Goal: Task Accomplishment & Management: Manage account settings

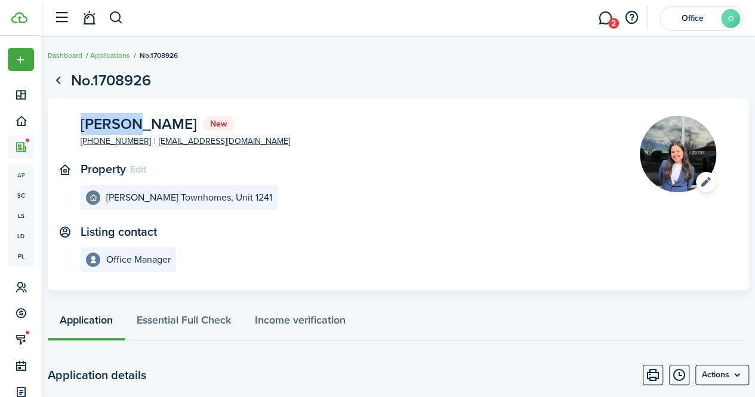
click at [109, 121] on span "[PERSON_NAME]" at bounding box center [139, 123] width 116 height 15
click at [109, 121] on span "Leslie Gabriela Garcia" at bounding box center [139, 123] width 116 height 15
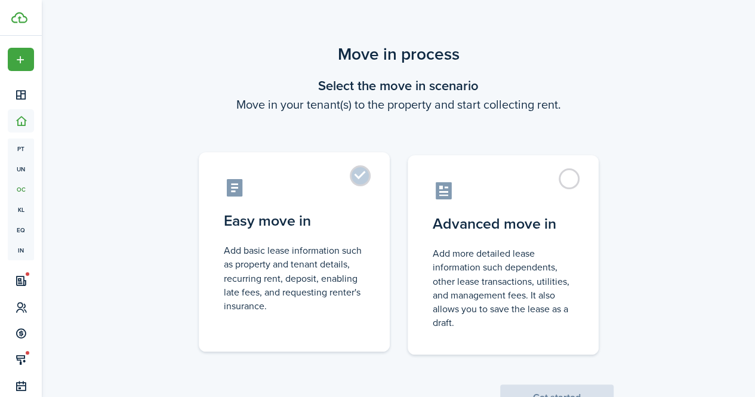
click at [359, 182] on label "Easy move in Add basic lease information such as property and tenant details, r…" at bounding box center [294, 251] width 191 height 199
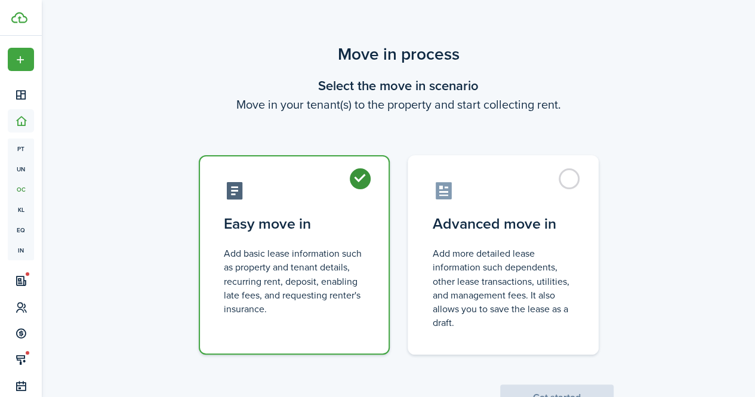
radio input "true"
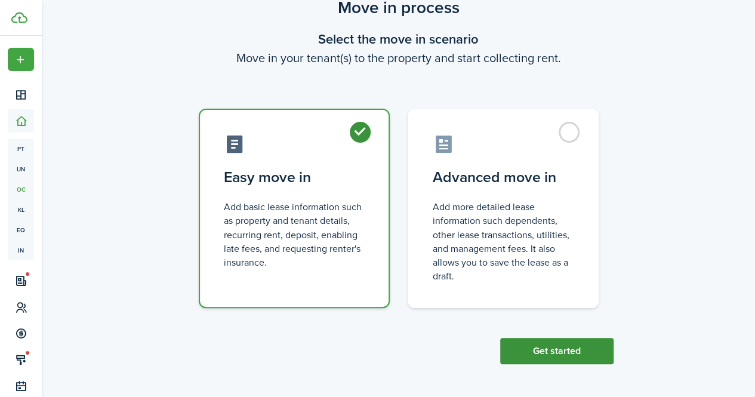
click at [573, 349] on button "Get started" at bounding box center [556, 351] width 113 height 26
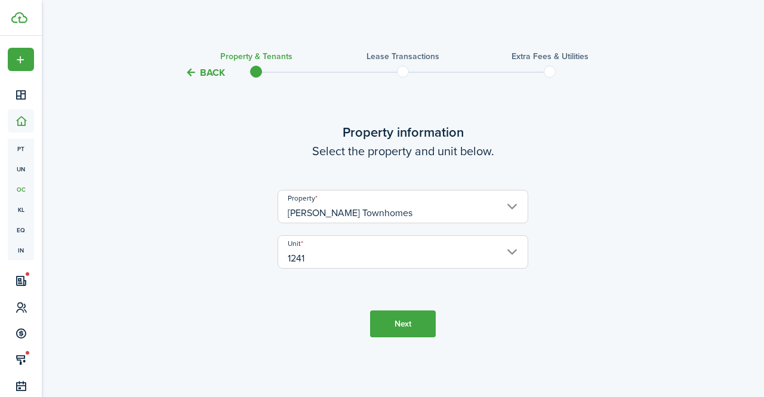
click at [405, 323] on button "Next" at bounding box center [403, 323] width 66 height 27
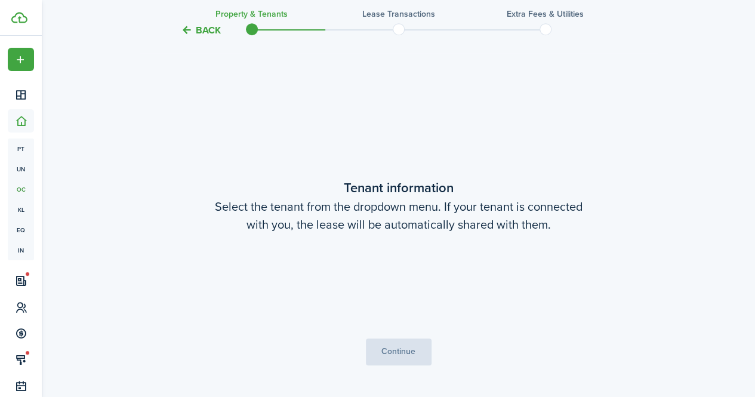
scroll to position [317, 0]
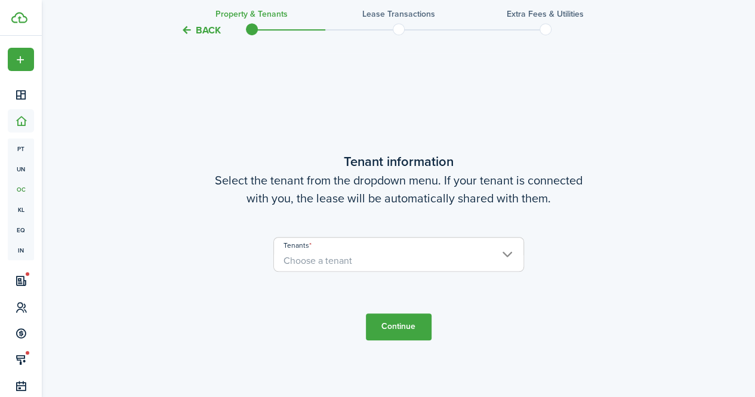
click at [424, 260] on span "Choose a tenant" at bounding box center [398, 261] width 249 height 20
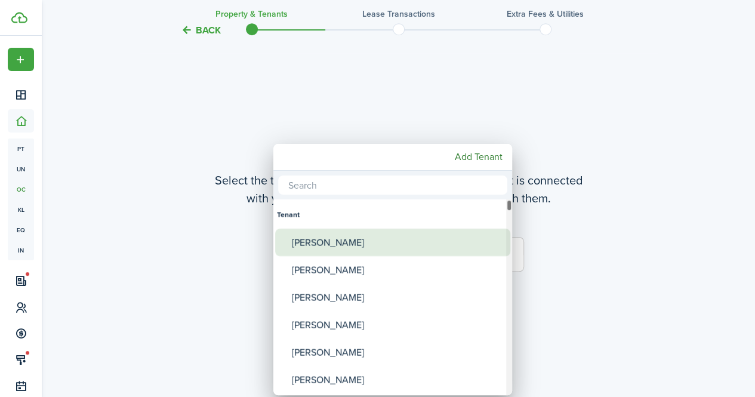
click at [369, 250] on div "[PERSON_NAME]" at bounding box center [397, 242] width 211 height 27
type input "[PERSON_NAME]"
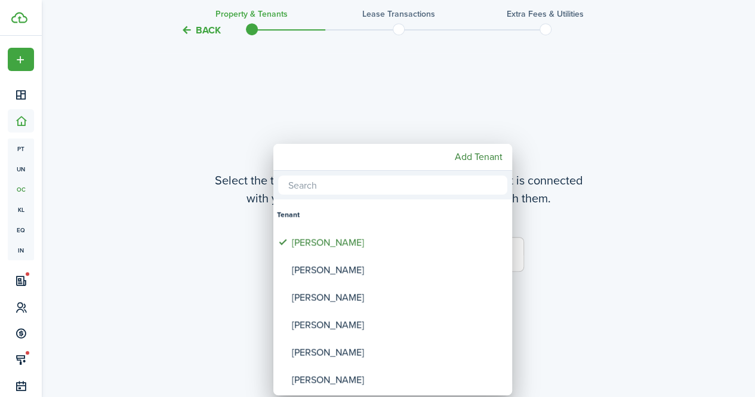
click at [325, 182] on input "text" at bounding box center [392, 184] width 229 height 19
paste input "[PERSON_NAME]"
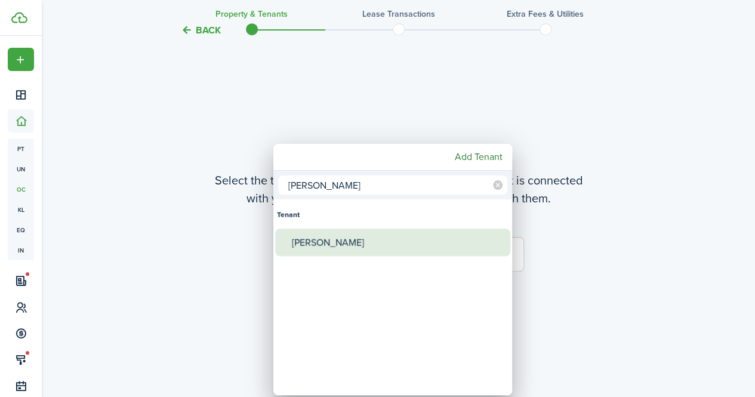
type input "[PERSON_NAME]"
click at [306, 241] on div "[PERSON_NAME]" at bounding box center [397, 242] width 211 height 27
type input "[PERSON_NAME], [PERSON_NAME]"
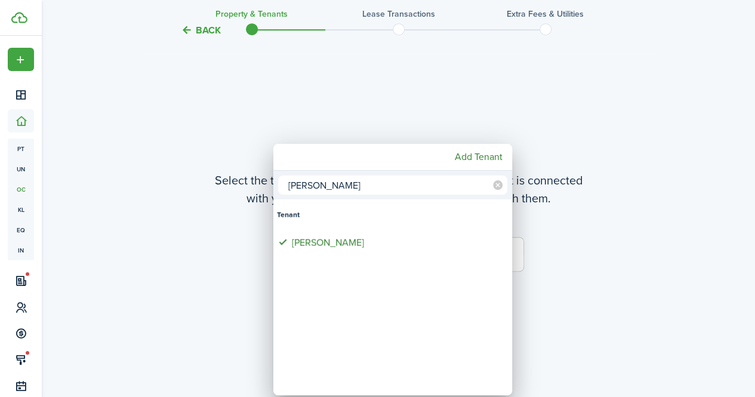
click at [543, 305] on div at bounding box center [378, 199] width 946 height 588
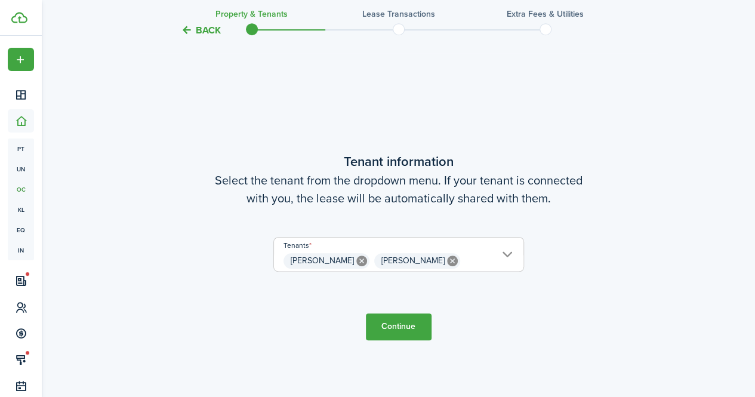
click at [469, 256] on span "[PERSON_NAME] [PERSON_NAME]" at bounding box center [398, 261] width 249 height 20
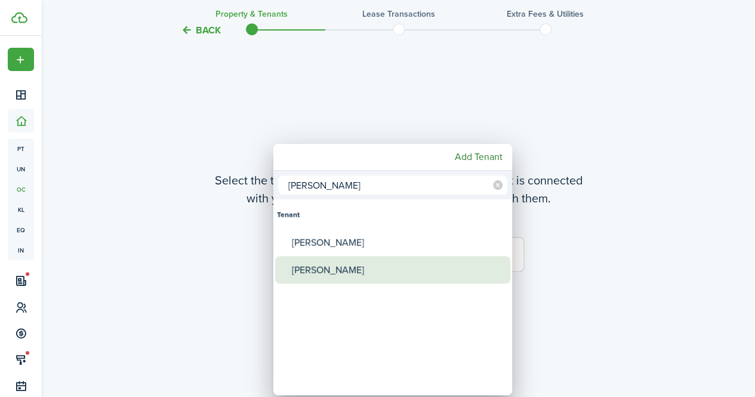
type input "[PERSON_NAME]"
click at [357, 269] on div "[PERSON_NAME]" at bounding box center [397, 269] width 211 height 27
type input "[PERSON_NAME], [PERSON_NAME], [PERSON_NAME]"
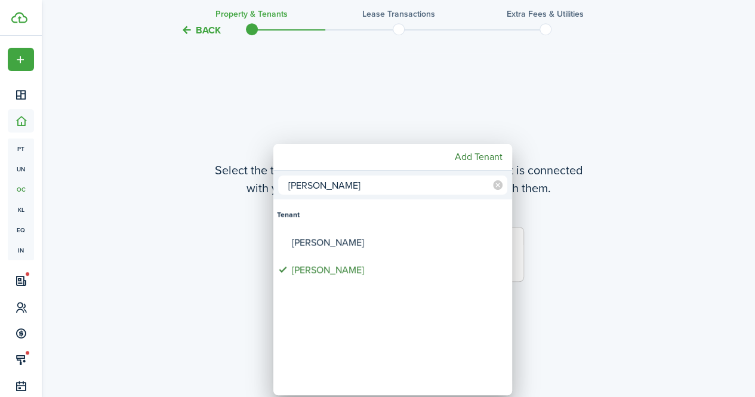
click at [569, 303] on div at bounding box center [378, 199] width 946 height 588
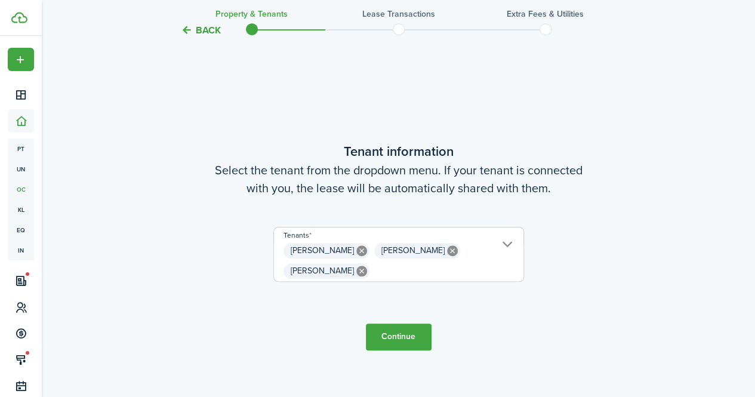
click at [381, 347] on button "Continue" at bounding box center [399, 336] width 66 height 27
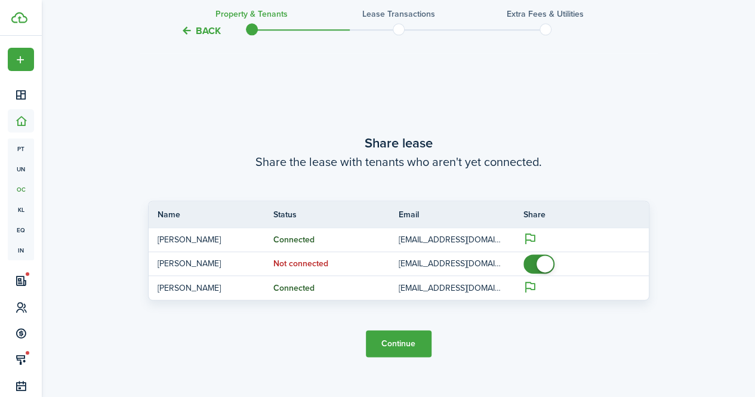
scroll to position [714, 0]
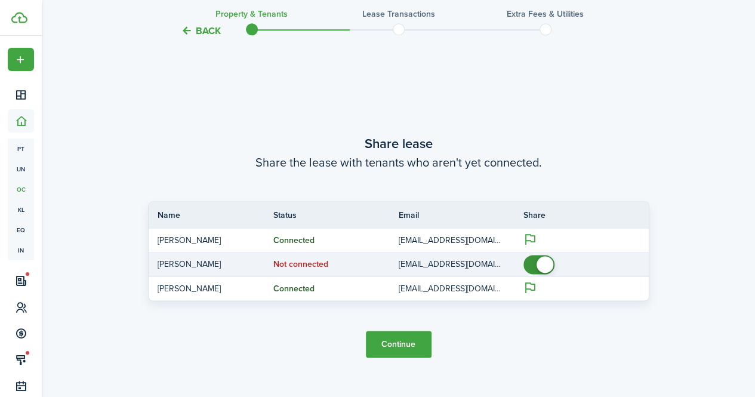
click at [309, 267] on status "Not connected" at bounding box center [300, 265] width 55 height 10
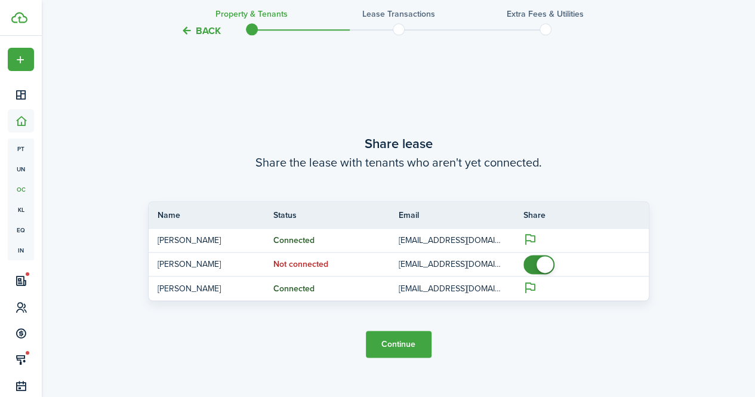
click at [409, 340] on button "Continue" at bounding box center [399, 344] width 66 height 27
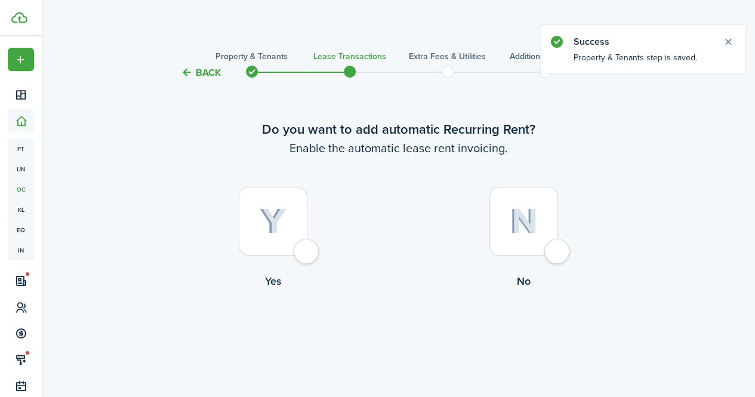
click at [303, 255] on div at bounding box center [273, 221] width 69 height 69
radio input "true"
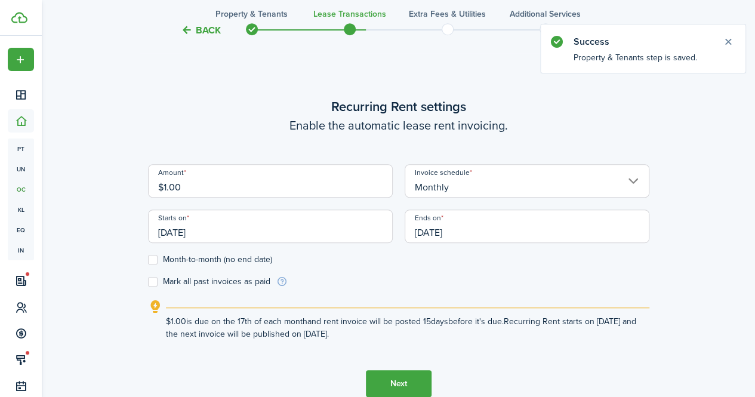
scroll to position [328, 0]
click at [179, 182] on input "$1.00" at bounding box center [270, 179] width 245 height 33
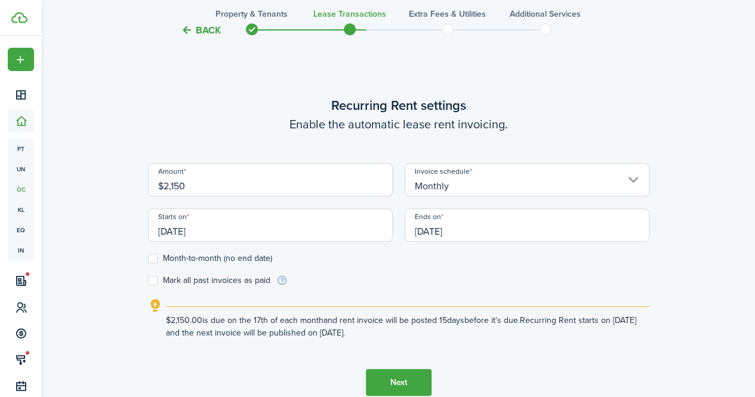
type input "$2,150.00"
click at [222, 241] on input "[DATE]" at bounding box center [270, 224] width 245 height 33
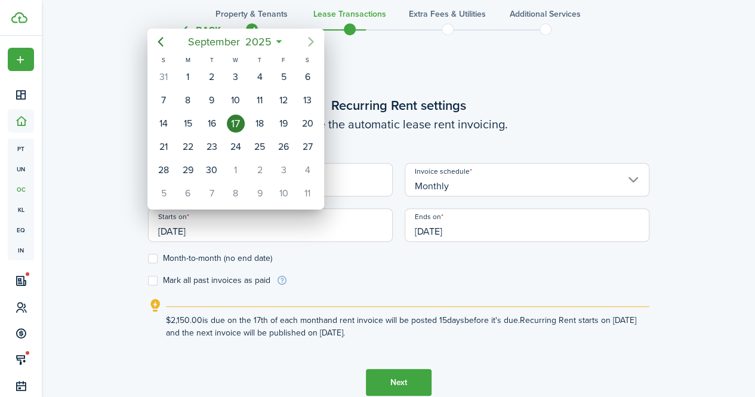
click at [312, 40] on icon "Next page" at bounding box center [311, 42] width 5 height 10
click at [187, 94] on div "6" at bounding box center [188, 100] width 18 height 18
type input "[DATE]"
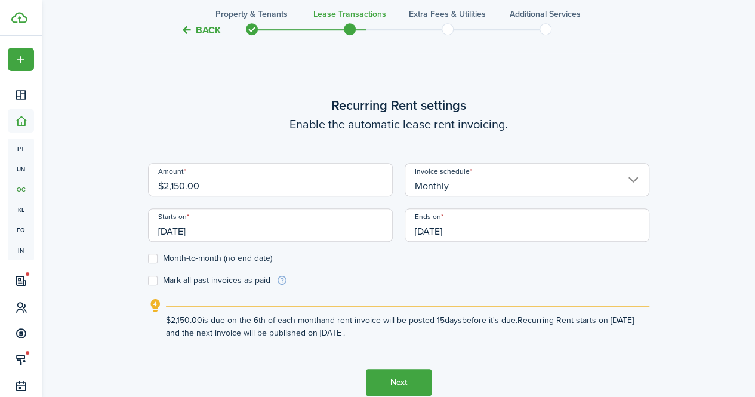
click at [468, 229] on input "[DATE]" at bounding box center [527, 224] width 245 height 33
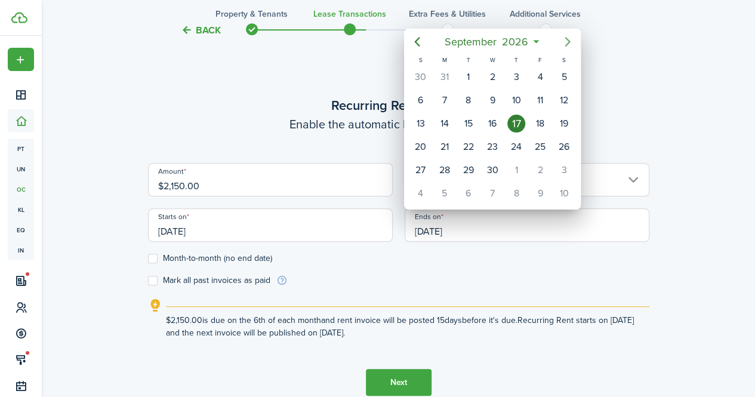
click at [564, 47] on icon "Next page" at bounding box center [567, 42] width 14 height 14
click at [522, 168] on div "31" at bounding box center [516, 170] width 18 height 18
type input "[DATE]"
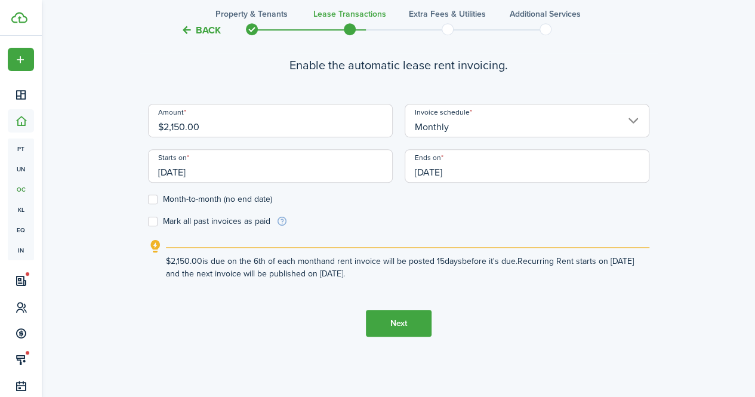
scroll to position [389, 0]
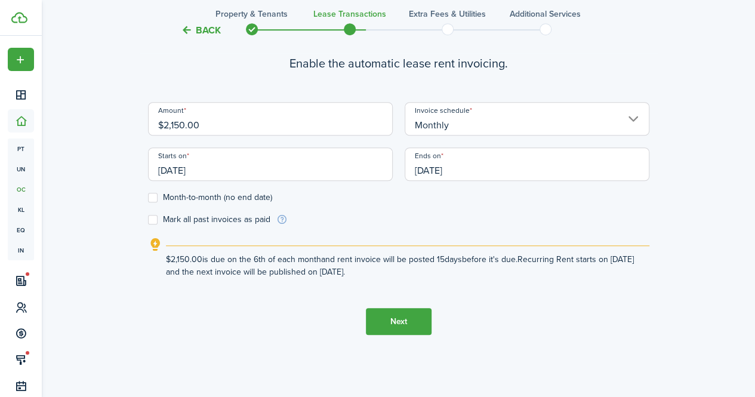
click at [405, 327] on button "Next" at bounding box center [399, 321] width 66 height 27
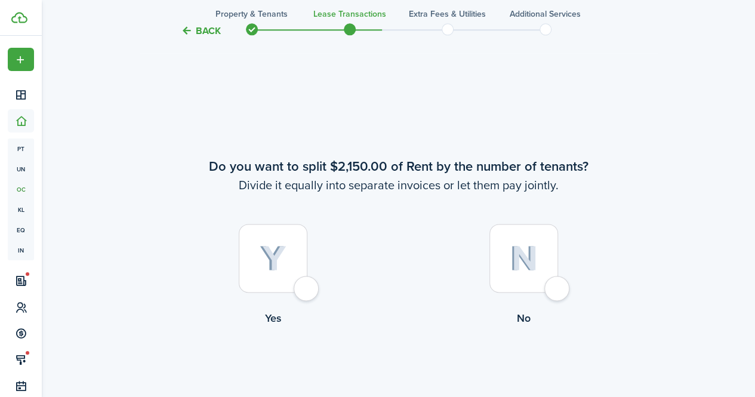
scroll to position [725, 0]
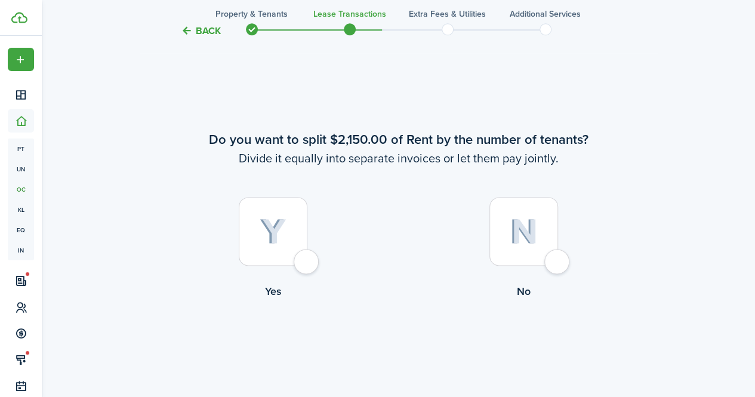
click at [553, 263] on div at bounding box center [523, 231] width 69 height 69
radio input "true"
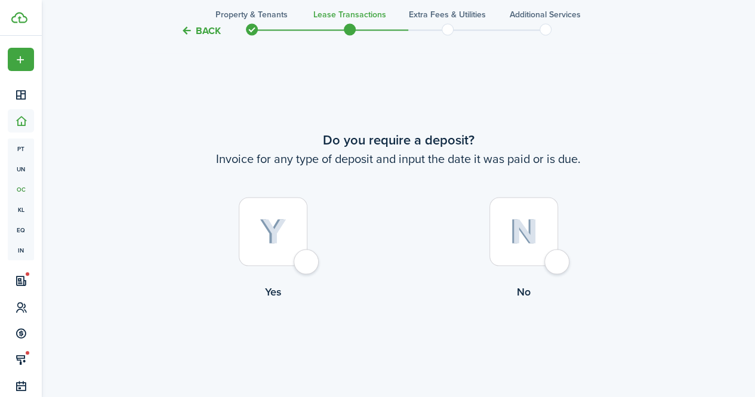
scroll to position [1122, 0]
click at [309, 275] on label "Yes" at bounding box center [273, 251] width 251 height 108
radio input "true"
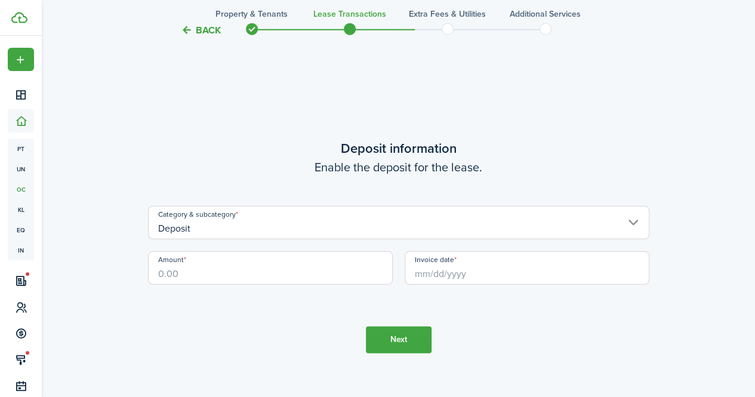
scroll to position [1519, 0]
click at [183, 281] on input "Amount" at bounding box center [270, 267] width 245 height 33
click at [444, 267] on input "Invoice date" at bounding box center [527, 267] width 245 height 33
type input "$2,000.00"
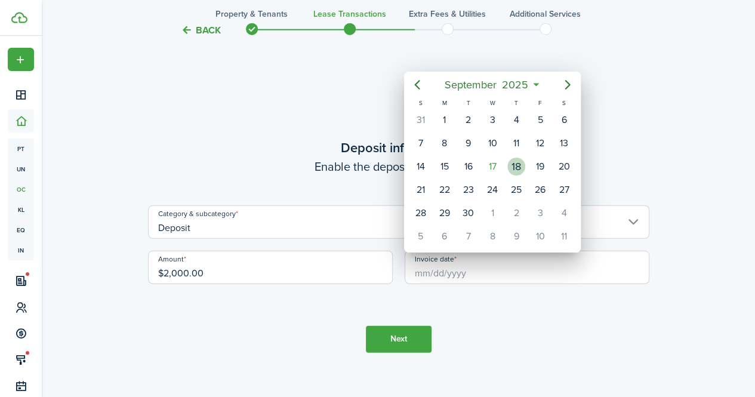
click at [512, 171] on div "18" at bounding box center [516, 167] width 18 height 18
type input "[DATE]"
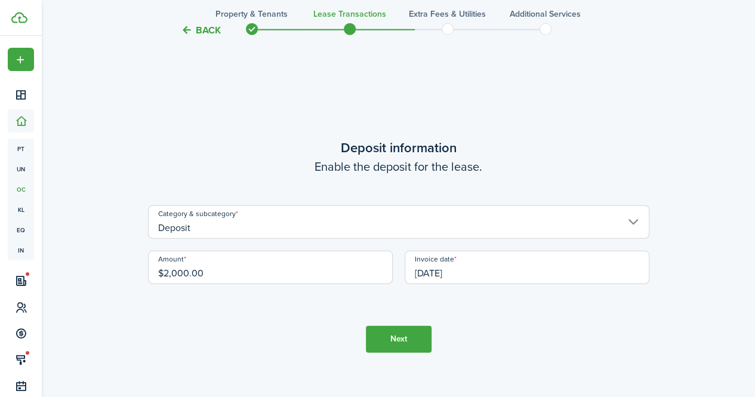
click at [403, 340] on button "Next" at bounding box center [399, 339] width 66 height 27
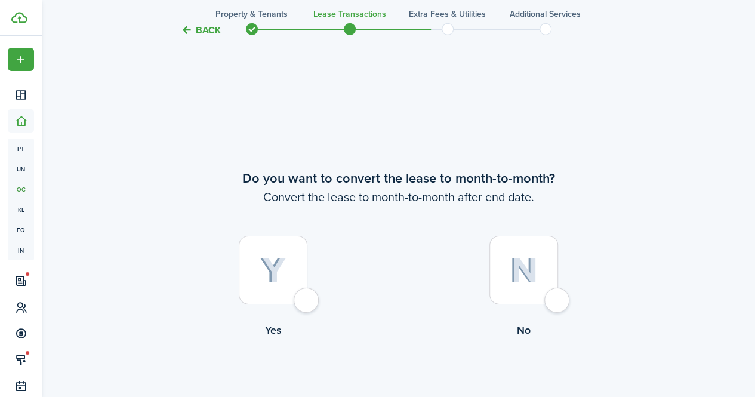
scroll to position [1916, 0]
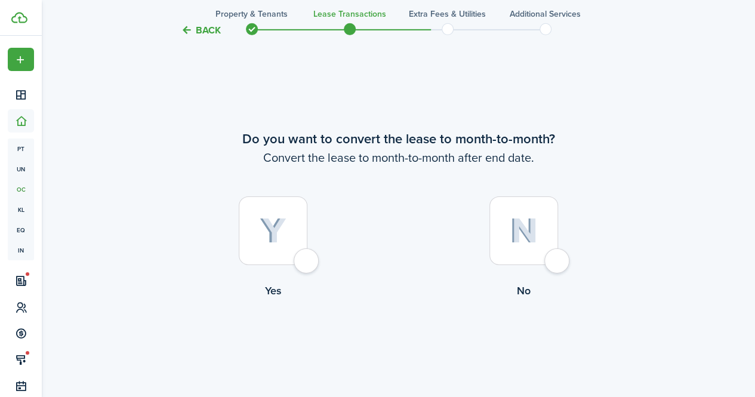
click at [545, 255] on div at bounding box center [523, 230] width 69 height 69
radio input "true"
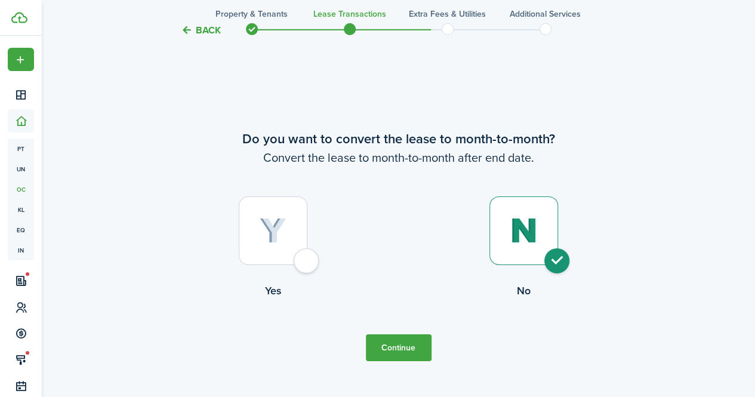
click at [379, 346] on button "Continue" at bounding box center [399, 347] width 66 height 27
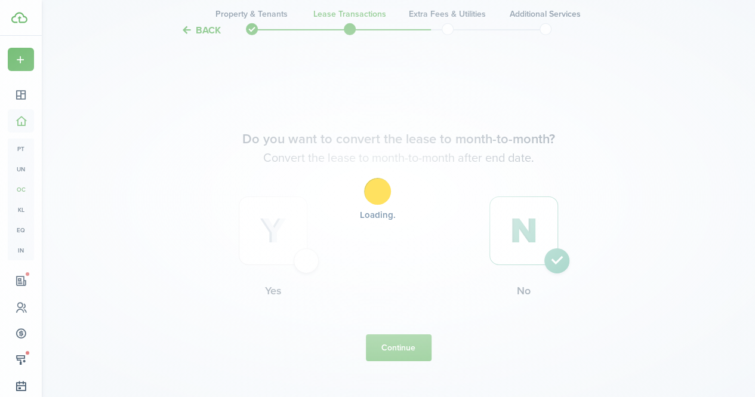
scroll to position [0, 0]
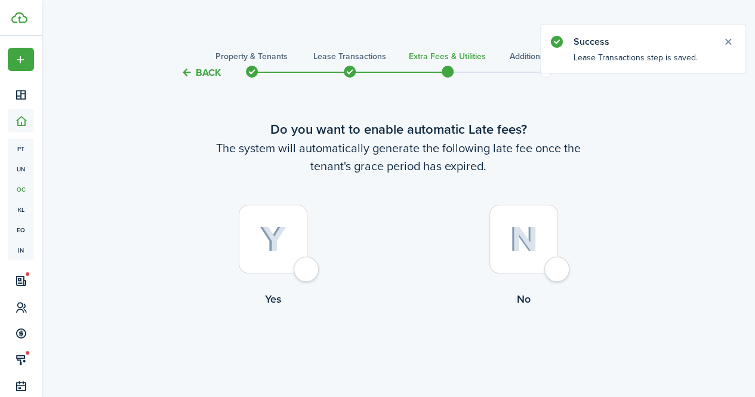
click at [307, 272] on div at bounding box center [273, 239] width 69 height 69
radio input "true"
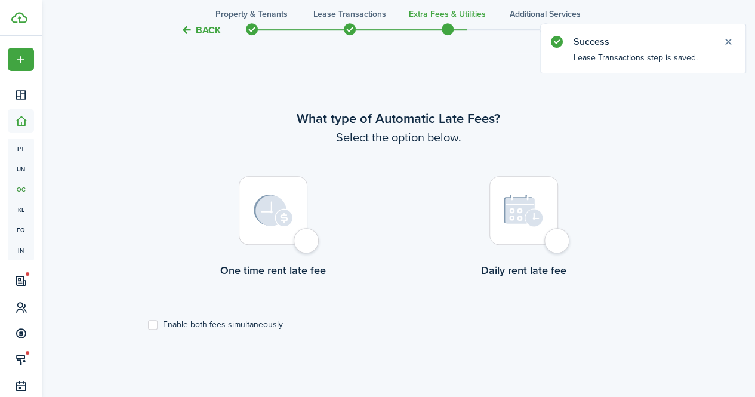
scroll to position [346, 0]
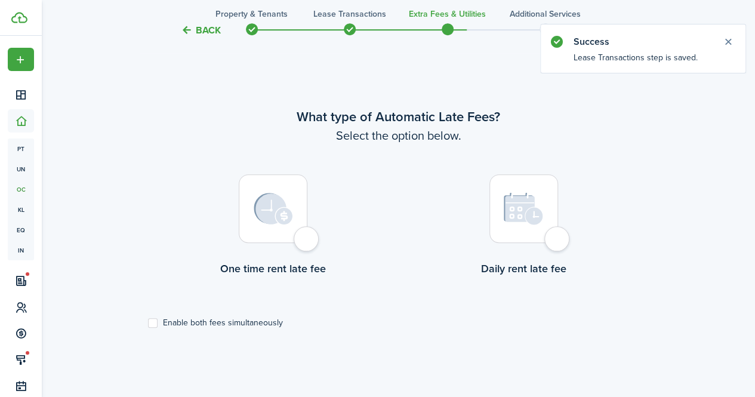
click at [558, 229] on div at bounding box center [523, 208] width 69 height 69
radio input "true"
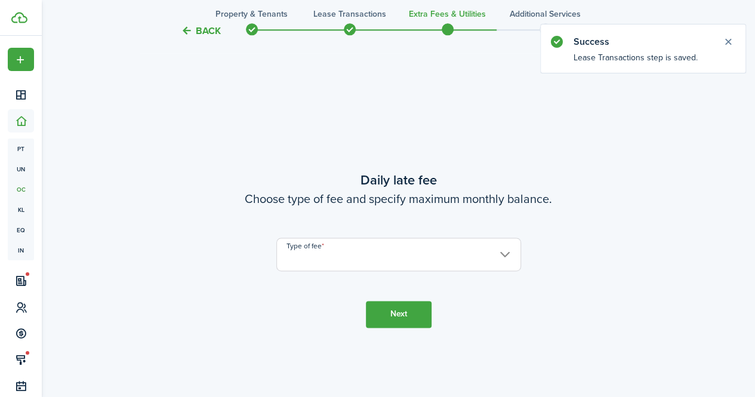
scroll to position [743, 0]
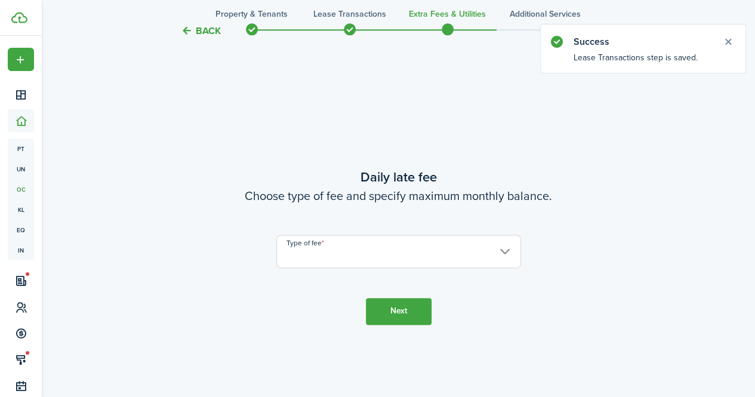
click at [347, 257] on input "Type of fee" at bounding box center [398, 251] width 245 height 33
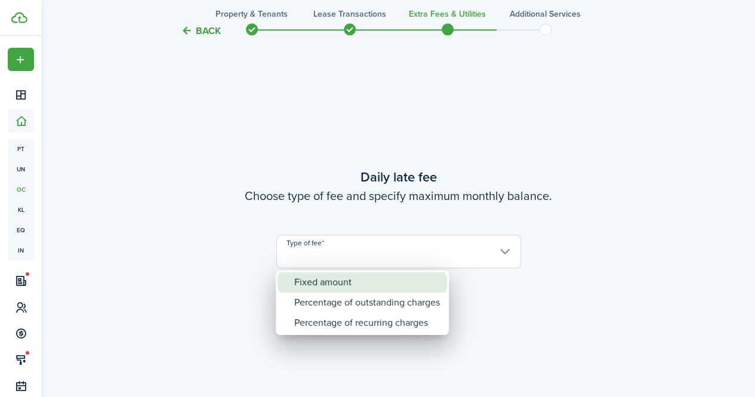
click at [339, 278] on div "Fixed amount" at bounding box center [367, 282] width 146 height 20
type input "Fixed amount"
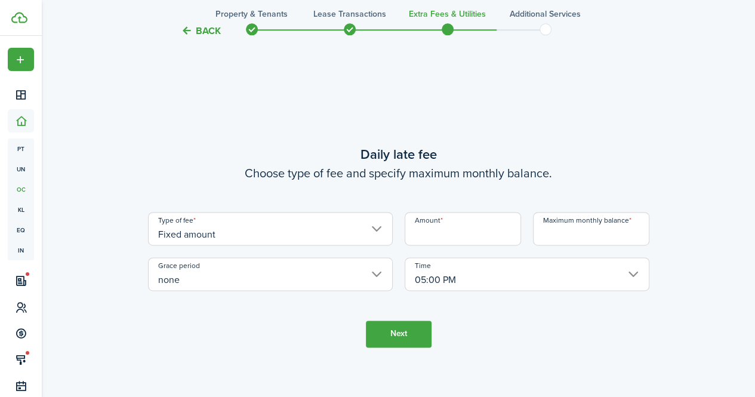
click at [420, 238] on input "Amount" at bounding box center [463, 228] width 116 height 33
type input "$25.00"
click at [578, 233] on input "Maximum monthly balance" at bounding box center [591, 228] width 116 height 33
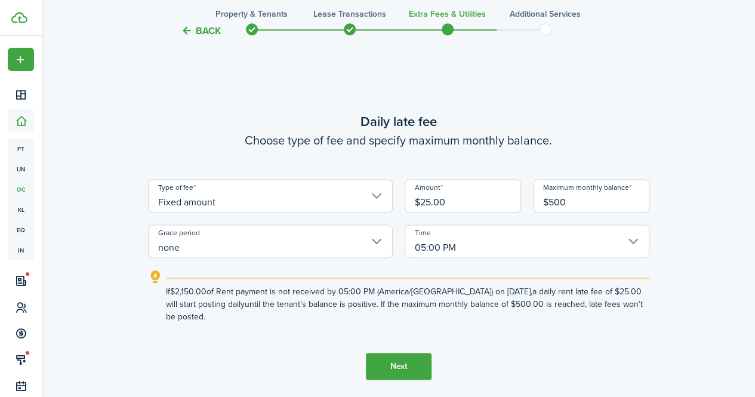
type input "$500.00"
click at [381, 363] on button "Next" at bounding box center [399, 366] width 66 height 27
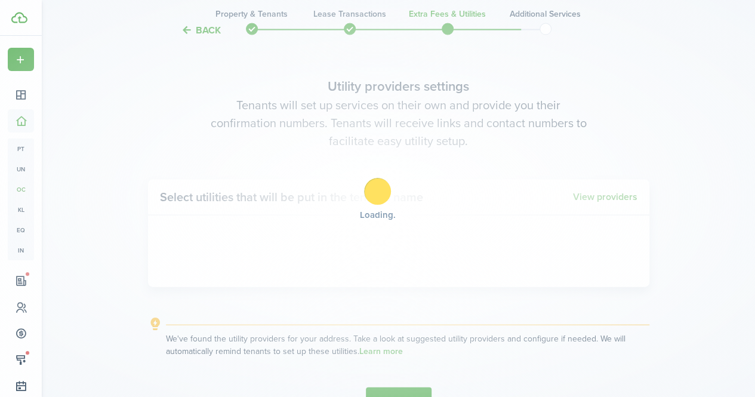
scroll to position [1140, 0]
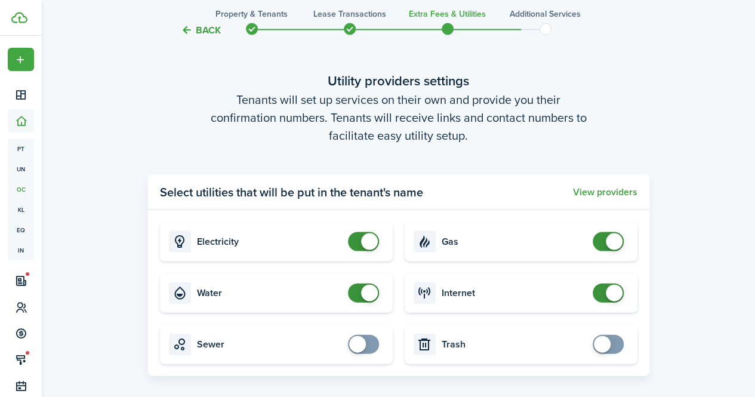
click at [359, 231] on card "Electricity" at bounding box center [276, 241] width 233 height 39
checkbox input "false"
click at [357, 249] on span at bounding box center [363, 241] width 12 height 19
checkbox input "false"
click at [357, 286] on span at bounding box center [363, 292] width 12 height 19
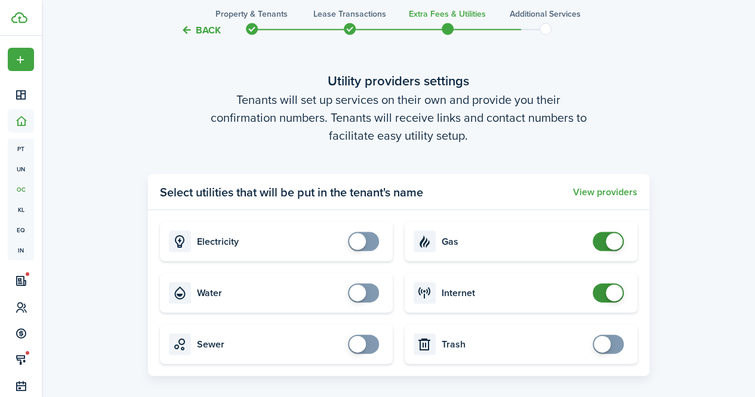
checkbox input "false"
click at [602, 237] on span at bounding box center [608, 241] width 12 height 19
checkbox input "false"
click at [602, 295] on span at bounding box center [608, 292] width 12 height 19
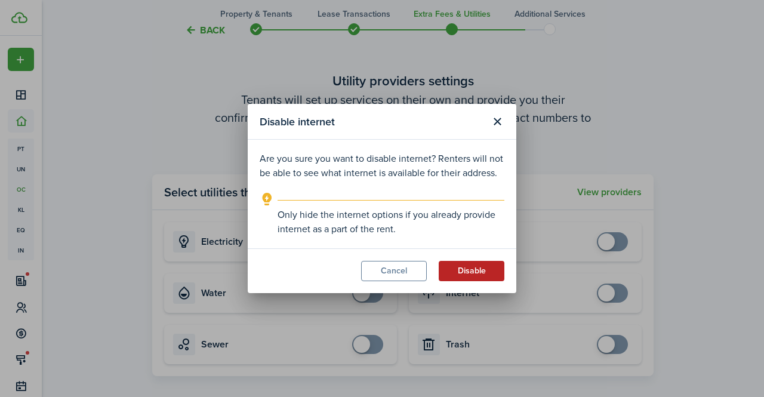
click at [475, 272] on button "Disable" at bounding box center [472, 271] width 66 height 20
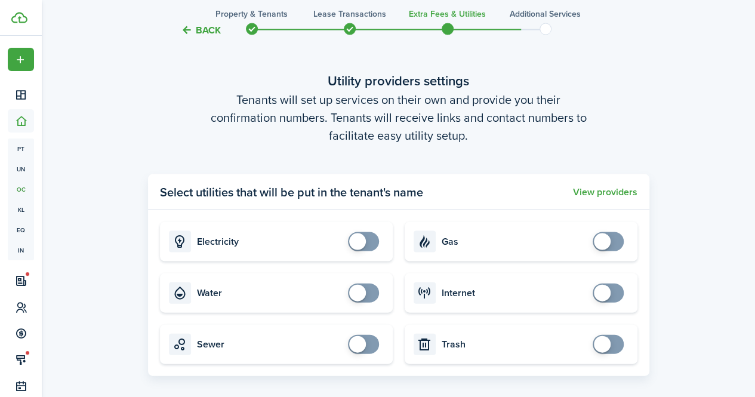
scroll to position [1303, 0]
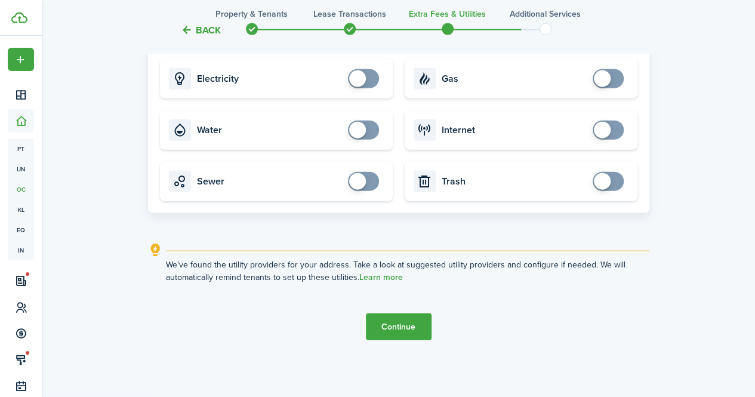
click at [405, 330] on button "Continue" at bounding box center [399, 326] width 66 height 27
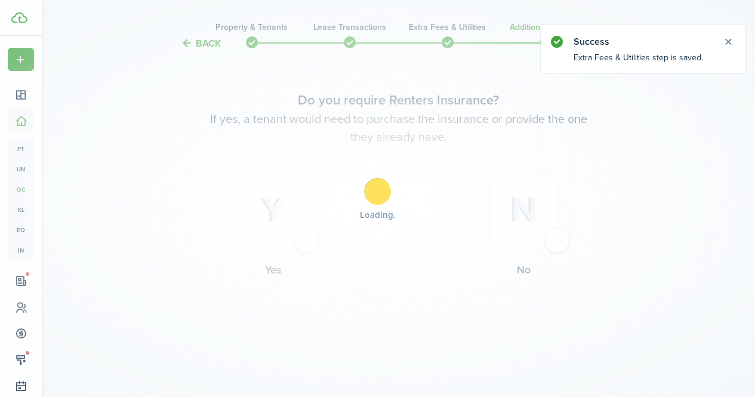
scroll to position [0, 0]
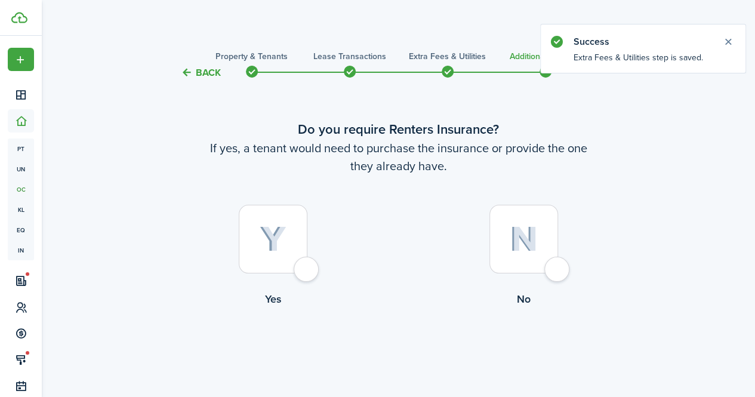
click at [558, 267] on div at bounding box center [523, 239] width 69 height 69
radio input "true"
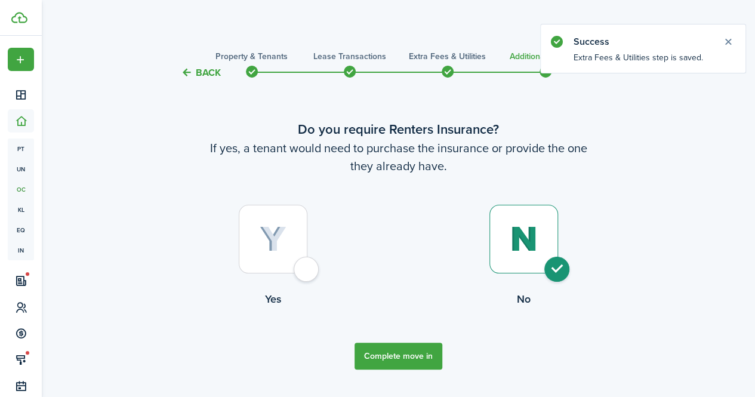
click at [396, 347] on button "Complete move in" at bounding box center [399, 356] width 88 height 27
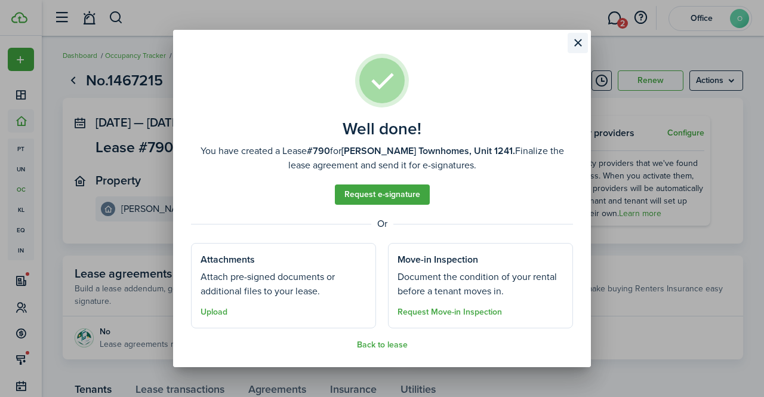
click at [579, 50] on button "Close modal" at bounding box center [578, 43] width 20 height 20
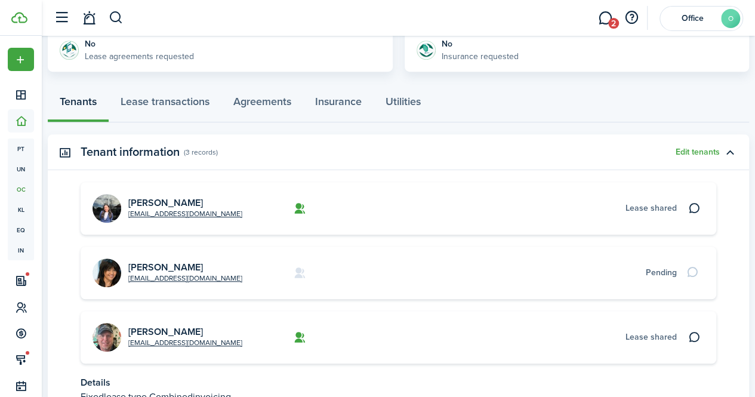
scroll to position [281, 0]
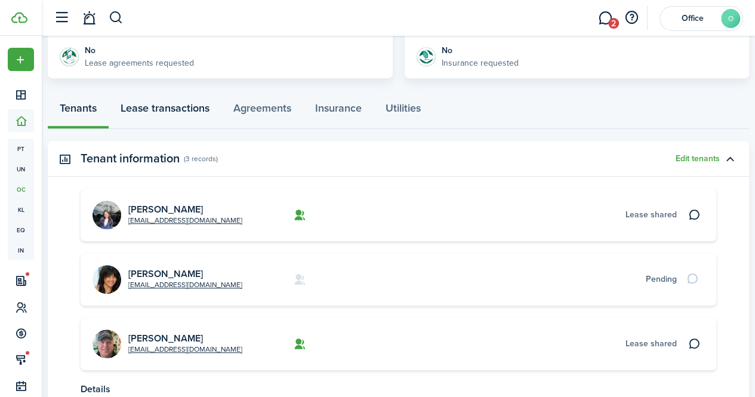
click at [178, 115] on link "Lease transactions" at bounding box center [165, 111] width 113 height 36
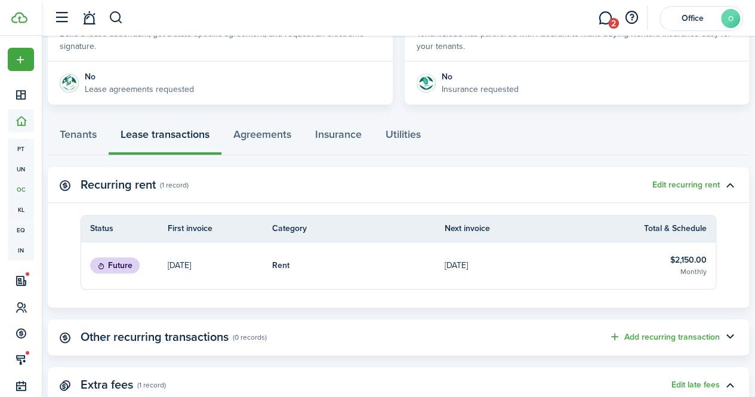
scroll to position [269, 0]
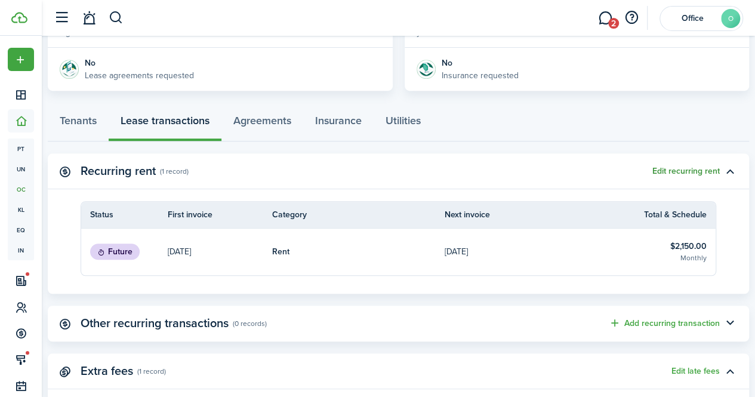
click at [683, 170] on button "Edit recurring rent" at bounding box center [685, 172] width 67 height 10
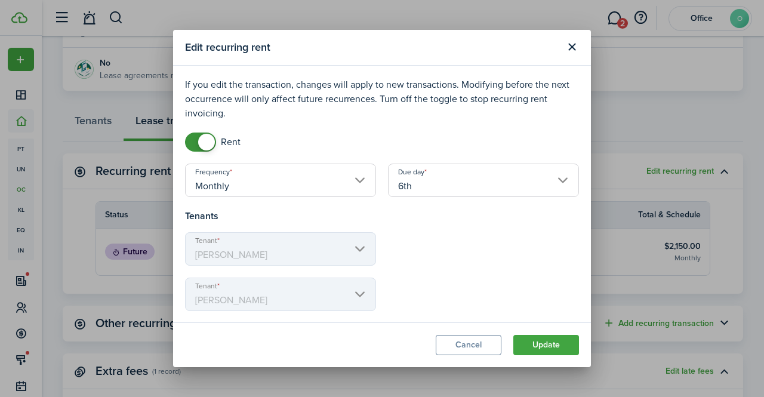
click at [411, 186] on input "6th" at bounding box center [483, 180] width 191 height 33
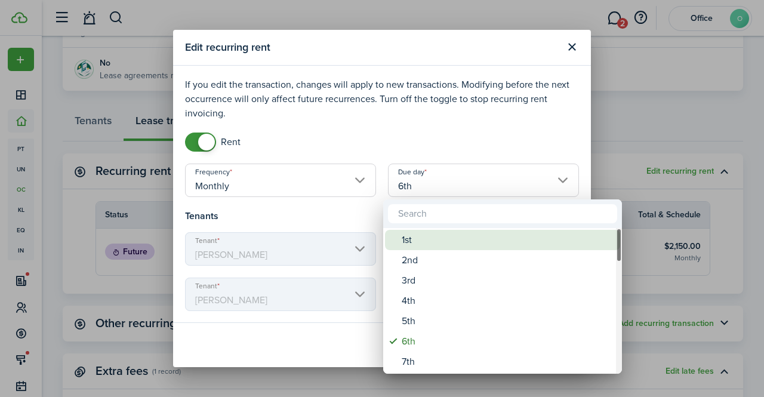
click at [407, 235] on div "1st" at bounding box center [507, 240] width 211 height 20
type input "1st"
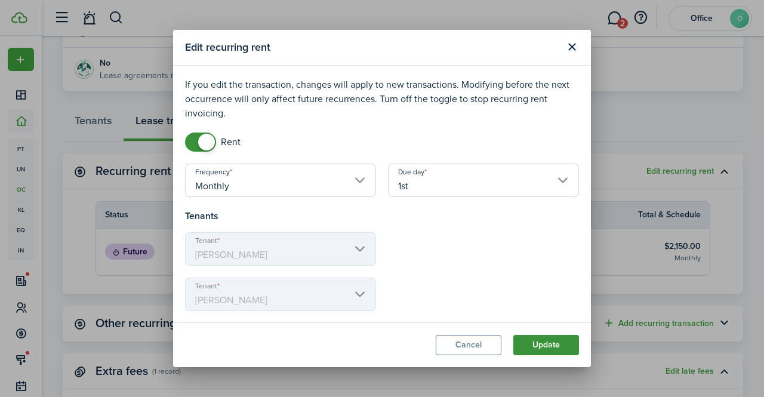
click at [548, 340] on button "Update" at bounding box center [546, 345] width 66 height 20
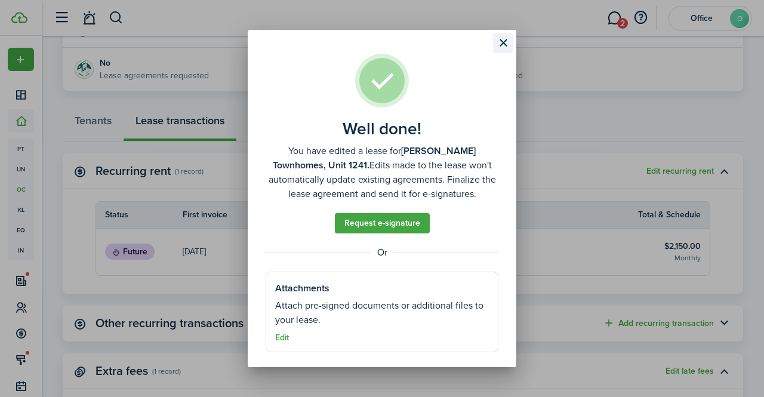
click at [505, 44] on button "Close modal" at bounding box center [503, 43] width 20 height 20
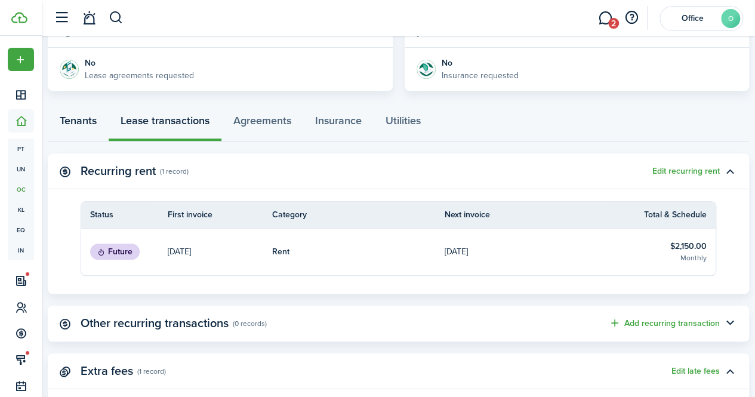
click at [91, 118] on link "Tenants" at bounding box center [78, 124] width 61 height 36
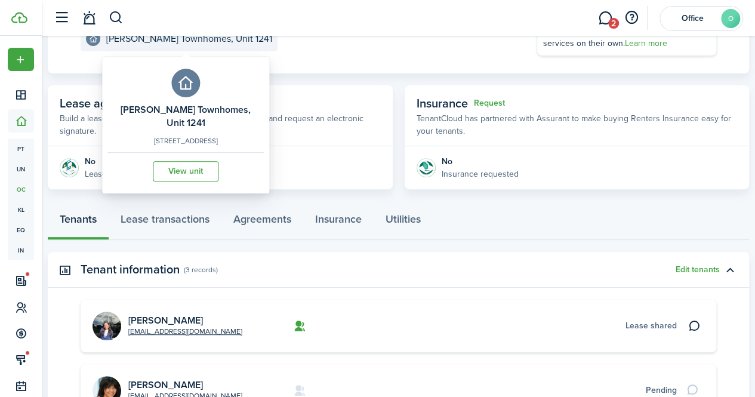
scroll to position [173, 0]
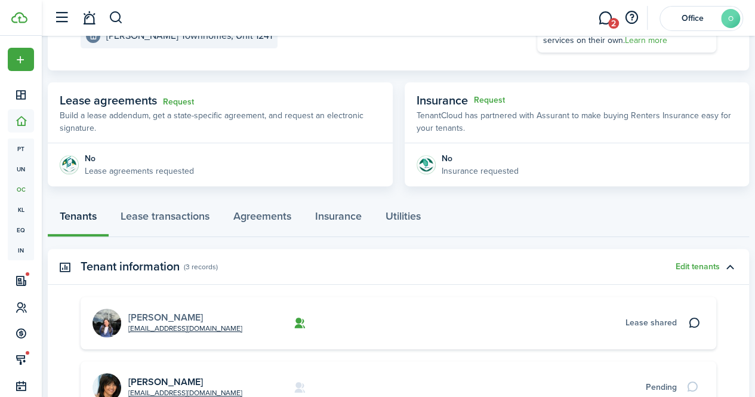
click at [153, 320] on link "[PERSON_NAME]" at bounding box center [165, 317] width 75 height 14
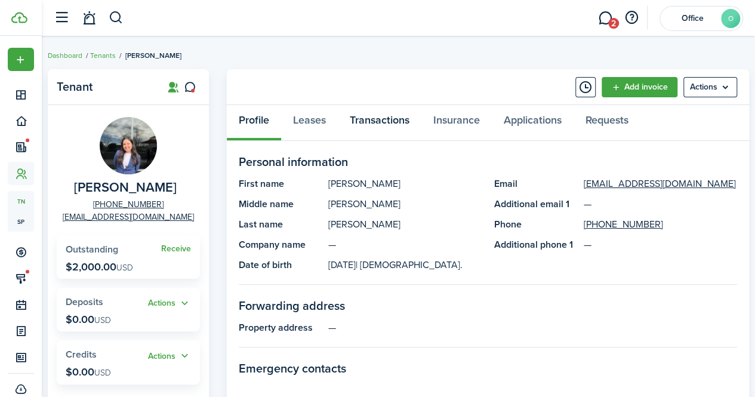
click at [363, 127] on link "Transactions" at bounding box center [380, 123] width 84 height 36
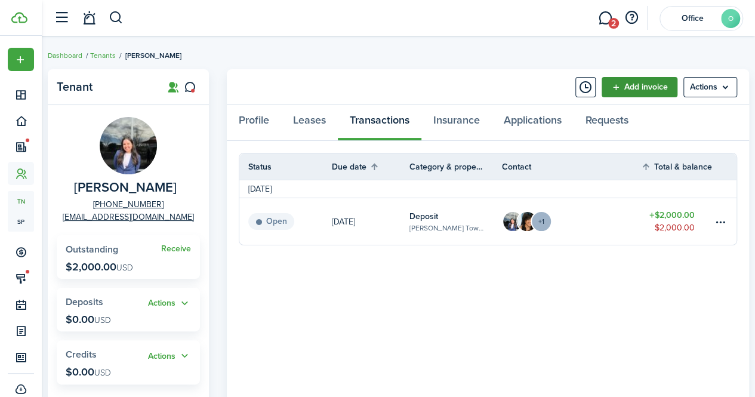
click at [658, 89] on link "Add invoice" at bounding box center [640, 87] width 76 height 20
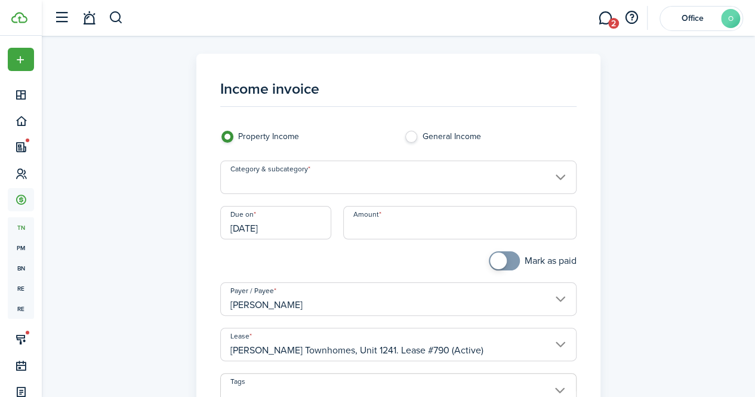
click at [350, 183] on input "Category & subcategory" at bounding box center [398, 177] width 356 height 33
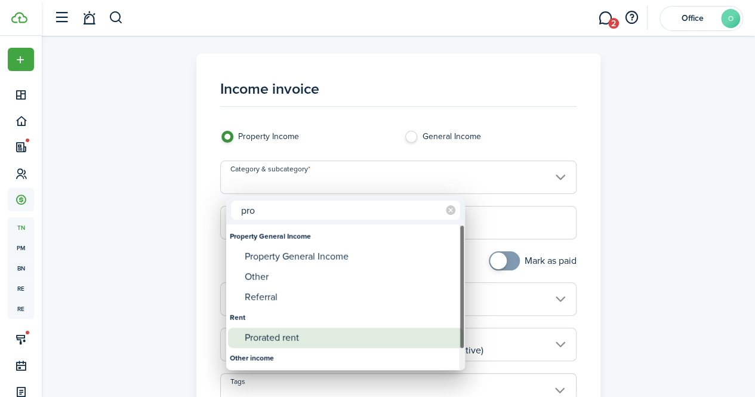
type input "pro"
click at [314, 330] on div "Prorated rent" at bounding box center [350, 338] width 211 height 20
type input "Rent / Prorated rent"
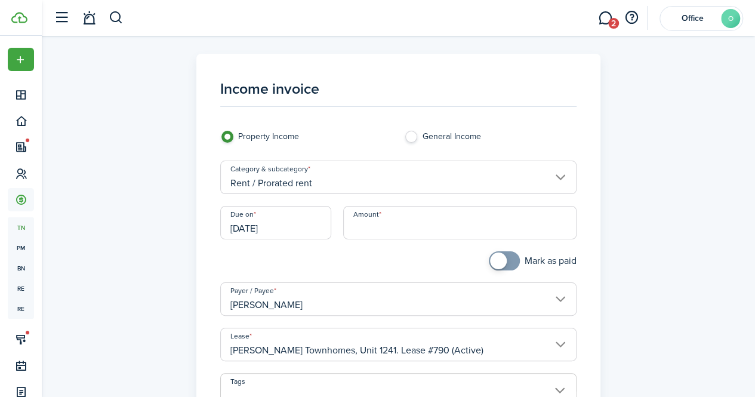
click at [307, 232] on input "[DATE]" at bounding box center [275, 222] width 111 height 33
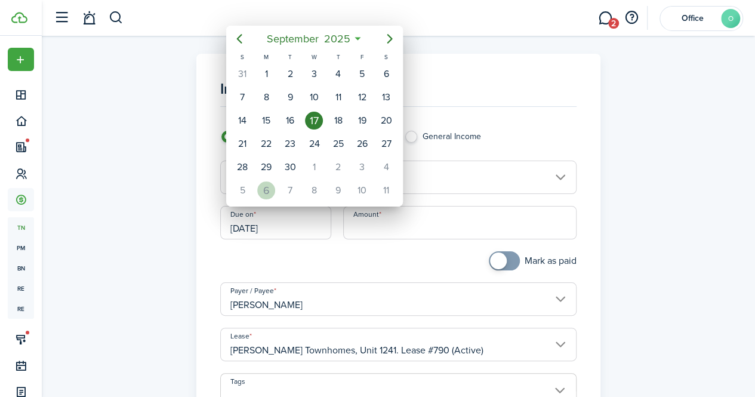
click at [273, 187] on div "6" at bounding box center [266, 190] width 18 height 18
type input "[DATE]"
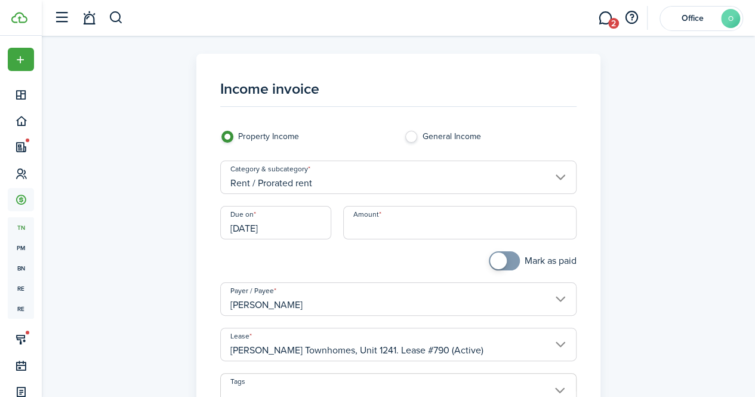
click at [358, 226] on input "Amount" at bounding box center [459, 222] width 233 height 33
paste input "$1,733.87"
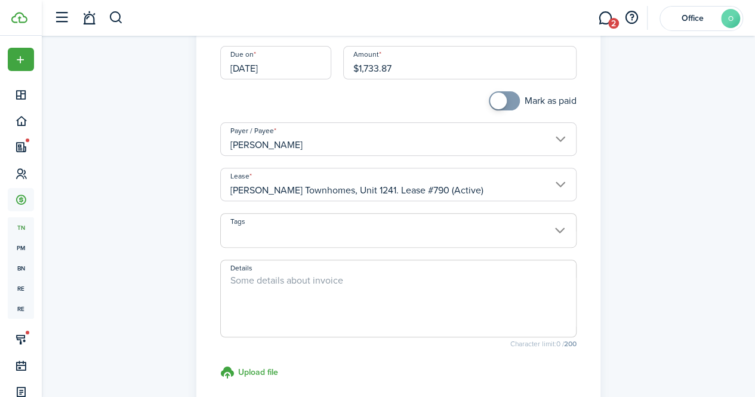
scroll to position [294, 0]
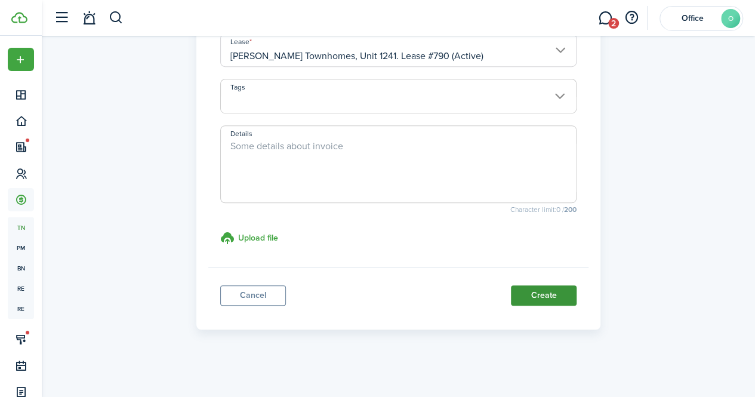
type input "$1,733.87"
click at [528, 287] on button "Create" at bounding box center [544, 295] width 66 height 20
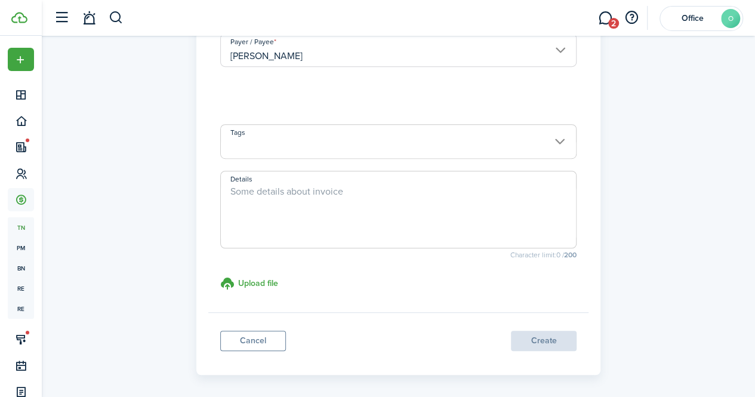
scroll to position [264, 0]
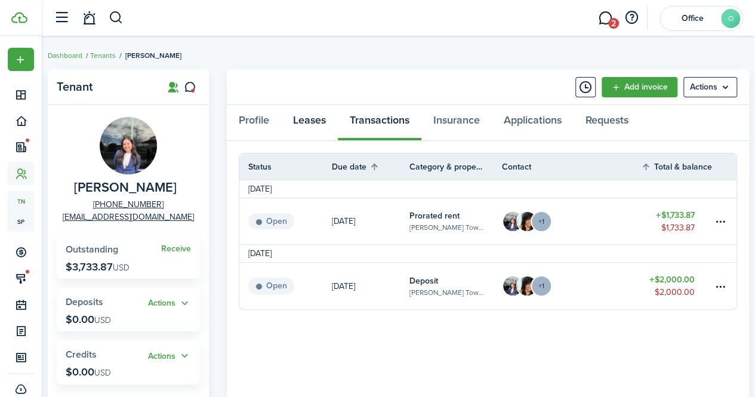
click at [300, 116] on link "Leases" at bounding box center [309, 123] width 57 height 36
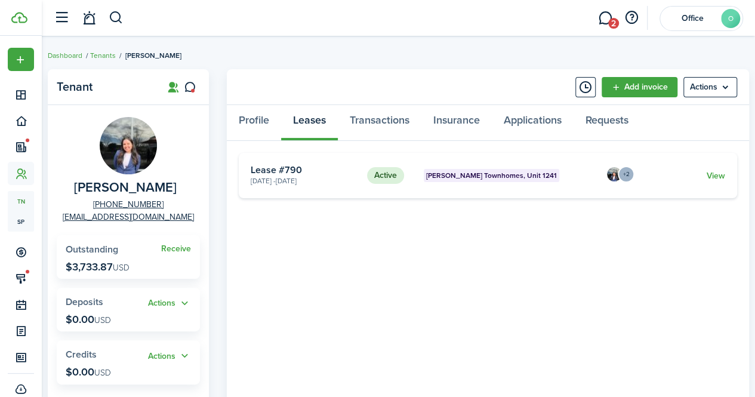
click at [96, 186] on span "[PERSON_NAME]" at bounding box center [125, 187] width 103 height 15
copy span "[PERSON_NAME]"
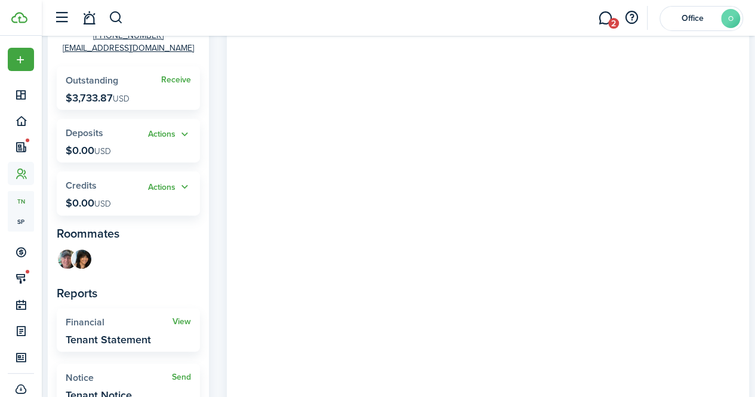
scroll to position [173, 0]
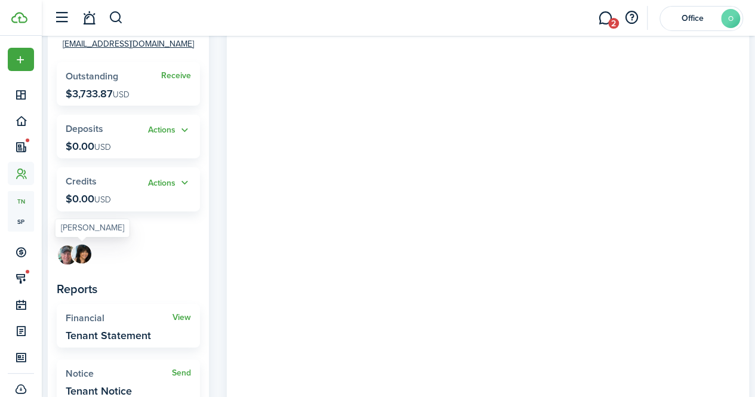
click at [85, 251] on img at bounding box center [81, 253] width 19 height 19
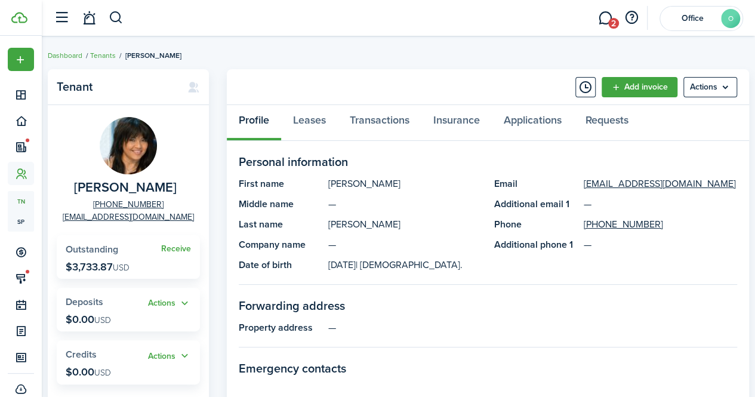
click at [101, 184] on span "[PERSON_NAME]" at bounding box center [125, 187] width 103 height 15
copy span "[PERSON_NAME]"
click at [320, 132] on link "Leases" at bounding box center [309, 123] width 57 height 36
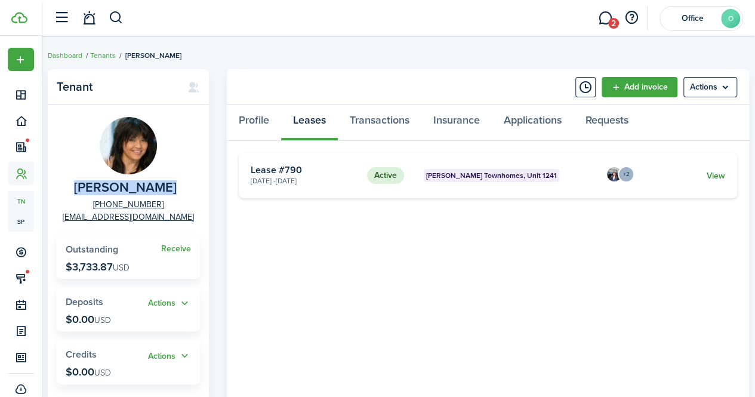
click at [719, 175] on link "View" at bounding box center [716, 175] width 19 height 13
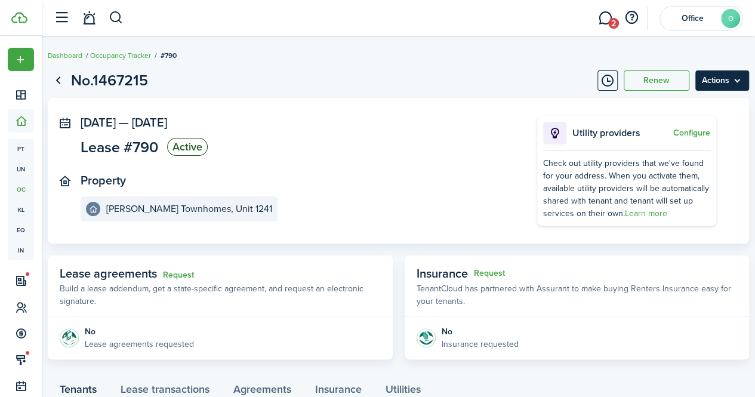
click at [722, 84] on menu-btn "Actions" at bounding box center [722, 80] width 54 height 20
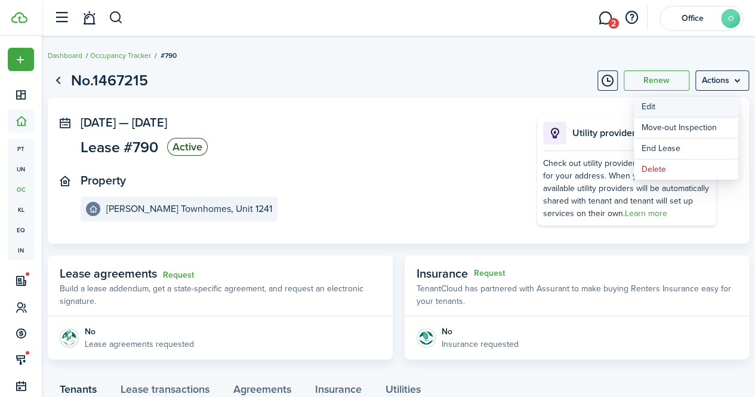
click at [665, 109] on button "Edit" at bounding box center [686, 107] width 104 height 20
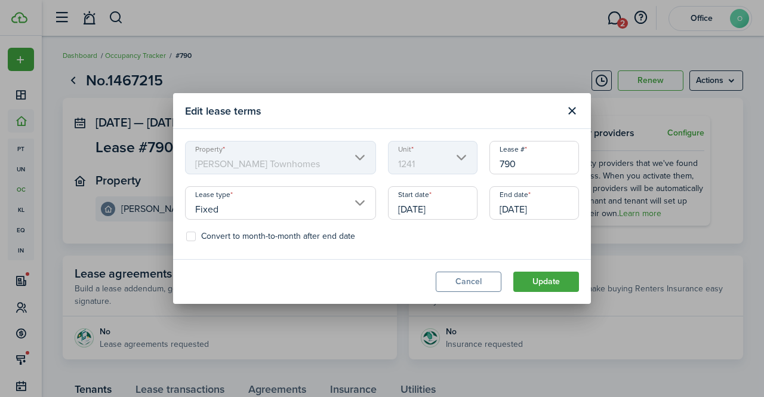
click at [430, 209] on input "[DATE]" at bounding box center [433, 202] width 90 height 33
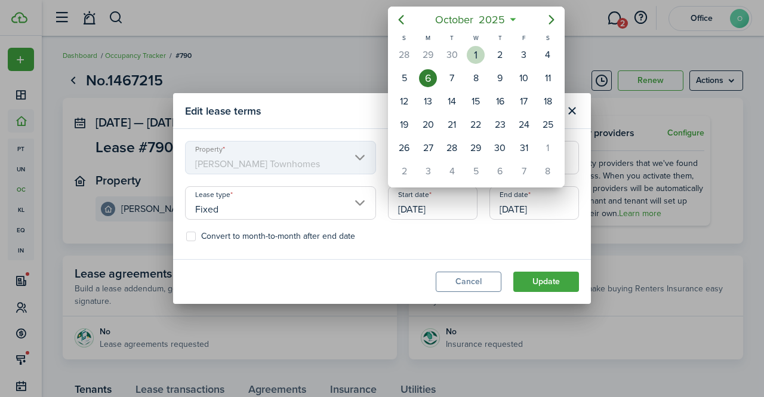
click at [473, 54] on div "1" at bounding box center [476, 55] width 18 height 18
type input "[DATE]"
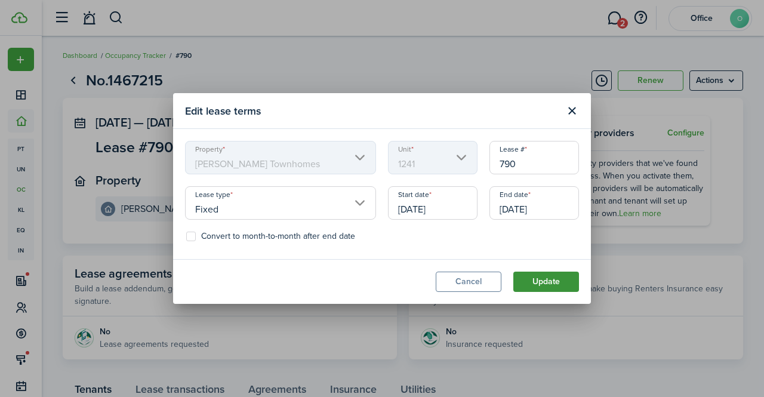
click at [534, 272] on button "Update" at bounding box center [546, 282] width 66 height 20
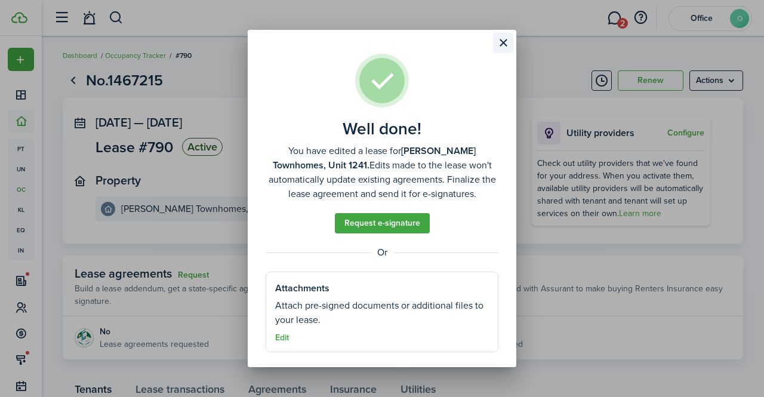
click at [501, 42] on button "Close modal" at bounding box center [503, 43] width 20 height 20
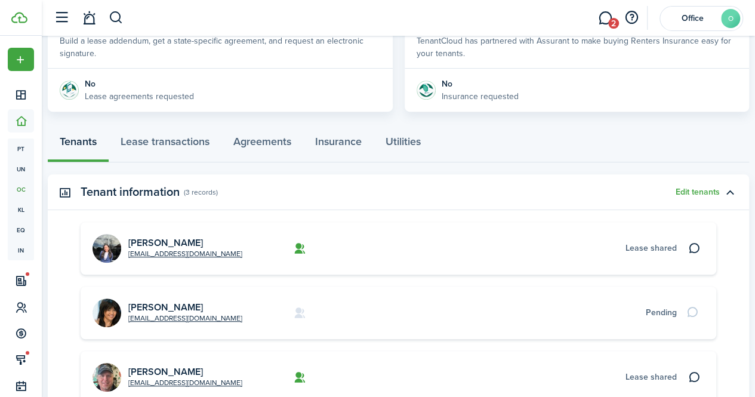
scroll to position [223, 0]
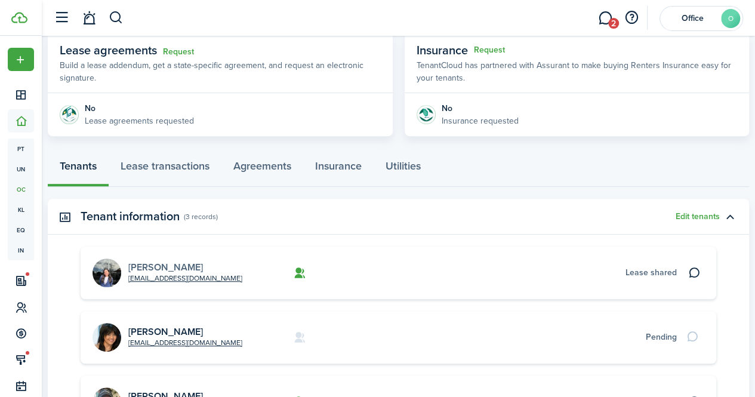
click at [165, 262] on link "[PERSON_NAME]" at bounding box center [165, 267] width 75 height 14
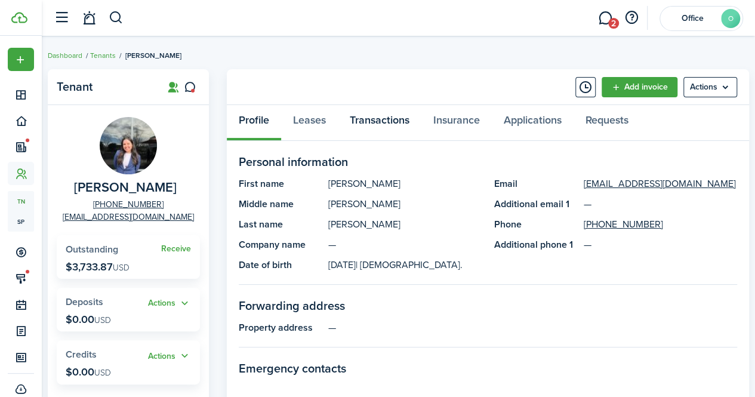
click at [405, 122] on link "Transactions" at bounding box center [380, 123] width 84 height 36
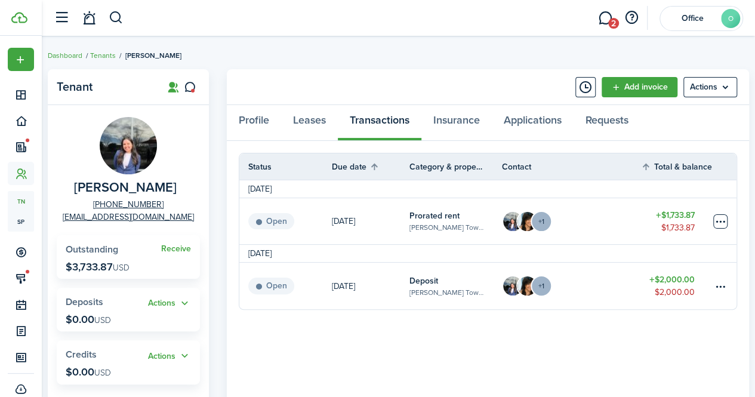
click at [717, 215] on table-menu-btn-icon at bounding box center [720, 221] width 14 height 14
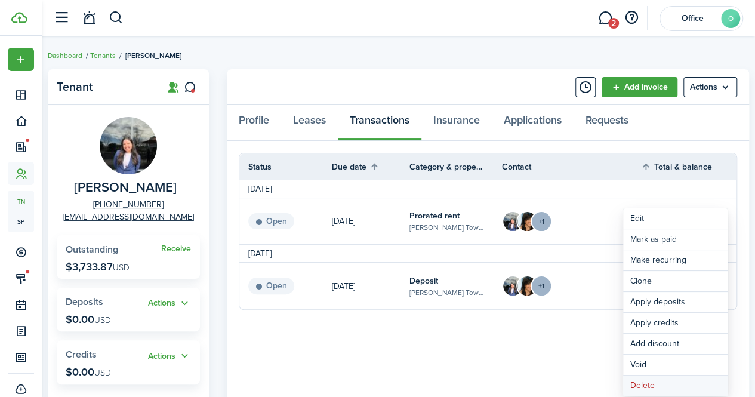
click at [654, 384] on button "Delete" at bounding box center [675, 385] width 104 height 20
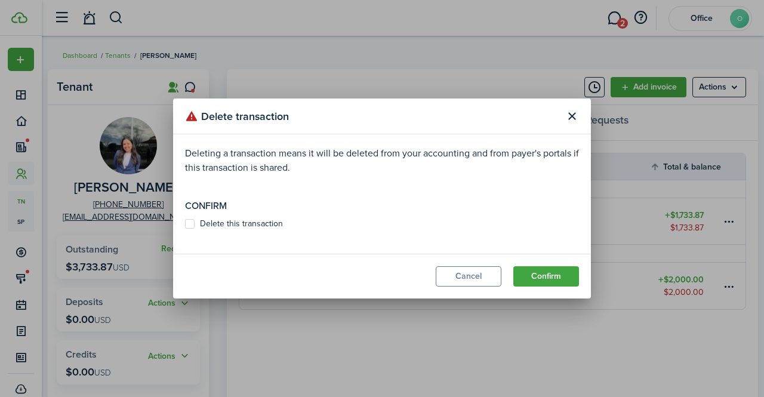
click at [258, 224] on label "Delete this transaction" at bounding box center [234, 224] width 98 height 10
click at [185, 224] on input "Delete this transaction" at bounding box center [184, 224] width 1 height 1
checkbox input "true"
click at [548, 276] on button "Confirm" at bounding box center [546, 276] width 66 height 20
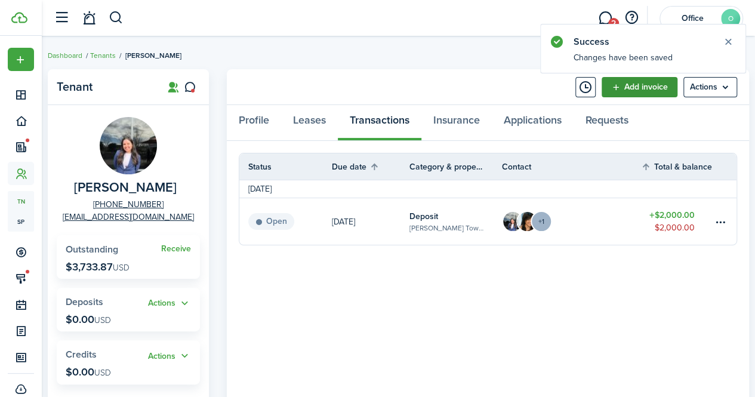
click at [636, 83] on link "Add invoice" at bounding box center [640, 87] width 76 height 20
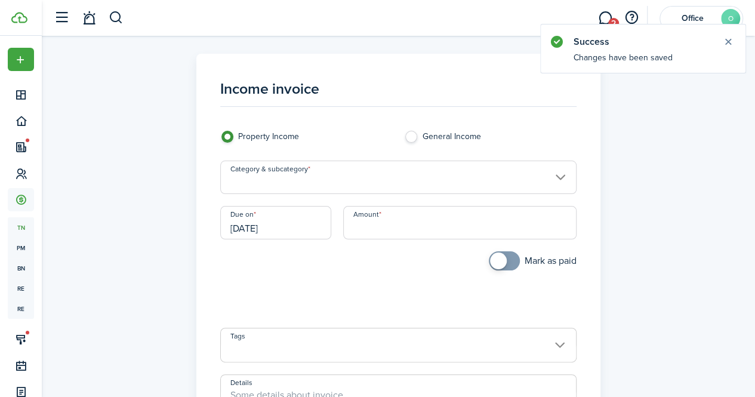
click at [377, 184] on input "Category & subcategory" at bounding box center [398, 177] width 356 height 33
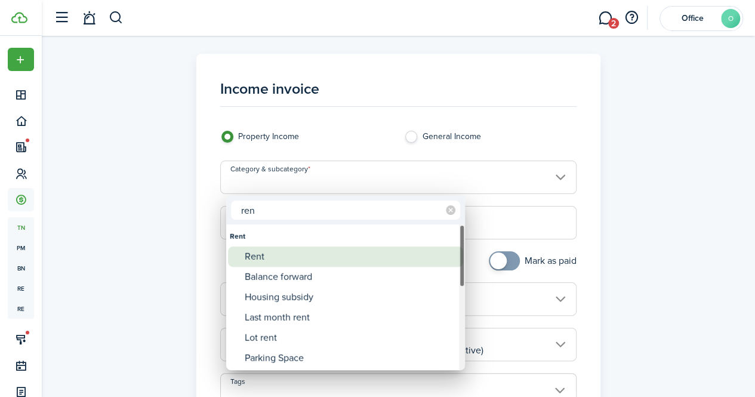
type input "ren"
click at [259, 263] on div "Rent" at bounding box center [350, 256] width 211 height 20
type input "Rent"
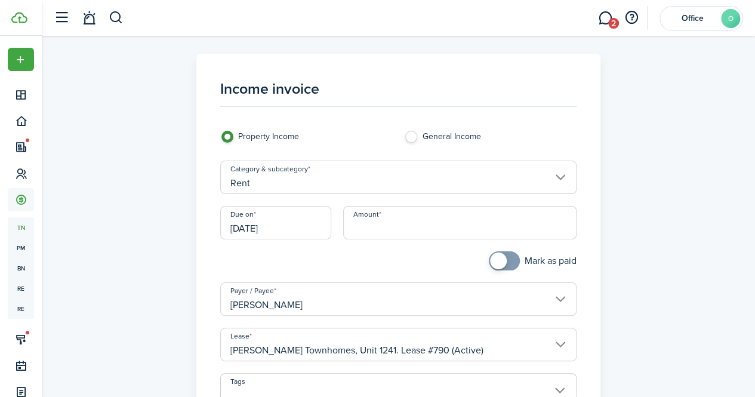
click at [362, 231] on input "Amount" at bounding box center [459, 222] width 233 height 33
click at [291, 230] on input "[DATE]" at bounding box center [275, 222] width 111 height 33
type input "$2,150.00"
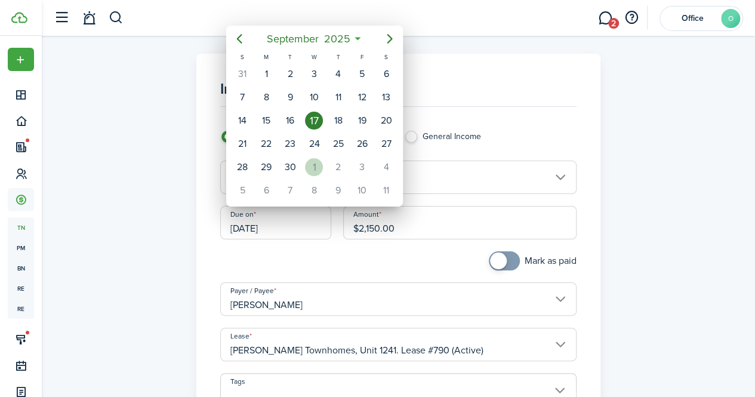
click at [316, 168] on div "1" at bounding box center [314, 167] width 18 height 18
type input "[DATE]"
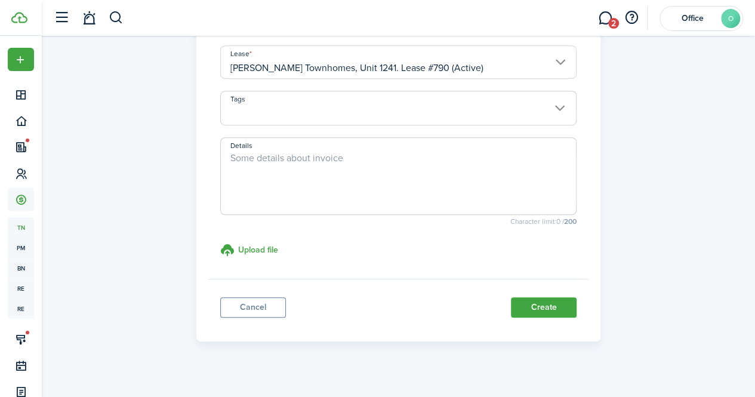
scroll to position [286, 0]
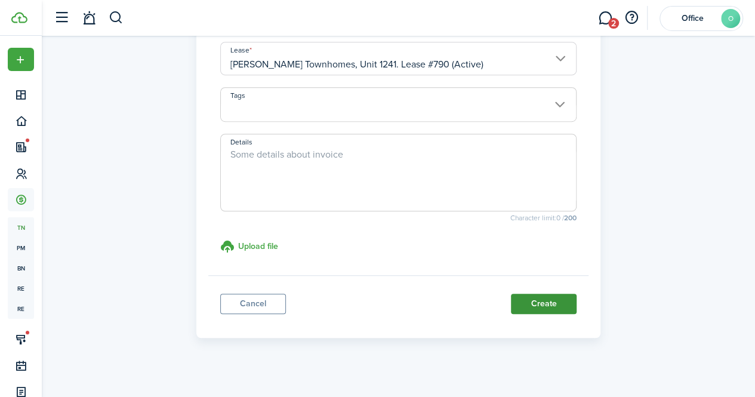
click at [534, 303] on button "Create" at bounding box center [544, 304] width 66 height 20
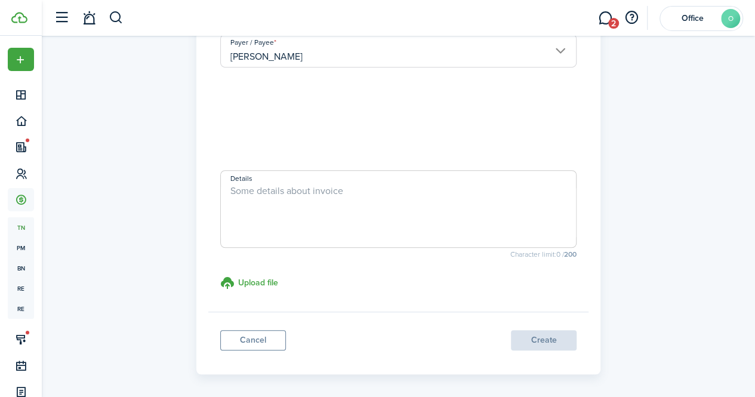
scroll to position [258, 0]
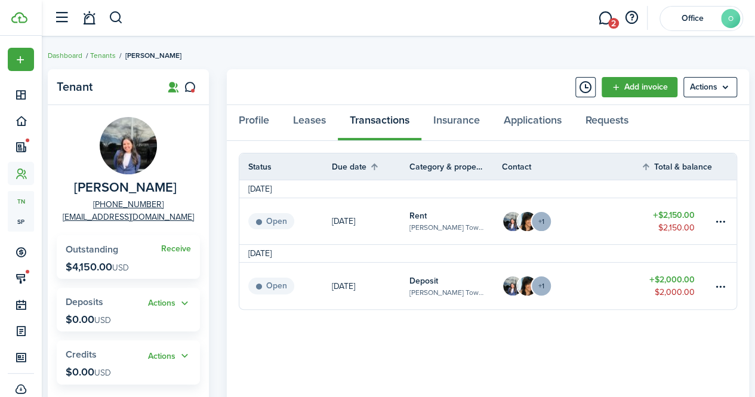
scroll to position [17, 0]
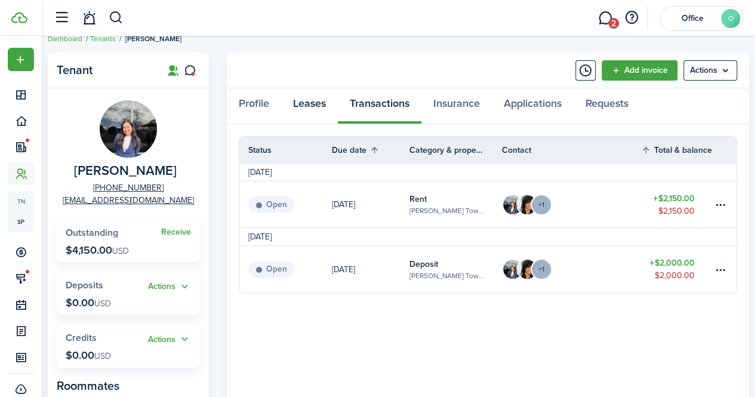
click at [314, 100] on link "Leases" at bounding box center [309, 106] width 57 height 36
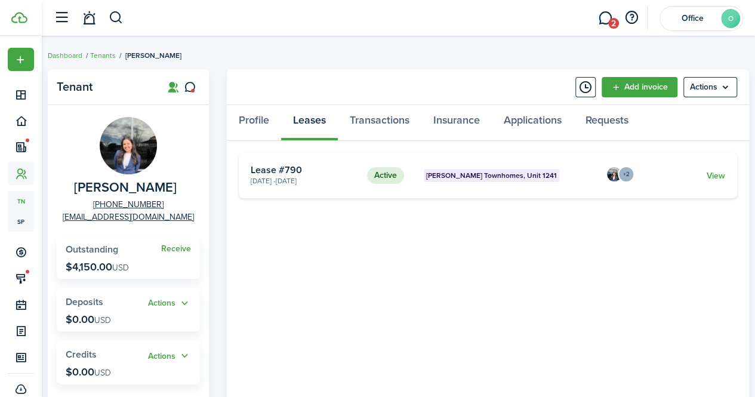
drag, startPoint x: 302, startPoint y: 304, endPoint x: 725, endPoint y: 172, distance: 442.6
click at [725, 172] on card "Active [PERSON_NAME][GEOGRAPHIC_DATA], Unit 1241 [DATE] - [DATE] Lease #790 +2 …" at bounding box center [488, 175] width 498 height 45
click at [718, 175] on link "View" at bounding box center [716, 175] width 19 height 13
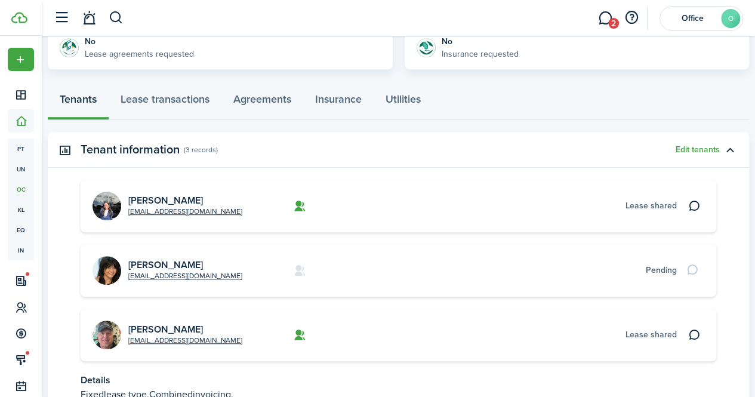
scroll to position [293, 0]
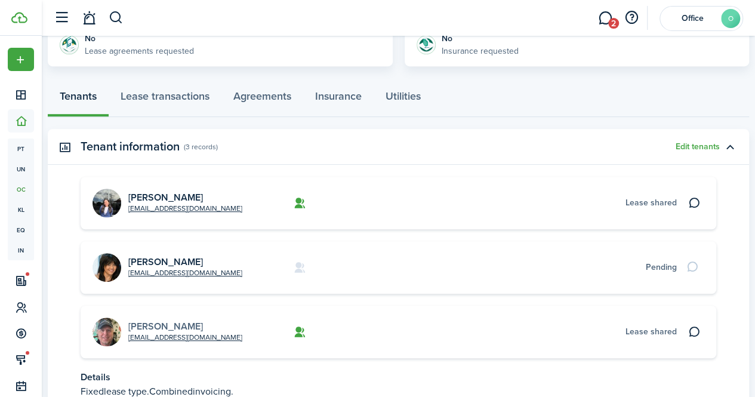
click at [167, 326] on link "[PERSON_NAME]" at bounding box center [165, 326] width 75 height 14
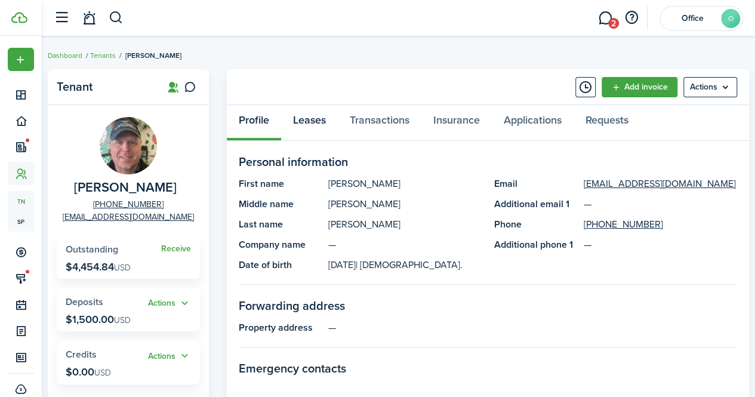
click at [316, 132] on link "Leases" at bounding box center [309, 123] width 57 height 36
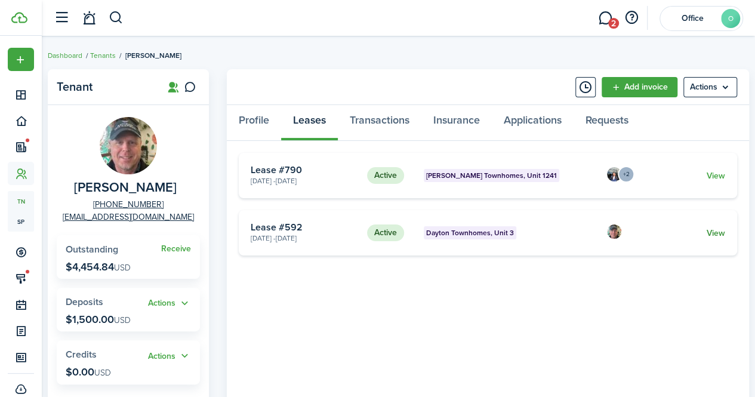
click at [725, 236] on link "View" at bounding box center [716, 233] width 19 height 13
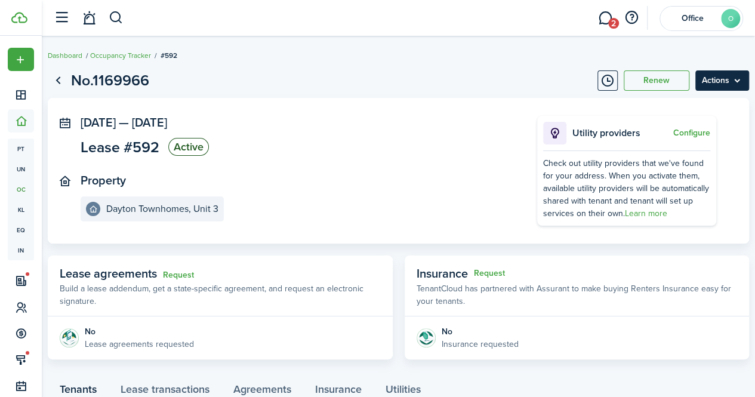
click at [726, 88] on menu-btn "Actions" at bounding box center [722, 80] width 54 height 20
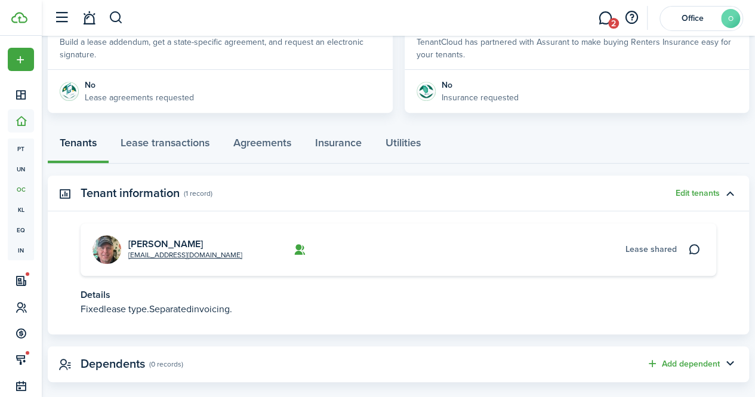
scroll to position [264, 0]
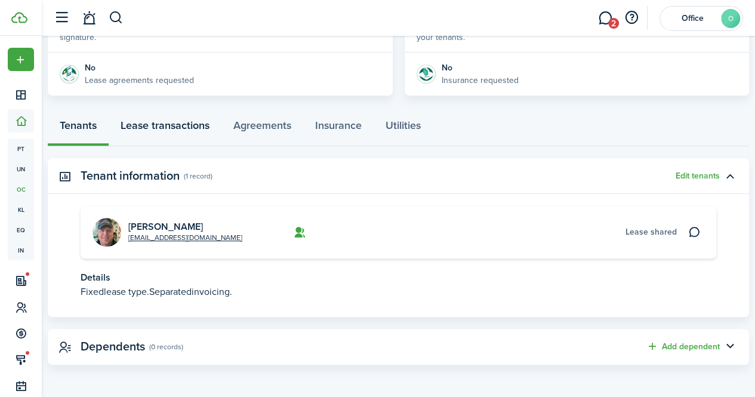
click at [196, 124] on link "Lease transactions" at bounding box center [165, 128] width 113 height 36
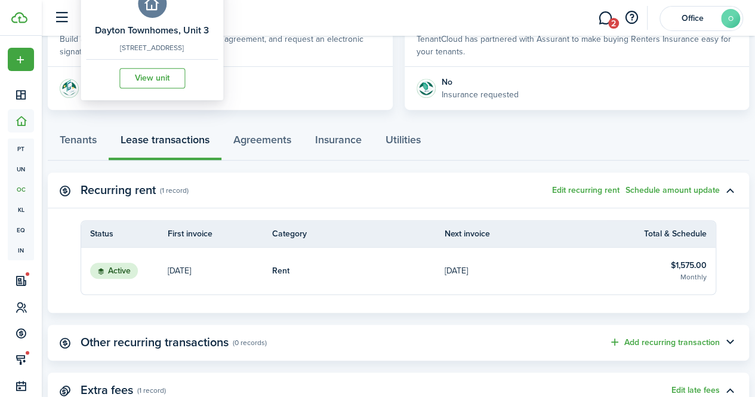
scroll to position [253, 0]
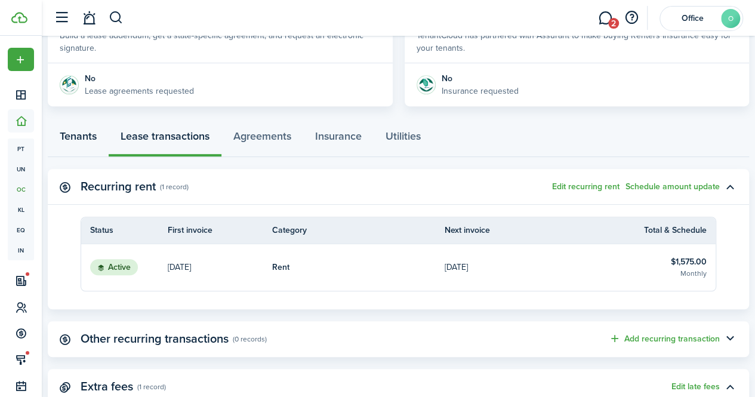
click at [88, 140] on link "Tenants" at bounding box center [78, 139] width 61 height 36
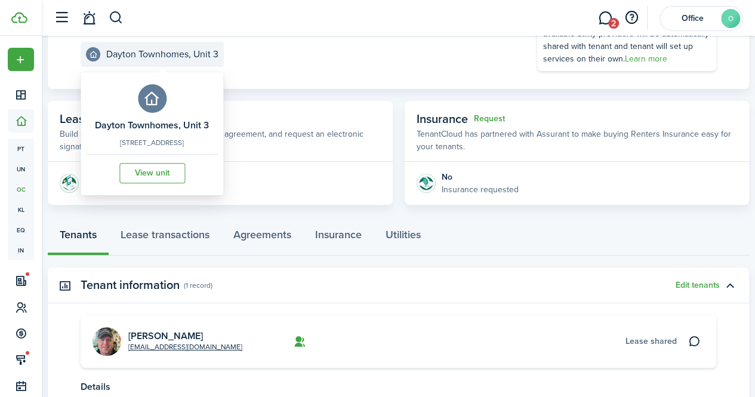
scroll to position [158, 0]
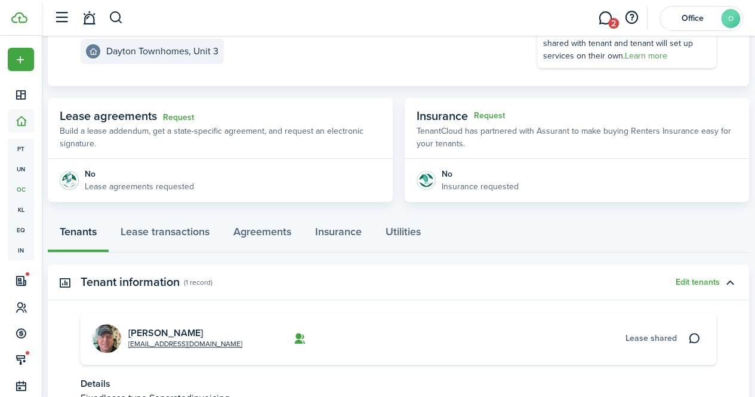
click at [158, 325] on card "[EMAIL_ADDRESS][DOMAIN_NAME] [PERSON_NAME] shared" at bounding box center [399, 338] width 636 height 53
click at [158, 335] on link "[PERSON_NAME]" at bounding box center [165, 333] width 75 height 14
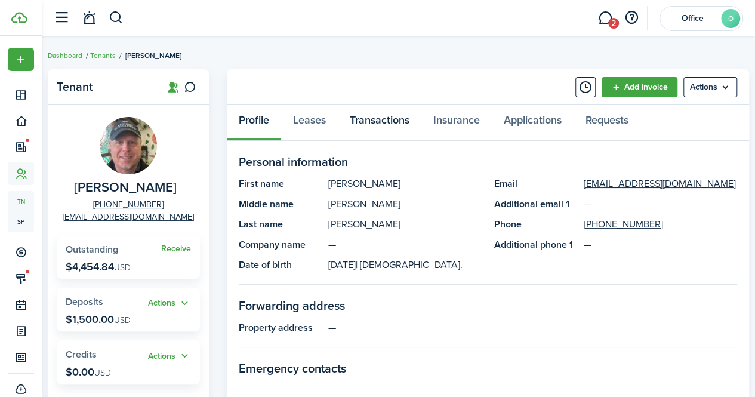
click at [380, 125] on link "Transactions" at bounding box center [380, 123] width 84 height 36
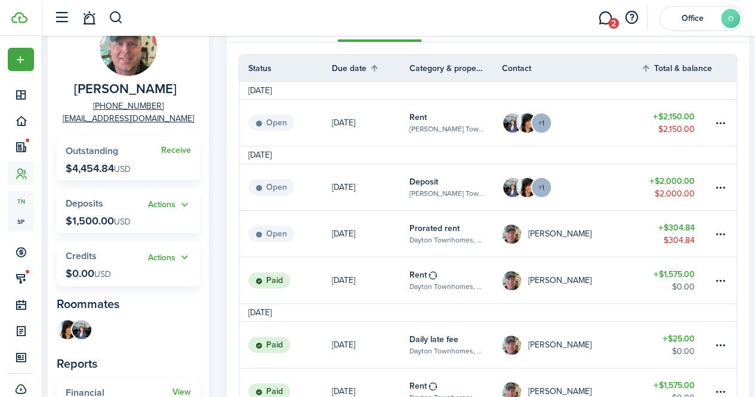
scroll to position [99, 0]
click at [715, 226] on table-menu-btn-icon at bounding box center [720, 233] width 14 height 14
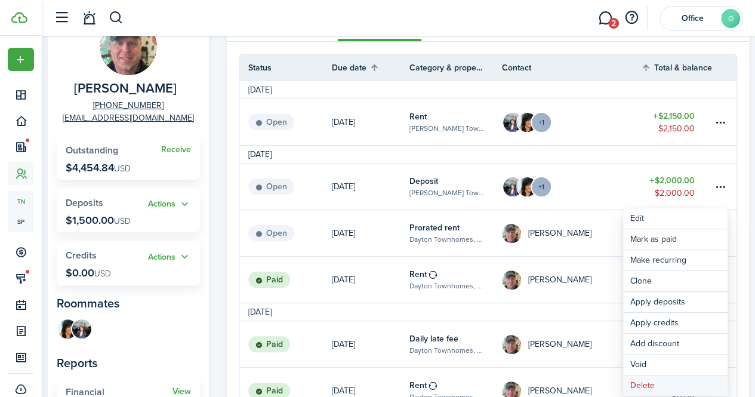
click at [661, 384] on button "Delete" at bounding box center [675, 385] width 104 height 20
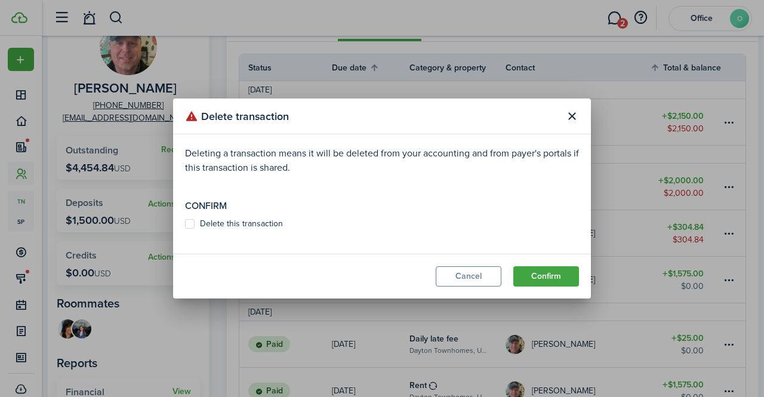
click at [263, 219] on label "Delete this transaction" at bounding box center [234, 224] width 98 height 10
click at [185, 224] on input "Delete this transaction" at bounding box center [184, 224] width 1 height 1
checkbox input "true"
click at [545, 276] on button "Confirm" at bounding box center [546, 276] width 66 height 20
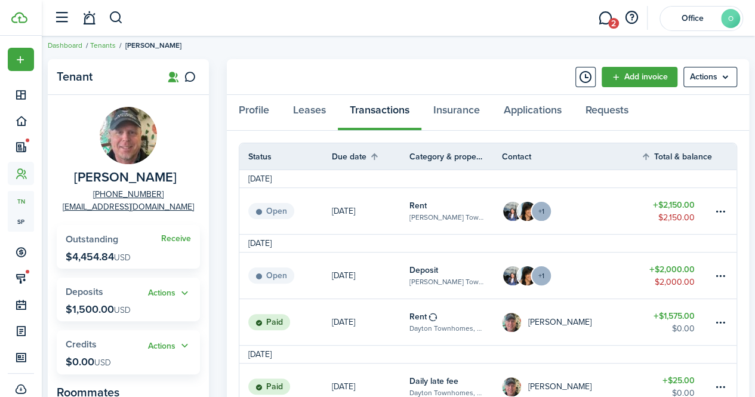
scroll to position [10, 0]
click at [312, 120] on link "Leases" at bounding box center [309, 113] width 57 height 36
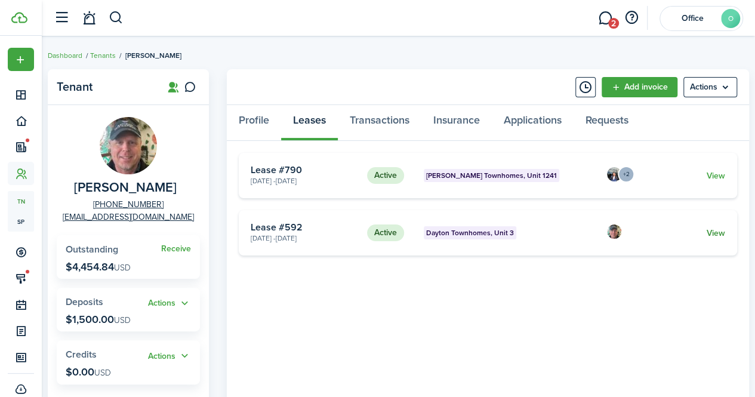
click at [723, 232] on link "View" at bounding box center [716, 233] width 19 height 13
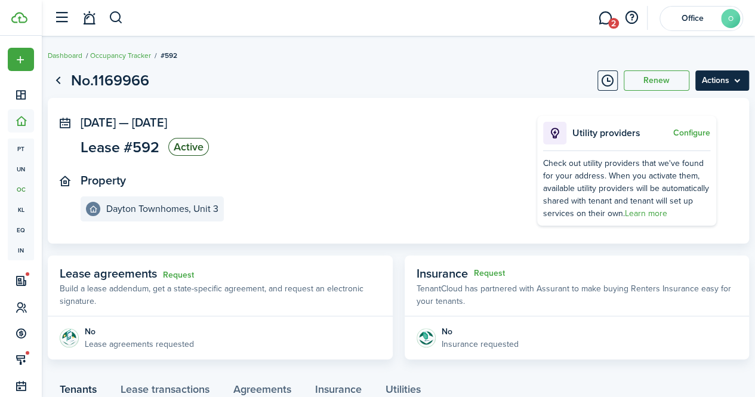
click at [717, 85] on menu-btn "Actions" at bounding box center [722, 80] width 54 height 20
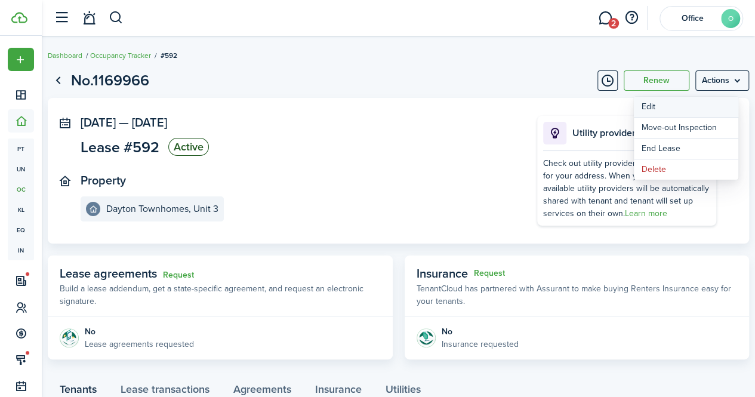
click at [692, 110] on button "Edit" at bounding box center [686, 107] width 104 height 20
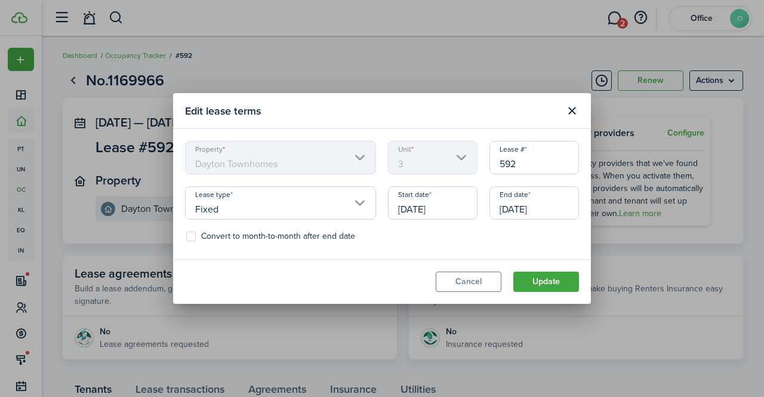
click at [522, 208] on input "[DATE]" at bounding box center [534, 202] width 90 height 33
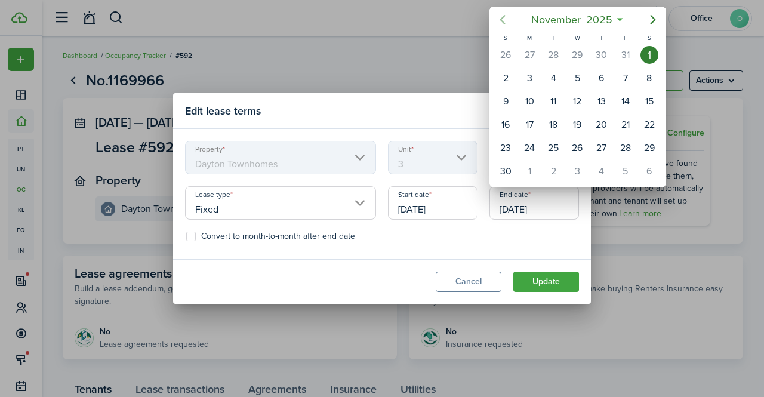
click at [504, 22] on icon "Previous page" at bounding box center [502, 20] width 5 height 10
click at [571, 56] on div "1" at bounding box center [577, 55] width 18 height 18
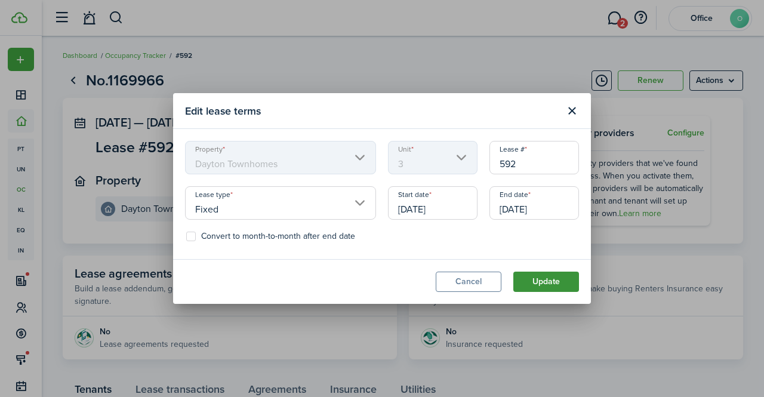
click at [553, 280] on button "Update" at bounding box center [546, 282] width 66 height 20
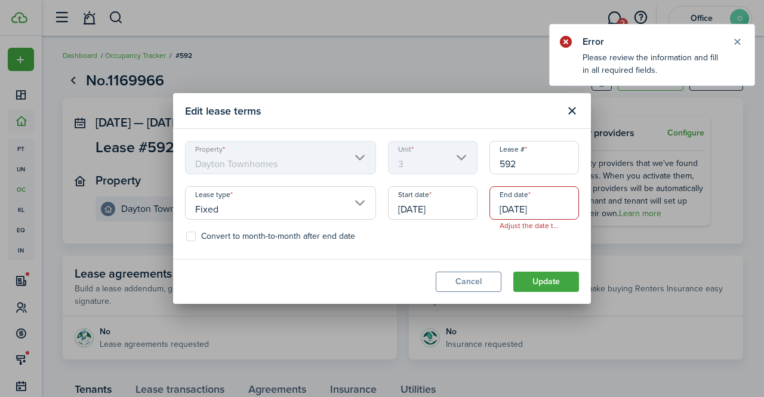
click at [537, 214] on input "[DATE]" at bounding box center [534, 202] width 90 height 33
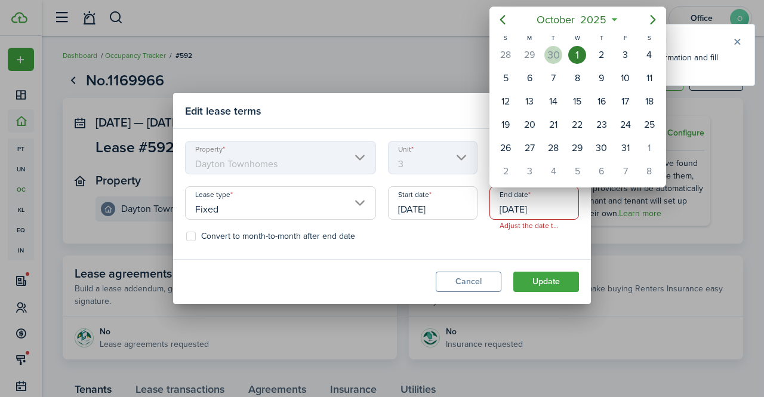
click at [553, 57] on div "30" at bounding box center [553, 55] width 18 height 18
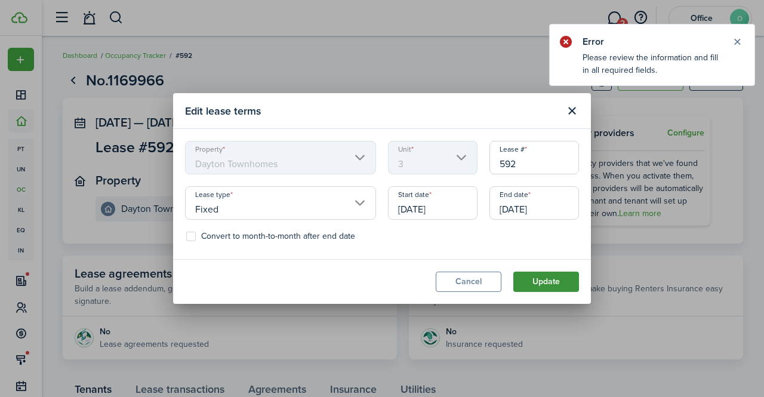
click at [543, 276] on button "Update" at bounding box center [546, 282] width 66 height 20
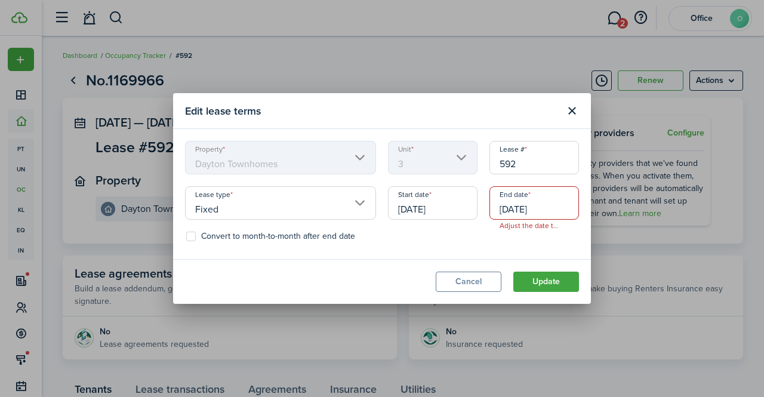
click at [553, 211] on input "[DATE]" at bounding box center [534, 202] width 90 height 33
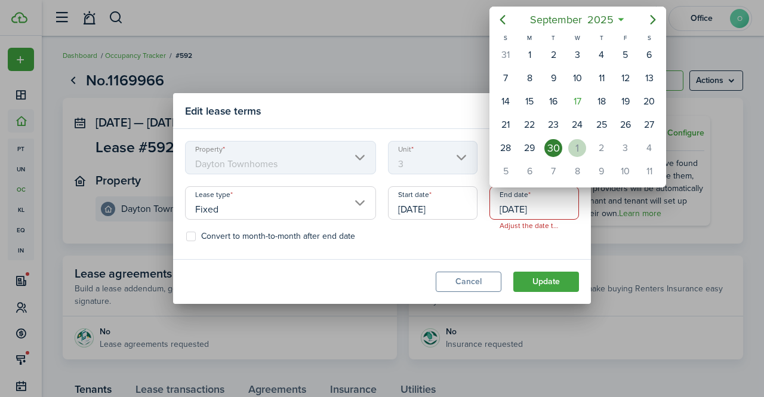
click at [578, 153] on div "1" at bounding box center [577, 148] width 18 height 18
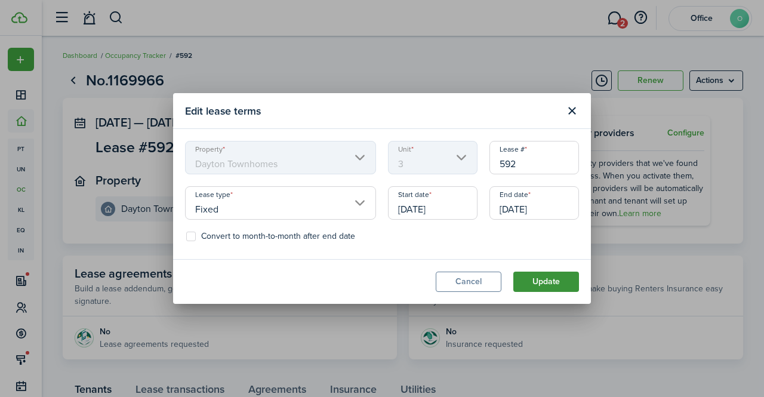
click at [543, 282] on button "Update" at bounding box center [546, 282] width 66 height 20
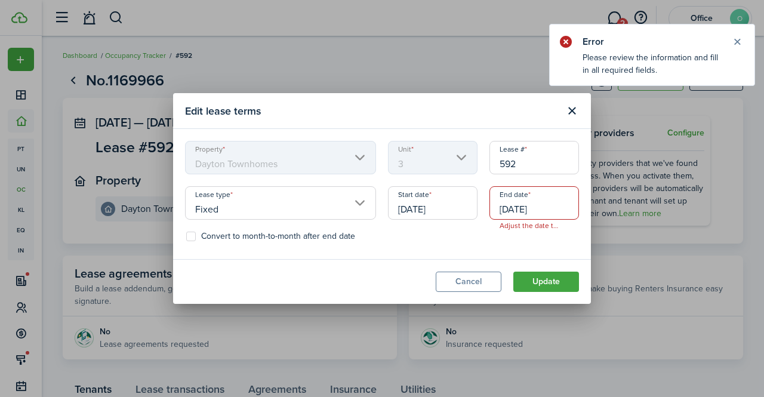
click at [315, 212] on input "Fixed" at bounding box center [280, 202] width 191 height 33
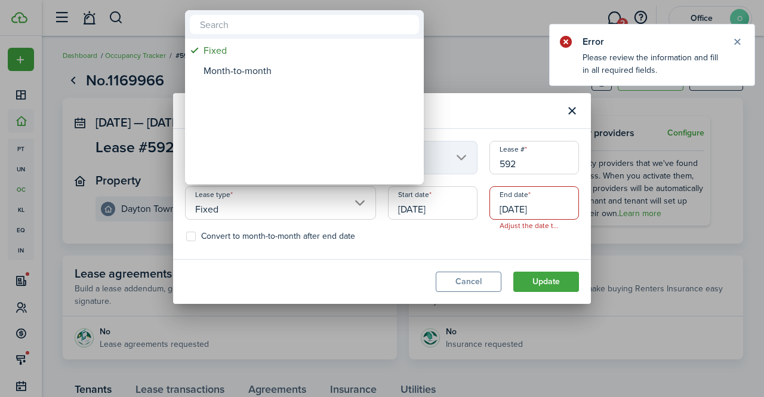
click at [315, 212] on div at bounding box center [382, 199] width 955 height 588
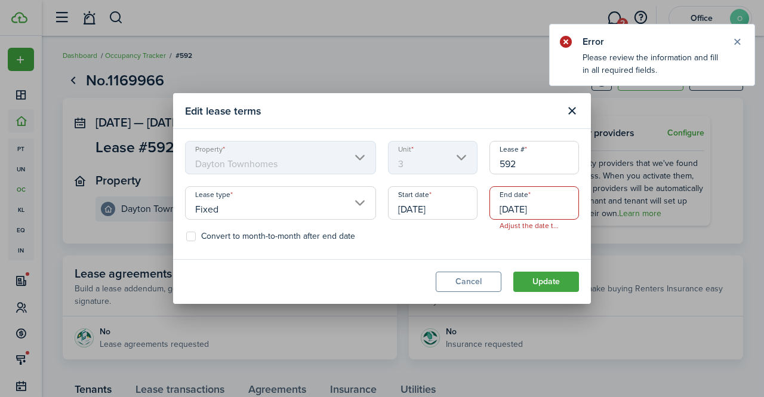
click at [554, 211] on input "[DATE]" at bounding box center [534, 202] width 90 height 33
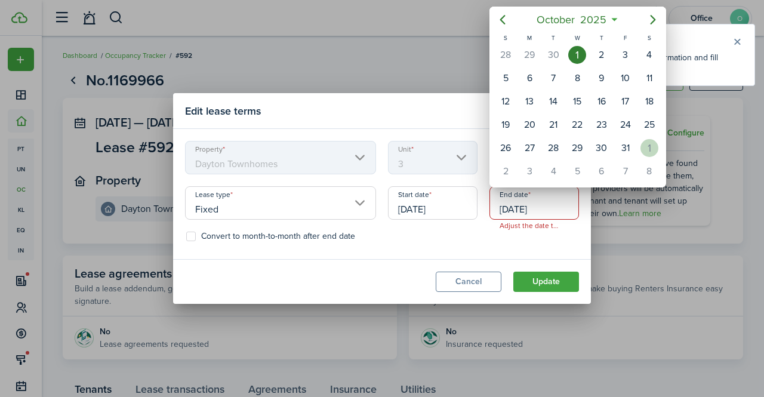
click at [641, 150] on div "1" at bounding box center [649, 148] width 18 height 18
type input "[DATE]"
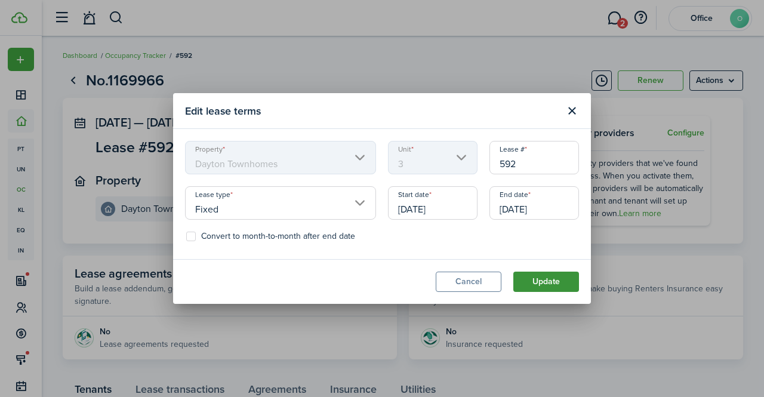
click at [538, 288] on button "Update" at bounding box center [546, 282] width 66 height 20
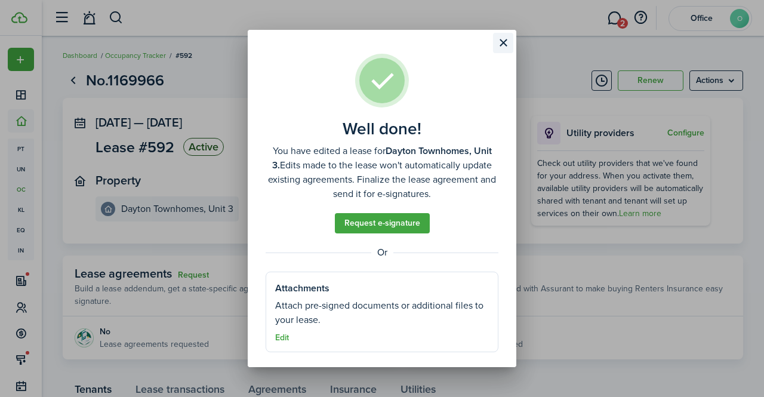
click at [500, 42] on button "Close modal" at bounding box center [503, 43] width 20 height 20
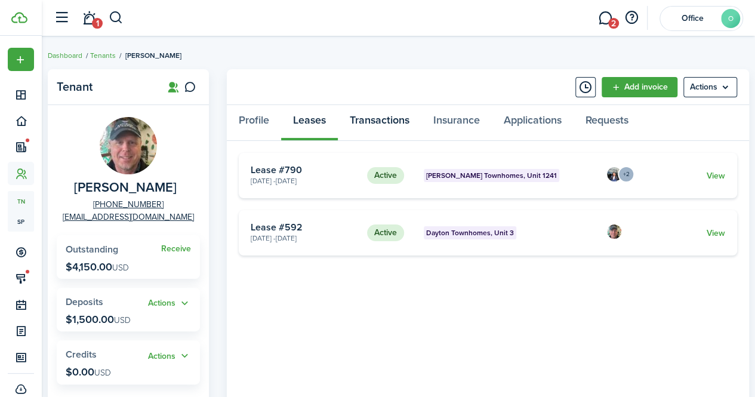
click at [386, 127] on link "Transactions" at bounding box center [380, 123] width 84 height 36
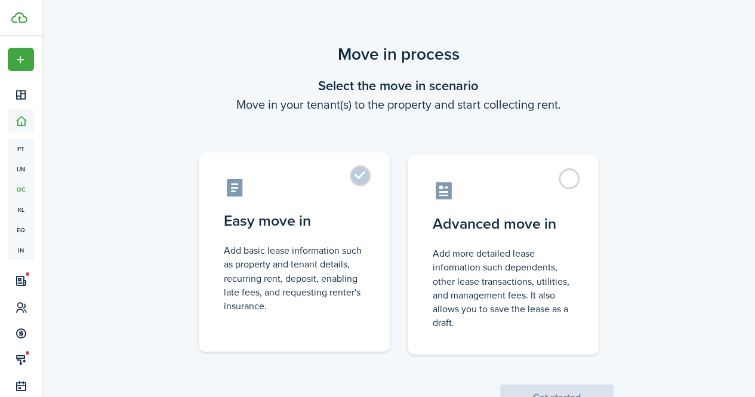
click at [349, 181] on control-radio-card-icon at bounding box center [294, 187] width 141 height 21
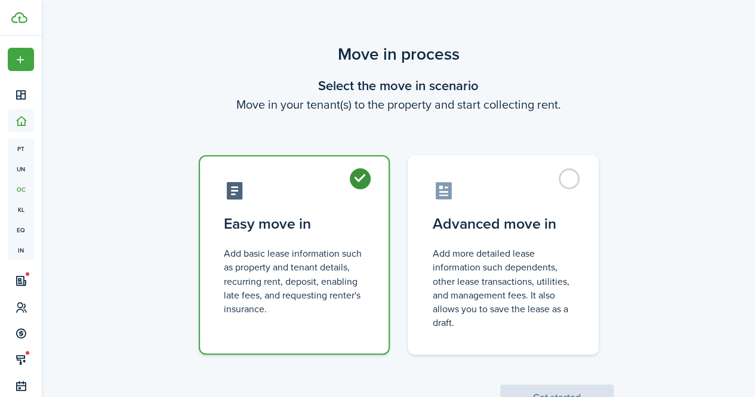
radio input "true"
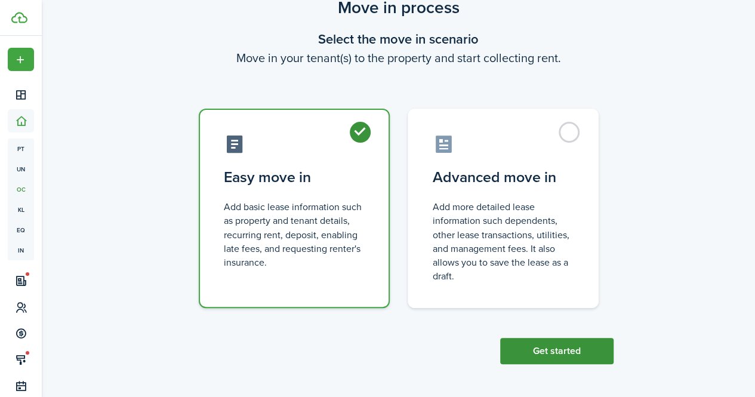
click at [557, 350] on button "Get started" at bounding box center [556, 351] width 113 height 26
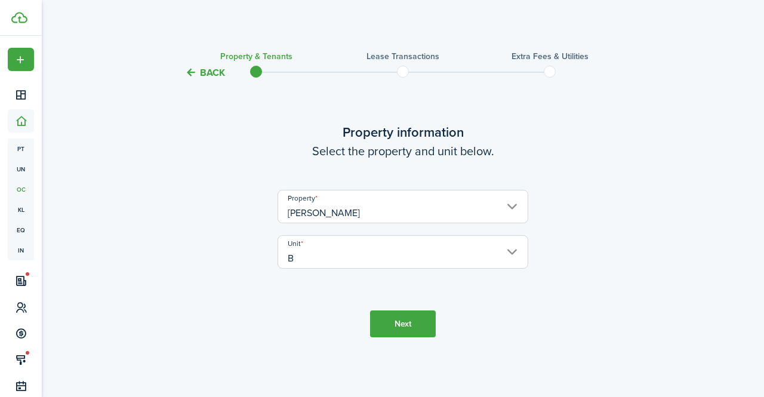
click at [391, 325] on button "Next" at bounding box center [403, 323] width 66 height 27
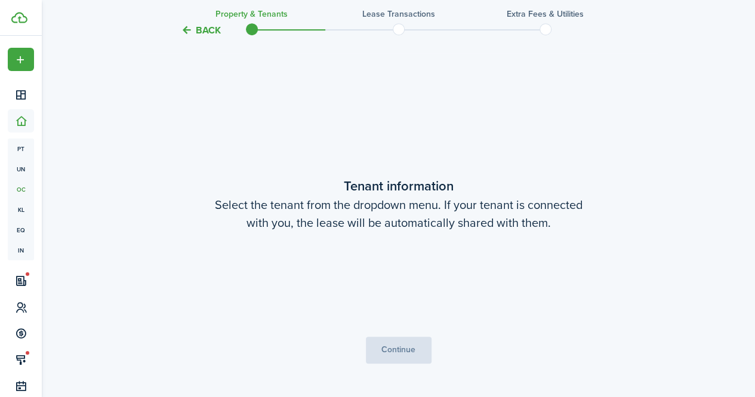
scroll to position [317, 0]
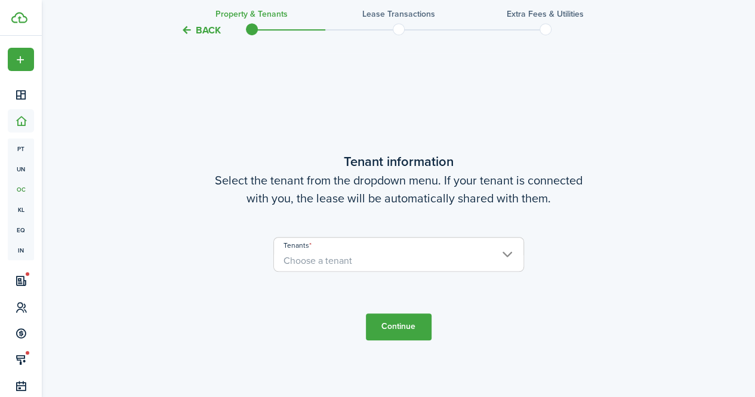
click at [381, 263] on span "Choose a tenant" at bounding box center [398, 261] width 249 height 20
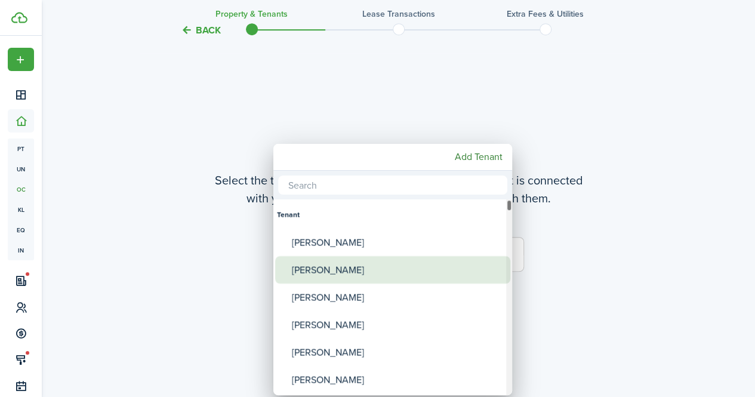
click at [363, 269] on div "[PERSON_NAME]" at bounding box center [397, 269] width 211 height 27
type input "[PERSON_NAME]"
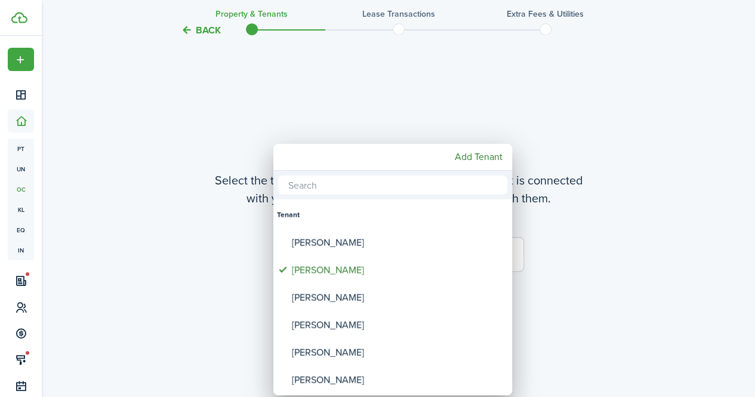
click at [574, 334] on div at bounding box center [378, 199] width 946 height 588
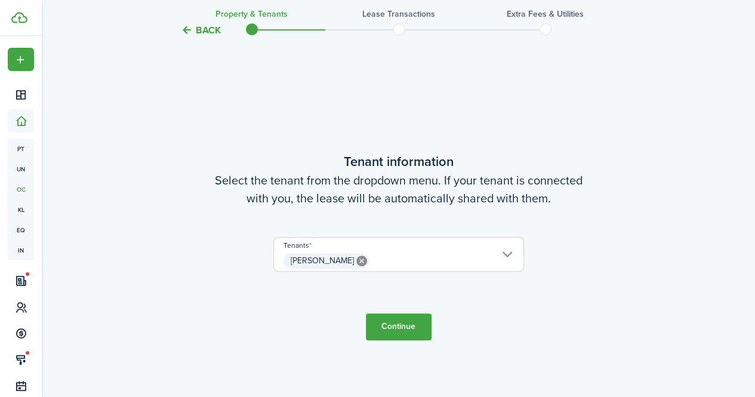
click at [400, 325] on button "Continue" at bounding box center [399, 326] width 66 height 27
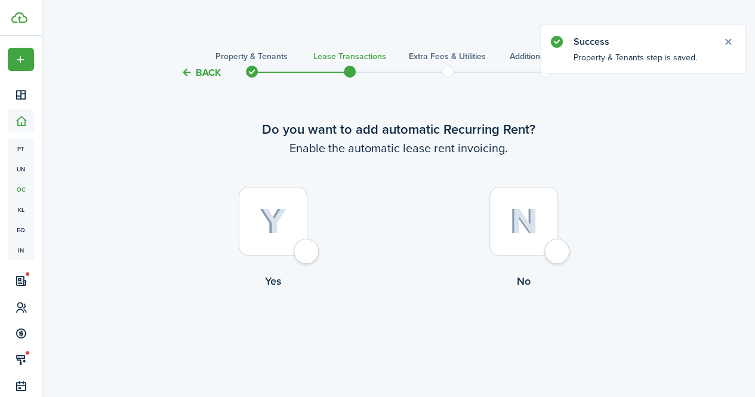
click at [301, 248] on div at bounding box center [273, 221] width 69 height 69
radio input "true"
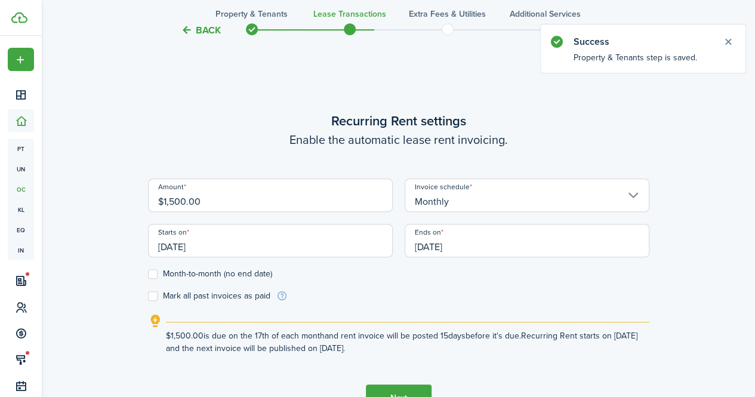
scroll to position [328, 0]
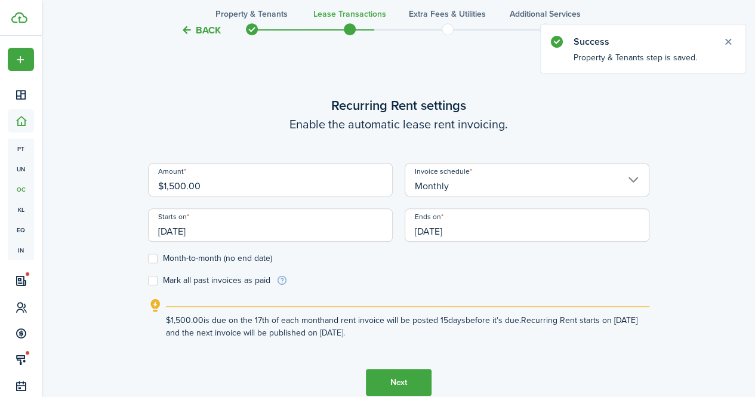
click at [174, 186] on input "$1,500.00" at bounding box center [270, 179] width 245 height 33
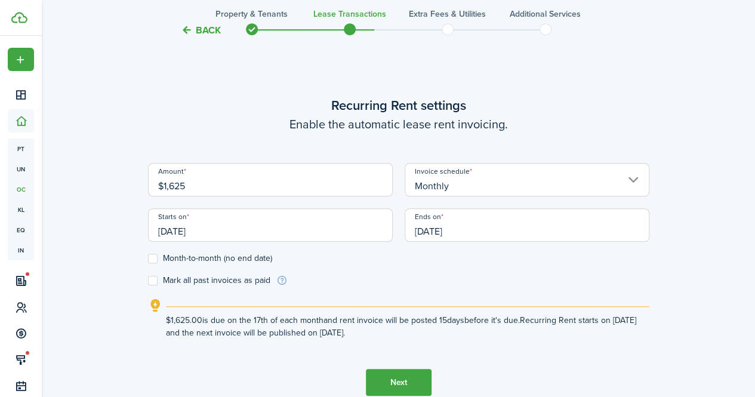
type input "$1,625.00"
click at [222, 236] on input "[DATE]" at bounding box center [270, 224] width 245 height 33
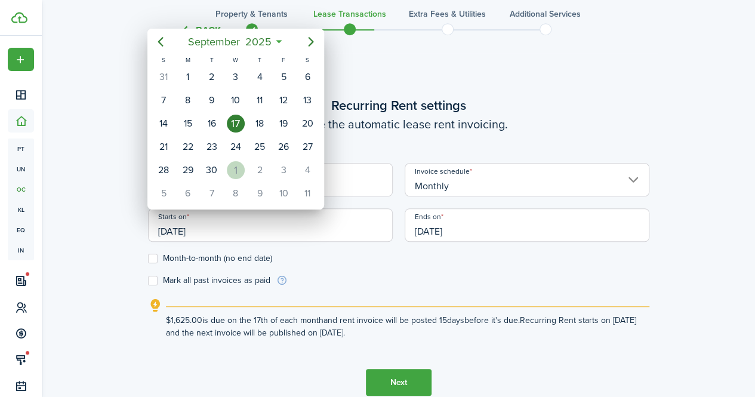
click at [239, 162] on div "1" at bounding box center [236, 170] width 18 height 18
type input "[DATE]"
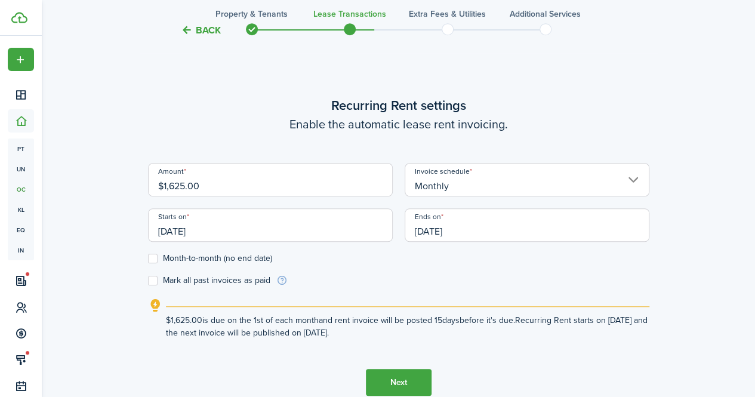
scroll to position [0, 0]
click at [474, 230] on input "[DATE]" at bounding box center [527, 224] width 245 height 33
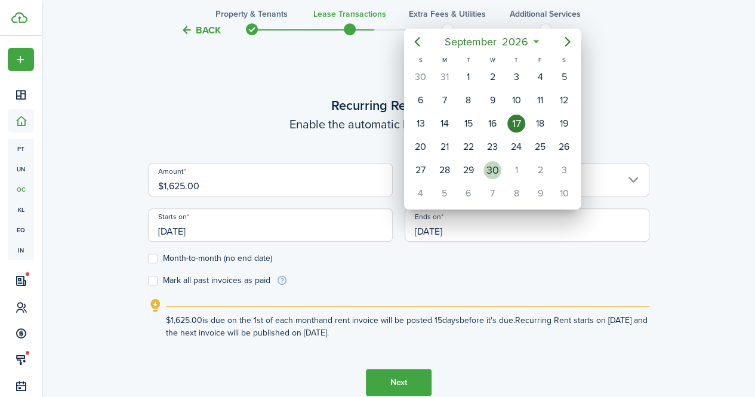
click at [499, 168] on div "30" at bounding box center [492, 170] width 18 height 18
type input "09/30/2026"
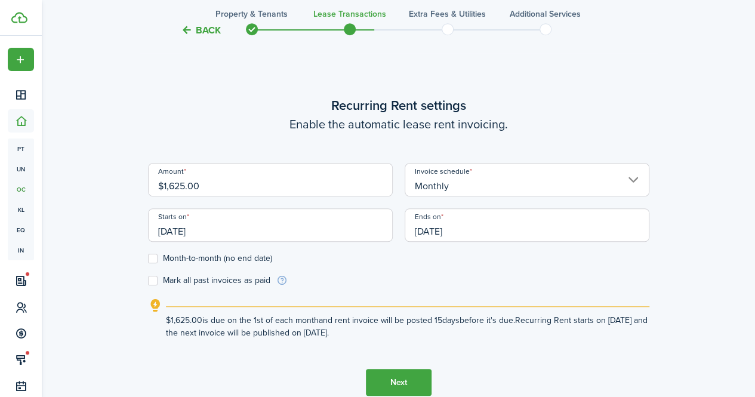
click at [394, 378] on button "Next" at bounding box center [399, 382] width 66 height 27
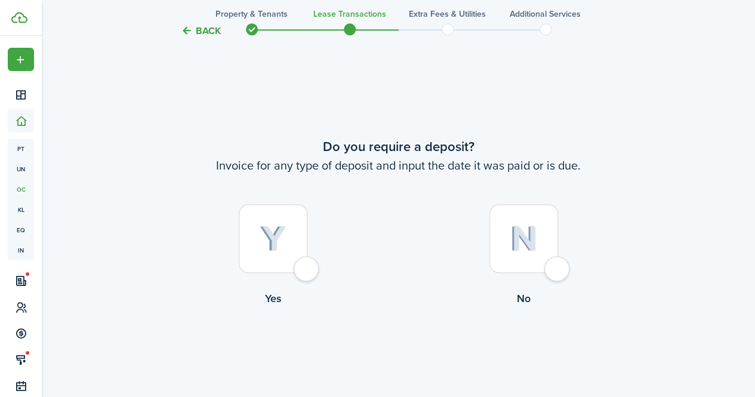
scroll to position [725, 0]
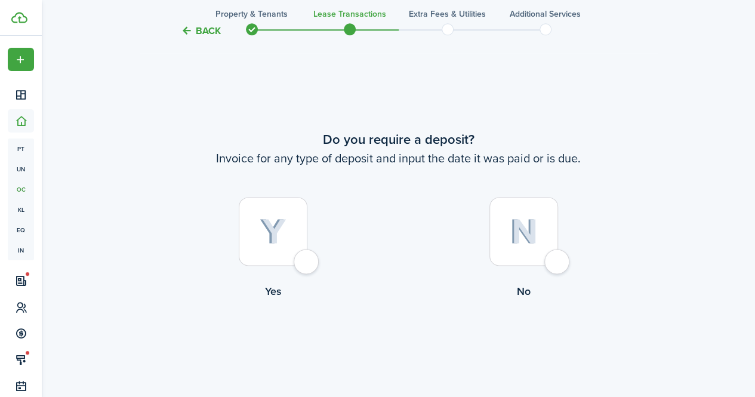
click at [307, 263] on div at bounding box center [273, 231] width 69 height 69
radio input "true"
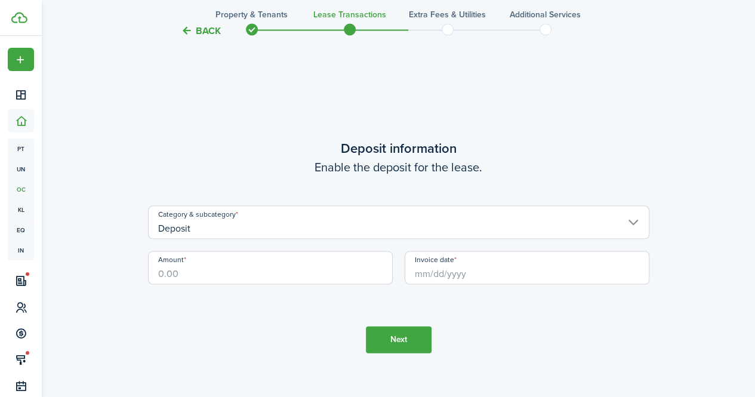
scroll to position [1122, 0]
click at [258, 274] on input "Amount" at bounding box center [270, 267] width 245 height 33
click at [429, 279] on input "Invoice date" at bounding box center [527, 267] width 245 height 33
type input "$1,500.00"
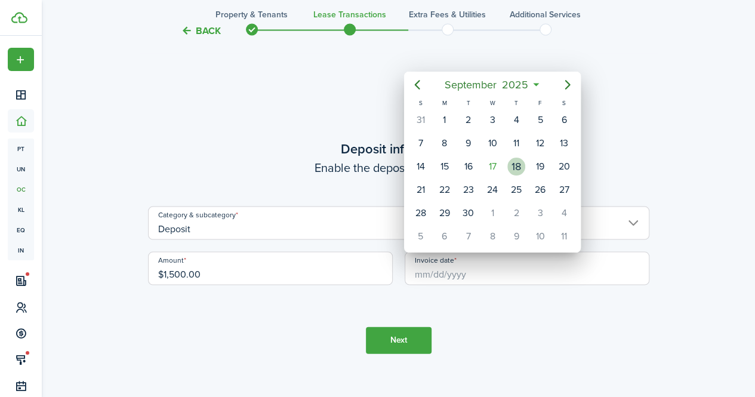
click at [518, 163] on div "18" at bounding box center [516, 167] width 18 height 18
type input "[DATE]"
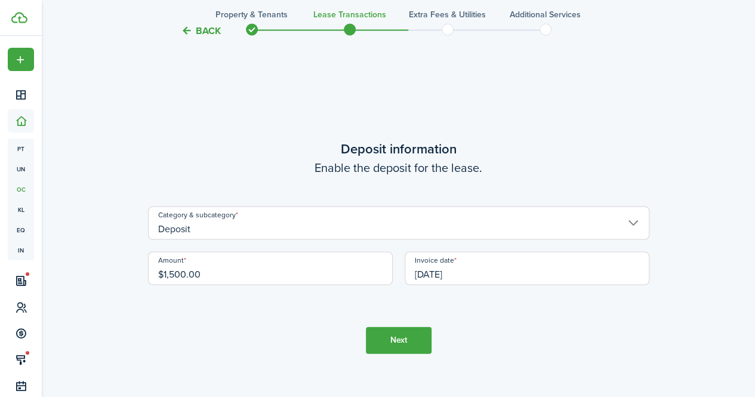
click at [397, 337] on button "Next" at bounding box center [399, 339] width 66 height 27
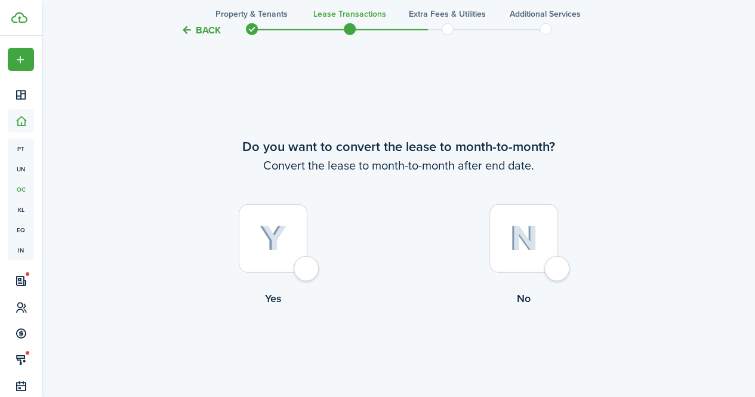
scroll to position [1519, 0]
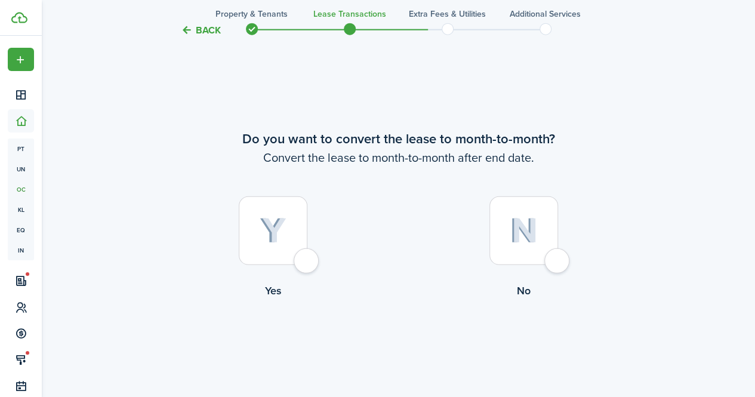
click at [551, 260] on div at bounding box center [523, 230] width 69 height 69
radio input "true"
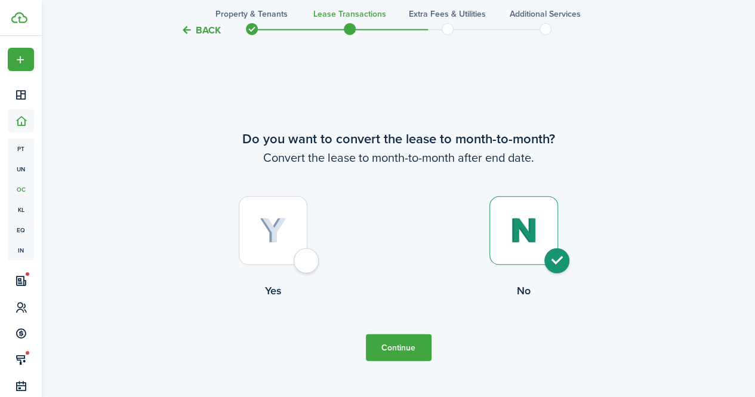
click at [397, 338] on button "Continue" at bounding box center [399, 347] width 66 height 27
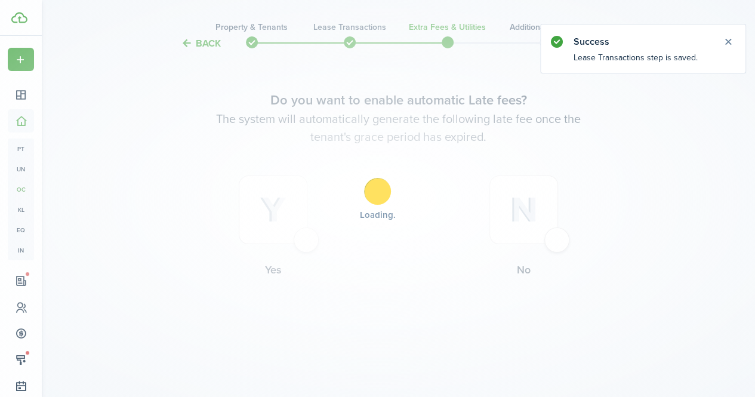
scroll to position [0, 0]
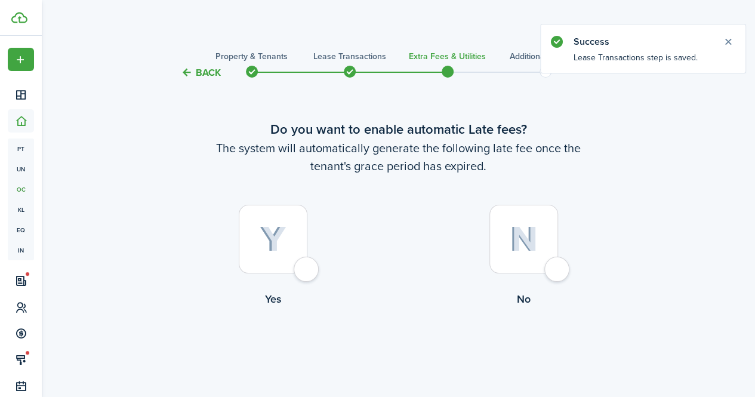
click at [303, 273] on div at bounding box center [273, 239] width 69 height 69
radio input "true"
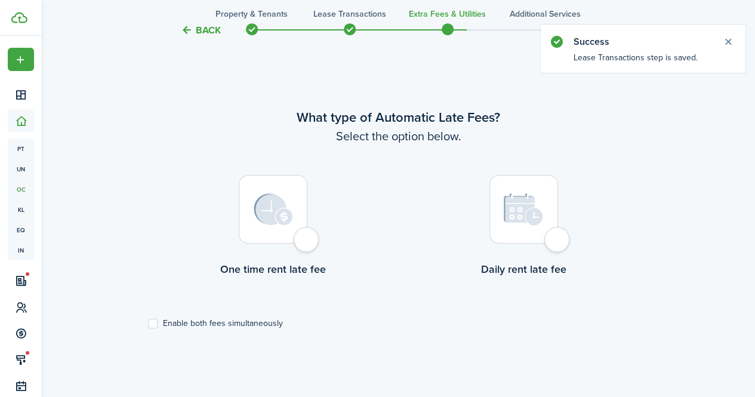
scroll to position [346, 0]
click at [558, 238] on div at bounding box center [523, 208] width 69 height 69
radio input "true"
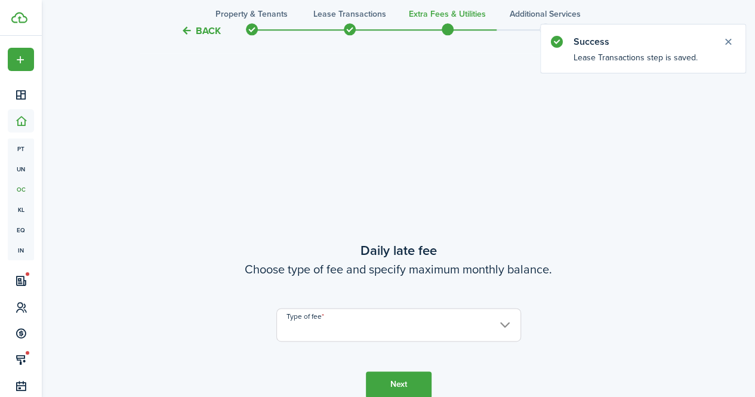
scroll to position [743, 0]
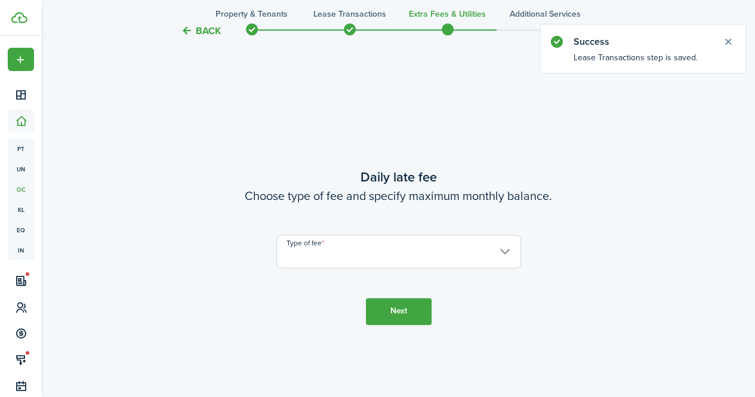
click at [372, 246] on input "Type of fee" at bounding box center [398, 251] width 245 height 33
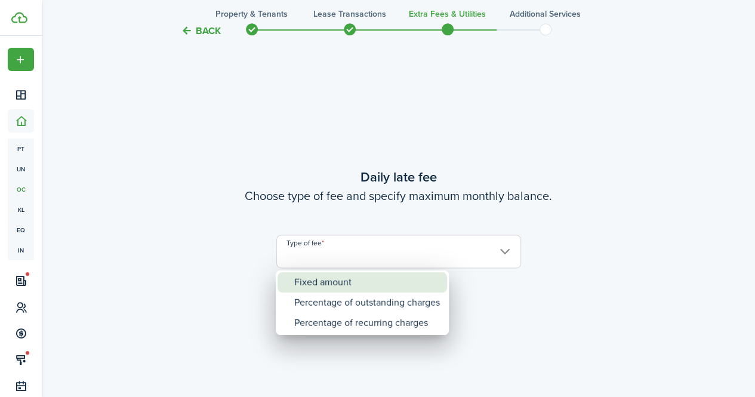
click at [339, 281] on div "Fixed amount" at bounding box center [367, 282] width 146 height 20
type input "Fixed amount"
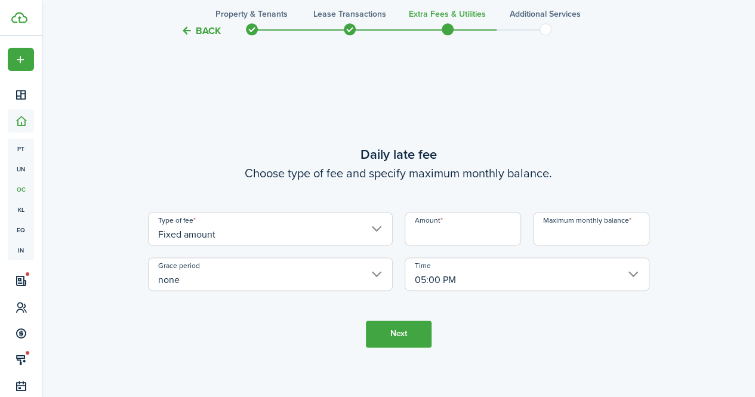
click at [433, 239] on input "Amount" at bounding box center [463, 228] width 116 height 33
type input "$25.00"
click at [551, 233] on input "Maximum monthly balance" at bounding box center [591, 228] width 116 height 33
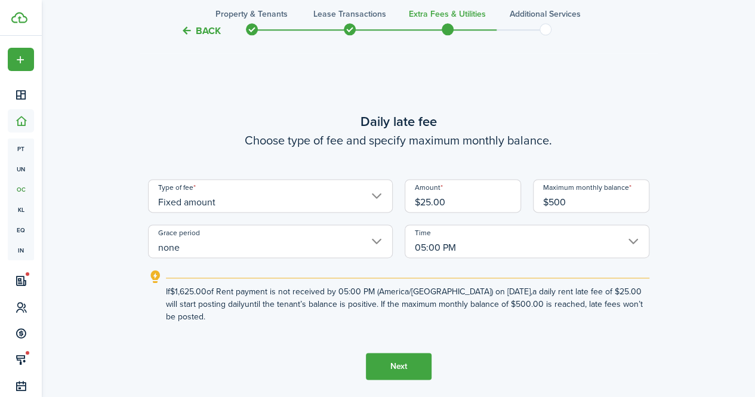
type input "$500.00"
click at [400, 360] on button "Next" at bounding box center [399, 366] width 66 height 27
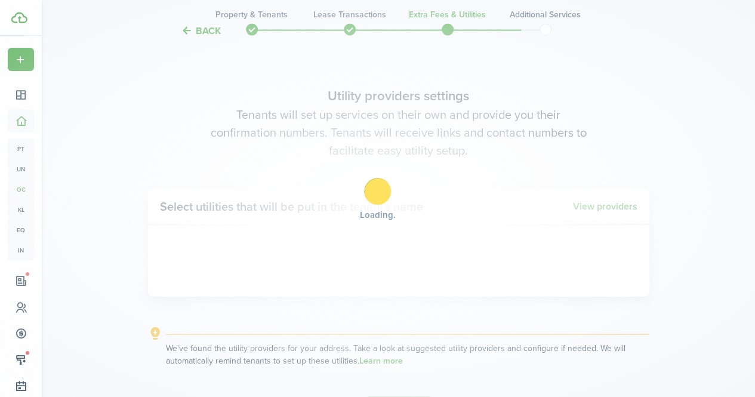
scroll to position [1140, 0]
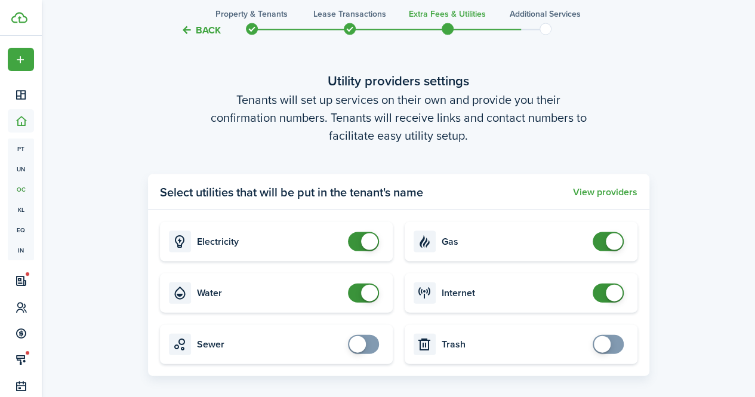
checkbox input "false"
click at [357, 241] on span at bounding box center [363, 241] width 12 height 19
checkbox input "false"
click at [357, 287] on span at bounding box center [363, 292] width 12 height 19
checkbox input "false"
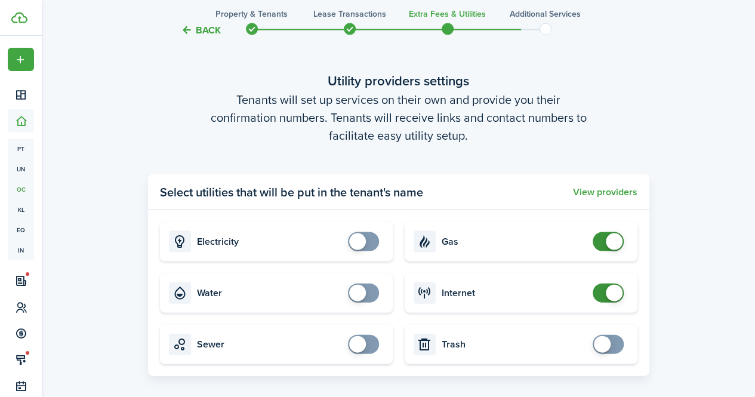
click at [602, 239] on span at bounding box center [608, 241] width 12 height 19
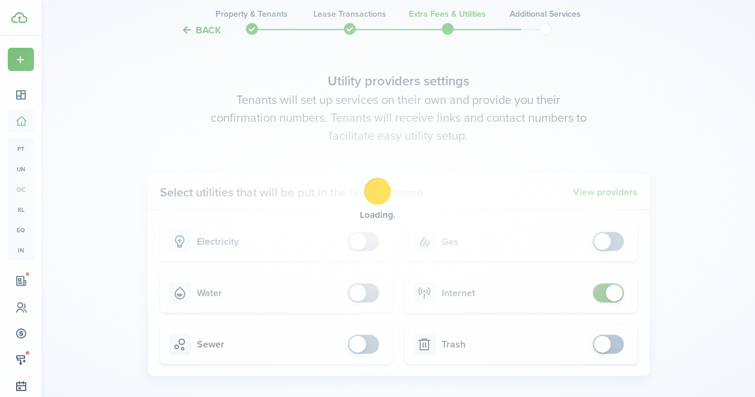
click at [598, 288] on div "Loading" at bounding box center [377, 198] width 755 height 397
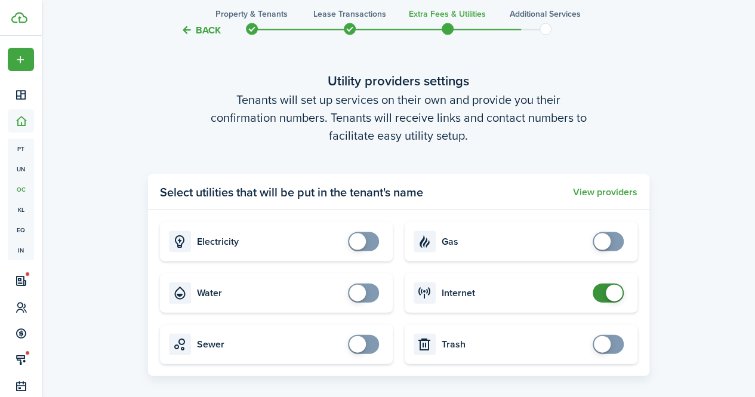
checkbox input "false"
click at [602, 288] on span at bounding box center [608, 292] width 12 height 19
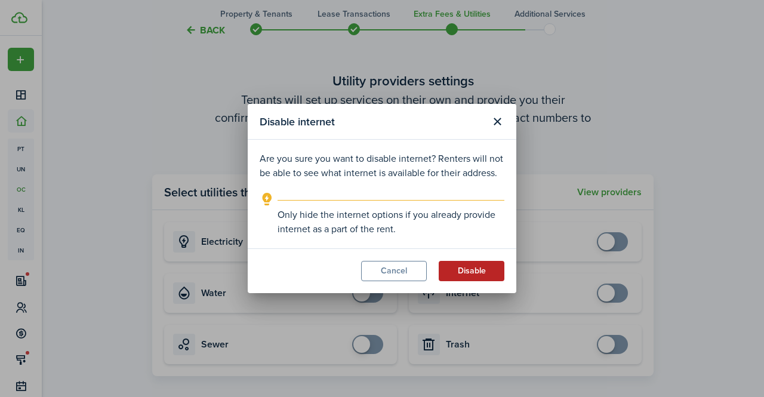
click at [485, 265] on button "Disable" at bounding box center [472, 271] width 66 height 20
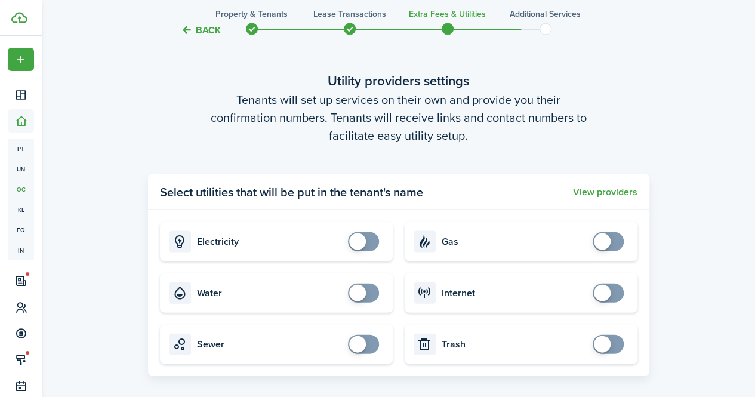
scroll to position [1303, 0]
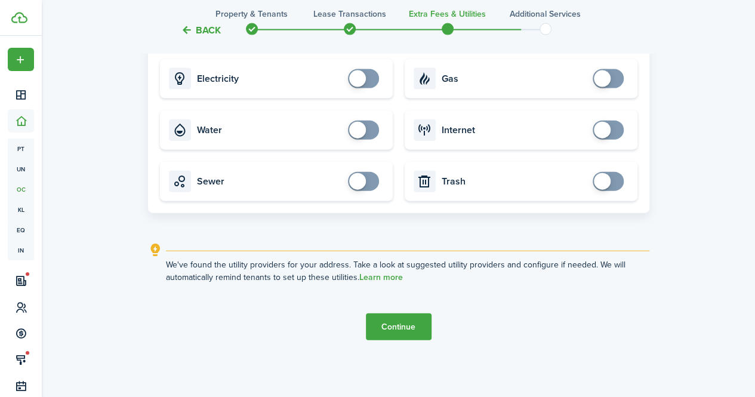
click at [403, 326] on button "Continue" at bounding box center [399, 326] width 66 height 27
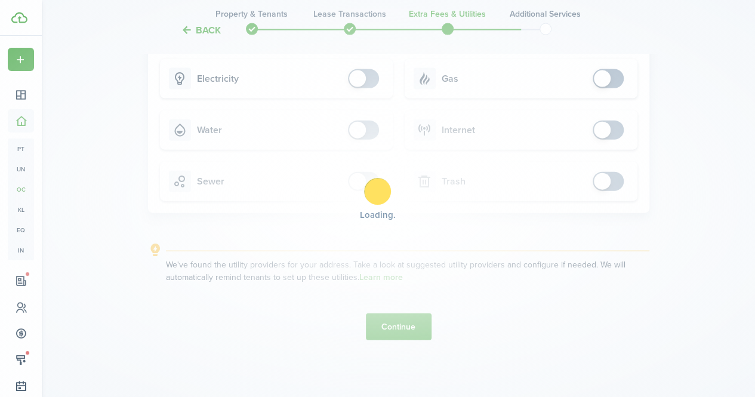
scroll to position [0, 0]
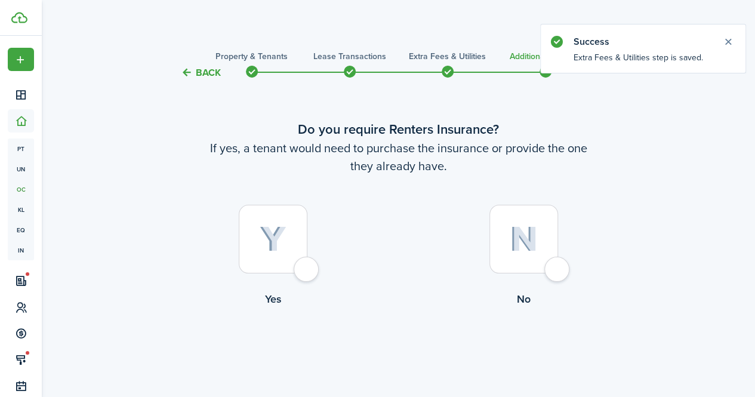
click at [555, 262] on div at bounding box center [523, 239] width 69 height 69
radio input "true"
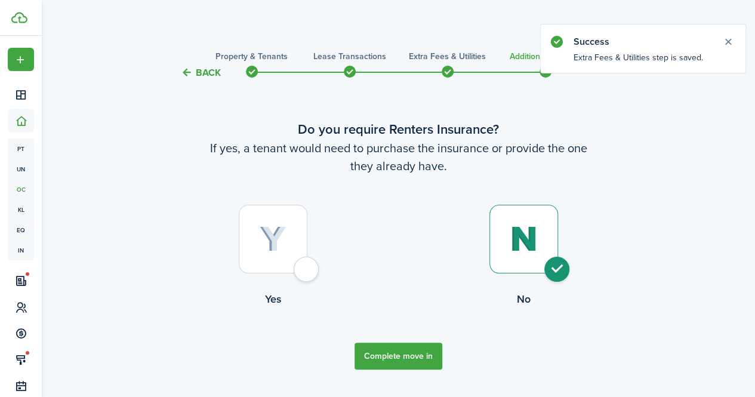
click at [399, 360] on button "Complete move in" at bounding box center [399, 356] width 88 height 27
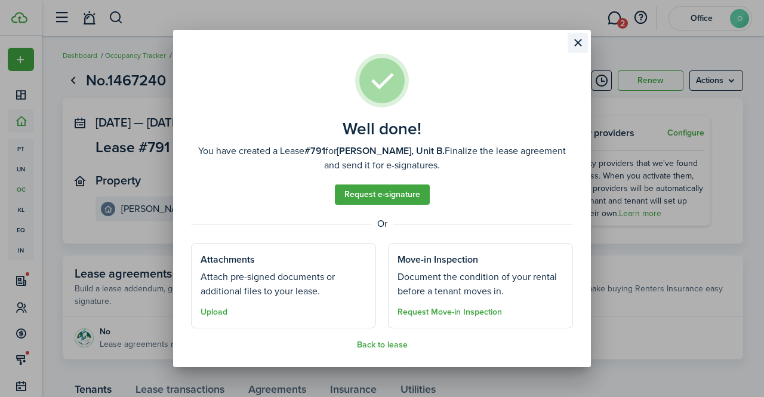
click at [573, 44] on button "Close modal" at bounding box center [578, 43] width 20 height 20
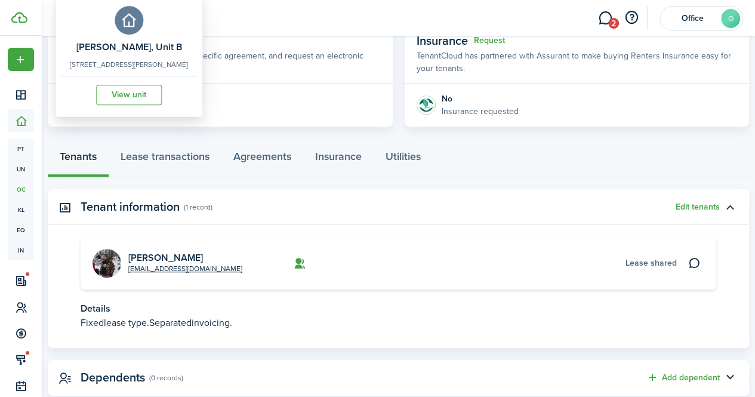
scroll to position [234, 0]
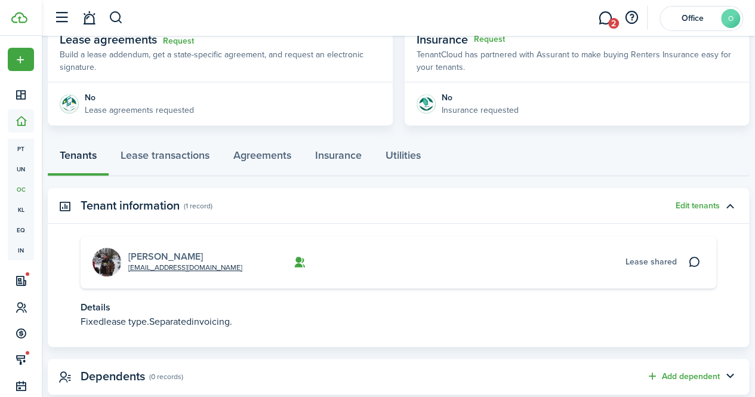
click at [167, 254] on link "[PERSON_NAME]" at bounding box center [165, 256] width 75 height 14
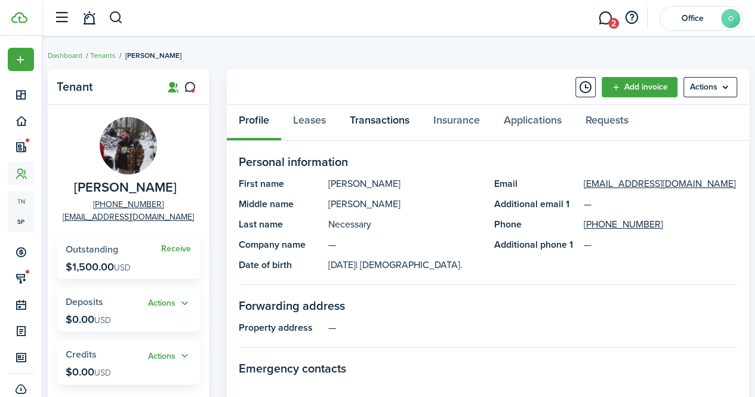
click at [372, 123] on link "Transactions" at bounding box center [380, 123] width 84 height 36
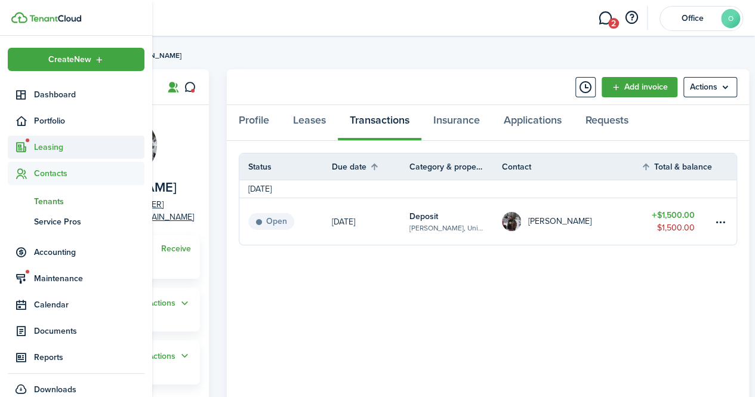
click at [55, 147] on span "Leasing" at bounding box center [89, 147] width 110 height 13
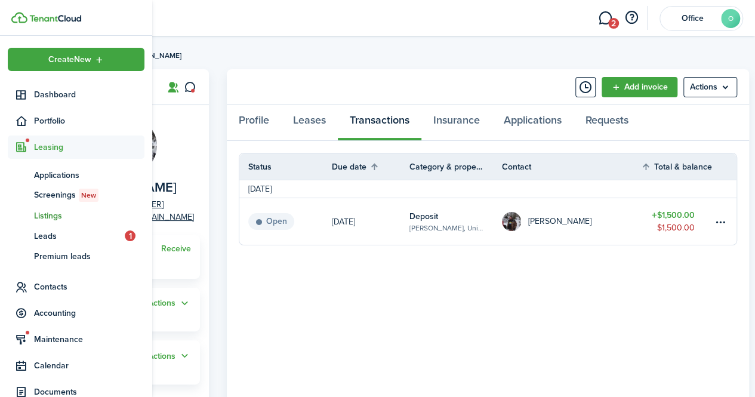
click at [48, 217] on span "Listings" at bounding box center [89, 215] width 110 height 13
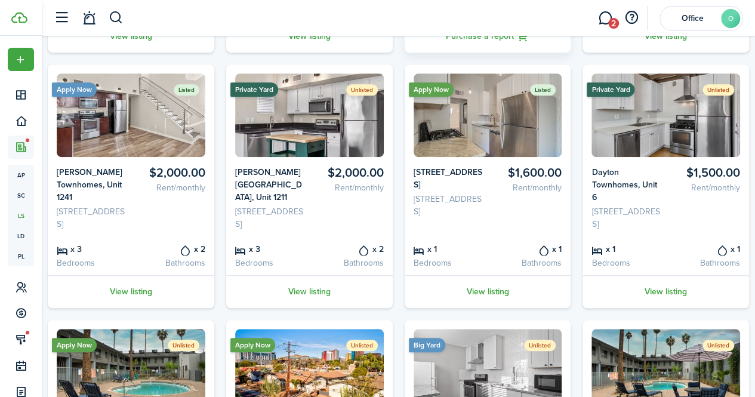
scroll to position [338, 0]
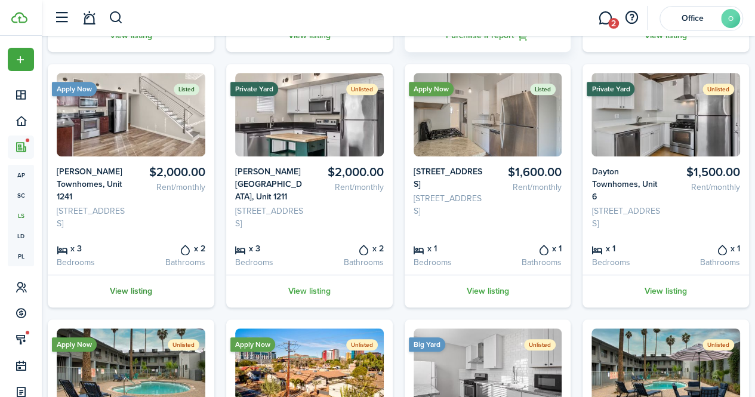
click at [133, 299] on link "View listing" at bounding box center [131, 291] width 167 height 33
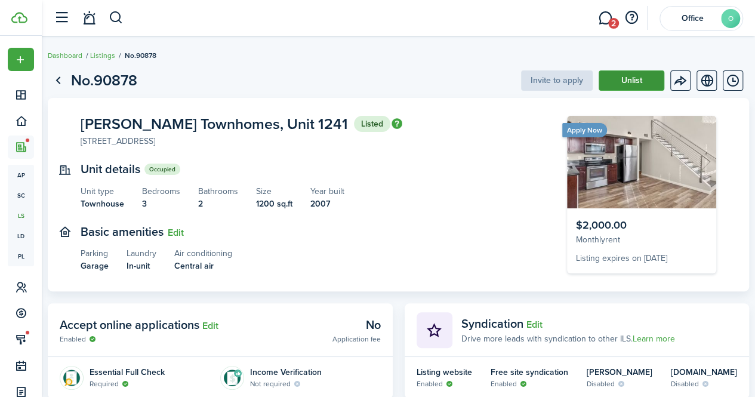
click at [616, 80] on button "Unlist" at bounding box center [632, 80] width 66 height 20
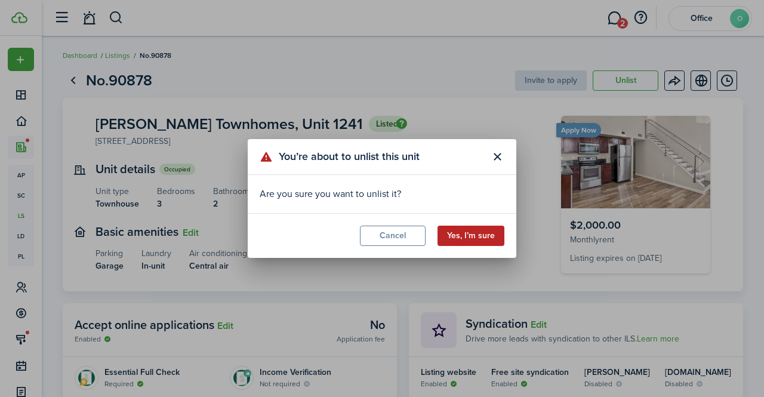
click at [482, 236] on button "Yes, I’m sure" at bounding box center [470, 236] width 67 height 20
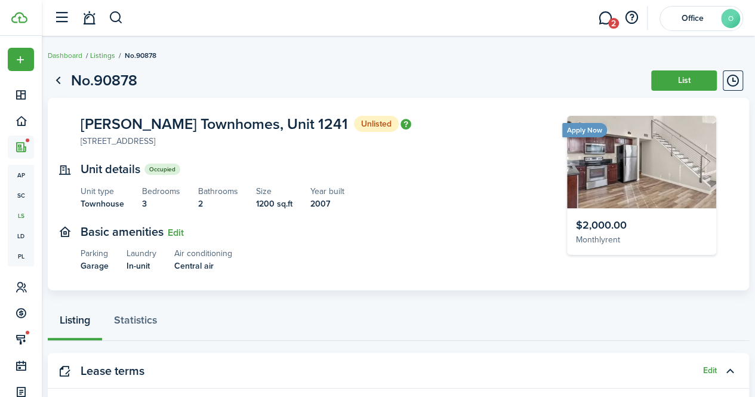
click at [110, 57] on link "Listings" at bounding box center [102, 55] width 25 height 11
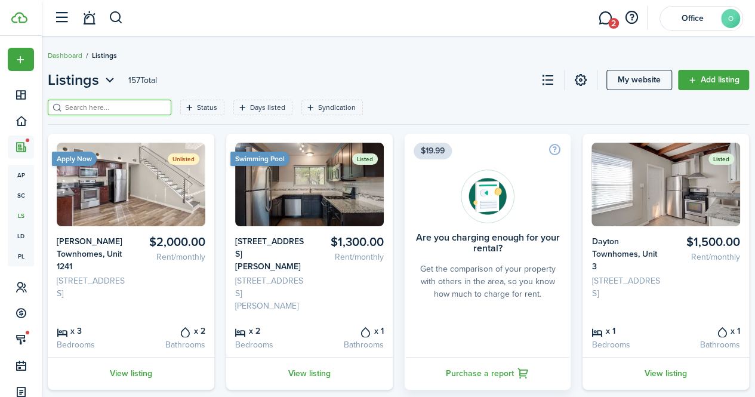
click at [94, 108] on input "search" at bounding box center [114, 107] width 105 height 11
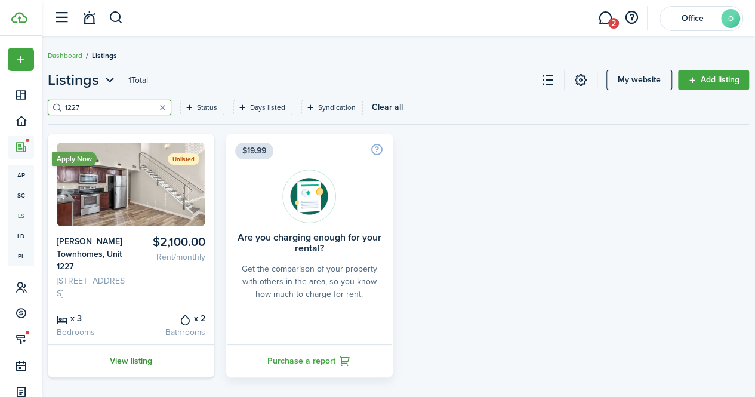
type input "1227"
click at [138, 373] on link "View listing" at bounding box center [131, 360] width 167 height 33
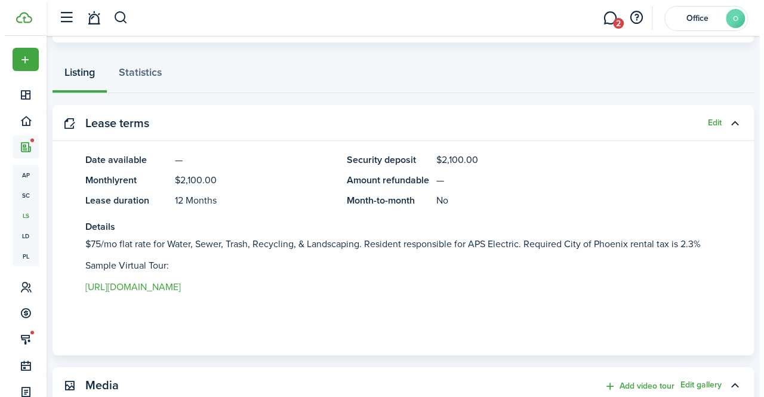
scroll to position [254, 0]
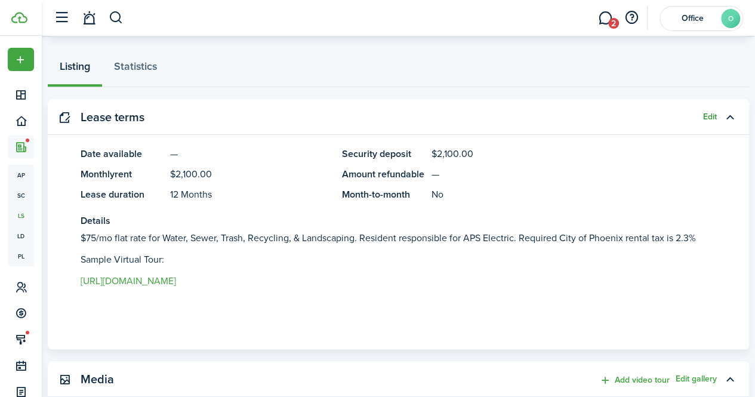
click at [703, 119] on button "Edit" at bounding box center [710, 117] width 14 height 10
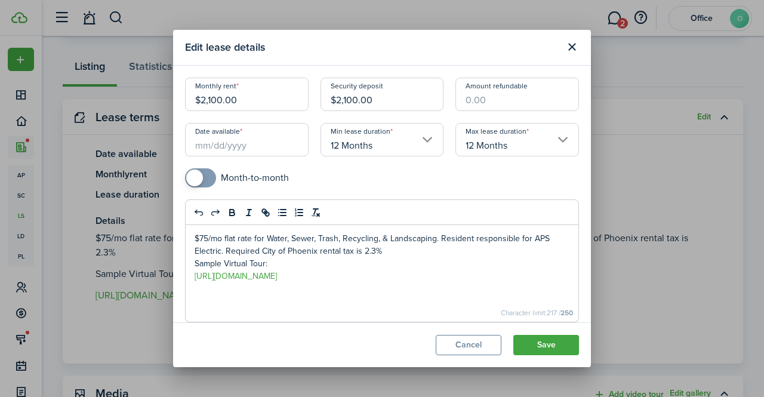
click at [250, 141] on input "Date available" at bounding box center [247, 139] width 124 height 33
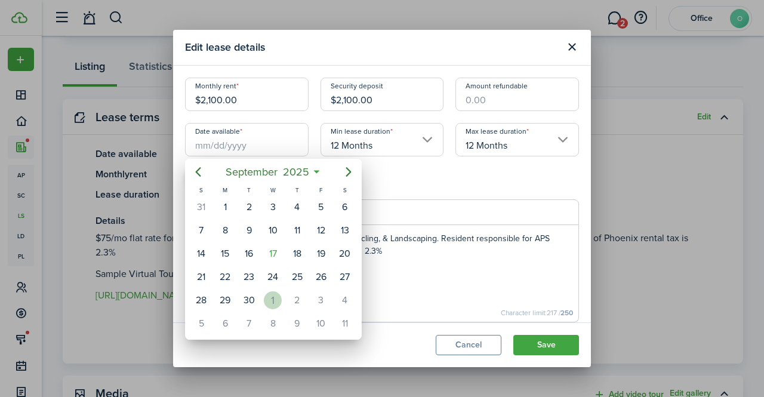
click at [276, 298] on div "1" at bounding box center [273, 300] width 18 height 18
type input "[DATE]"
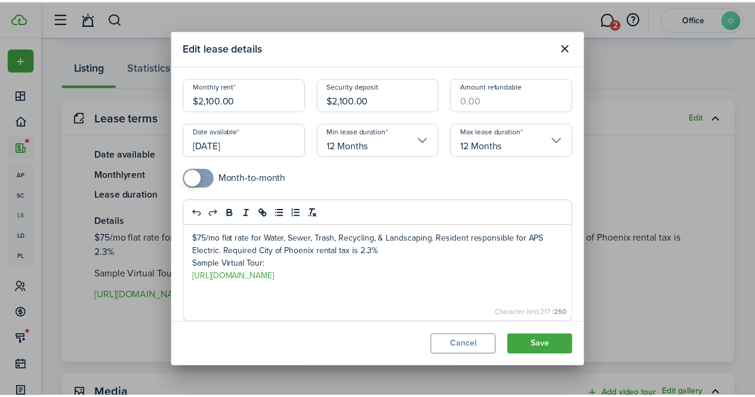
scroll to position [0, 0]
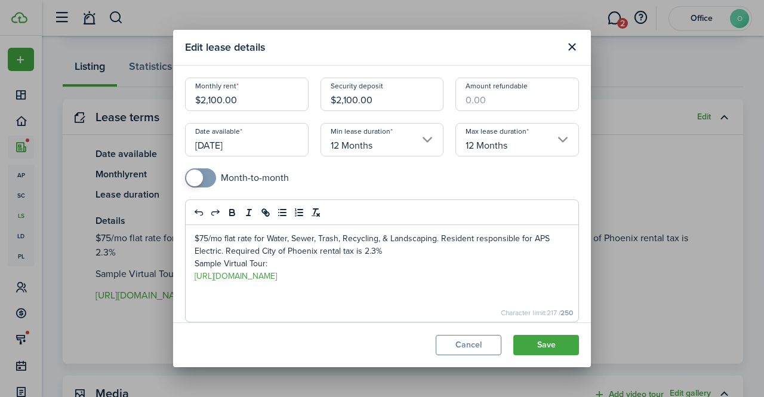
click at [207, 237] on p "$75/mo flat rate for Water, Sewer, Trash, Recycling, & Landscaping. Resident re…" at bounding box center [382, 244] width 375 height 25
click at [247, 254] on p "$150/mo flat rate for Water, Sewer, Trash, Recycling, & Landscaping. Resident r…" at bounding box center [382, 244] width 375 height 25
click at [541, 344] on button "Save" at bounding box center [546, 345] width 66 height 20
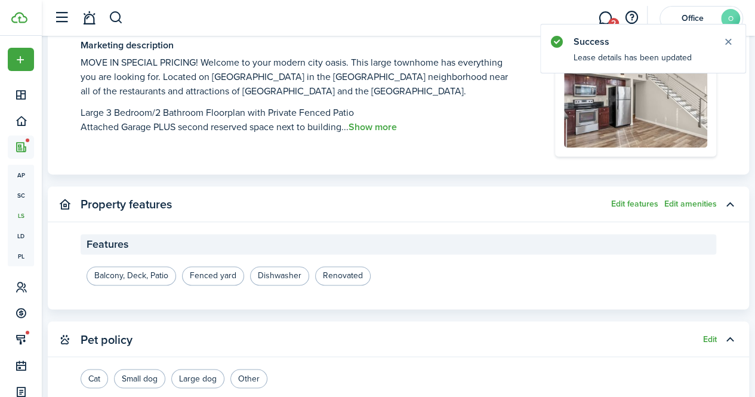
scroll to position [795, 0]
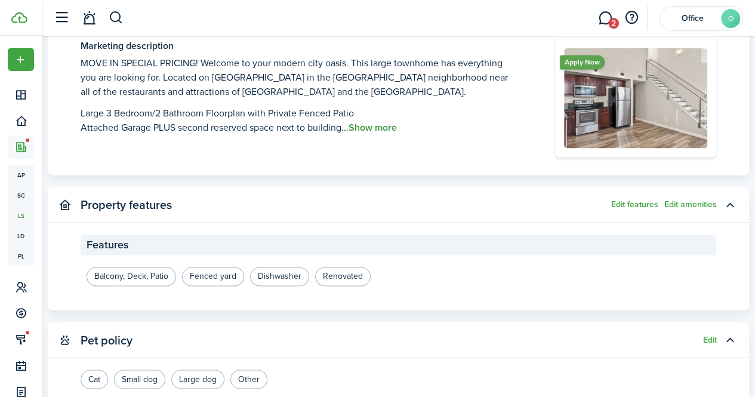
click at [392, 126] on button "Show more" at bounding box center [373, 127] width 48 height 11
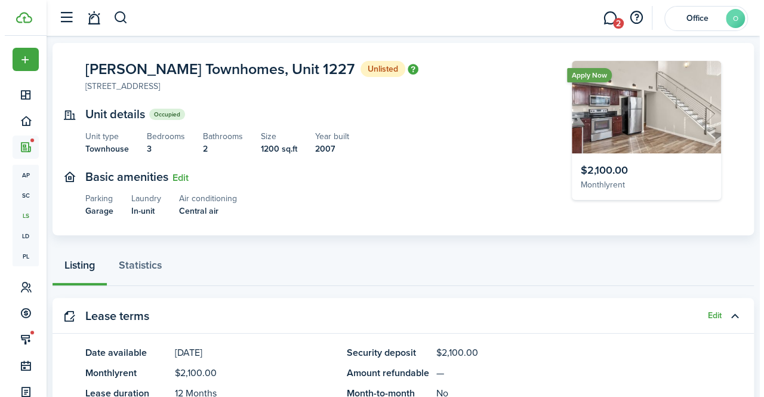
scroll to position [0, 0]
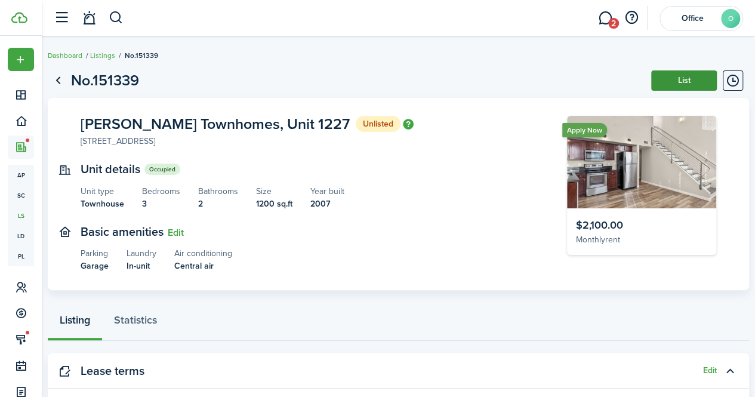
click at [683, 79] on button "List" at bounding box center [684, 80] width 66 height 20
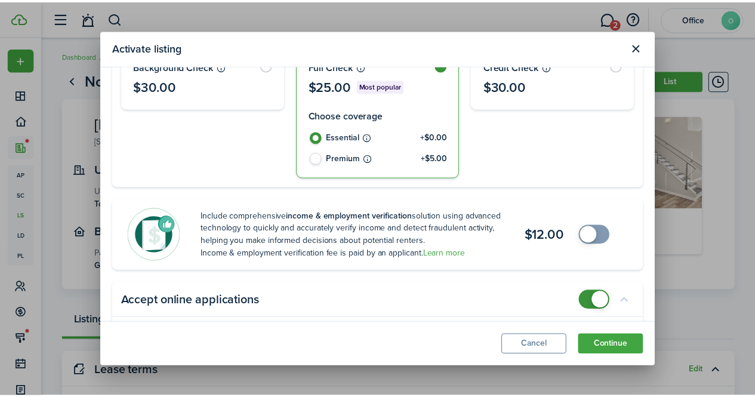
scroll to position [173, 0]
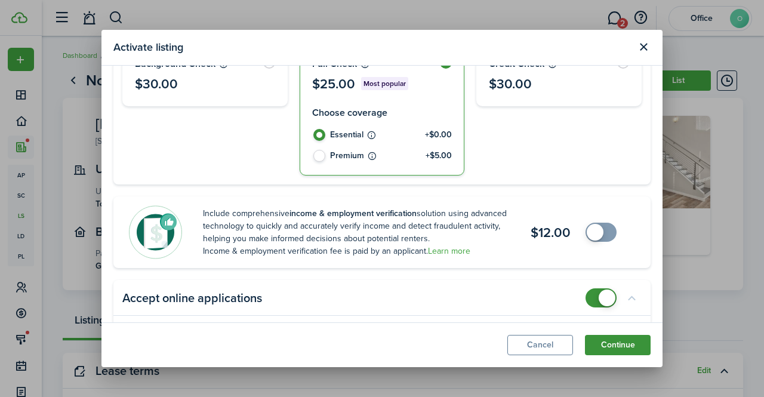
click at [603, 342] on button "Continue" at bounding box center [618, 345] width 66 height 20
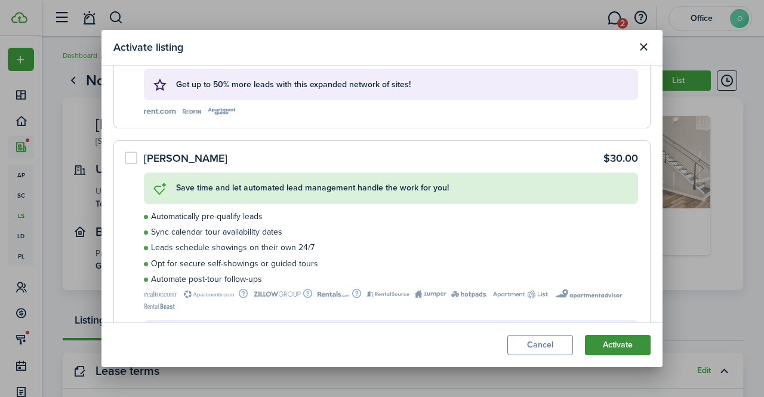
click at [603, 342] on button "Activate" at bounding box center [618, 345] width 66 height 20
